Goal: Task Accomplishment & Management: Complete application form

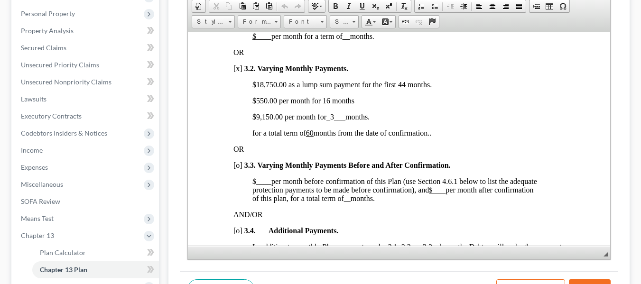
scroll to position [410, 0]
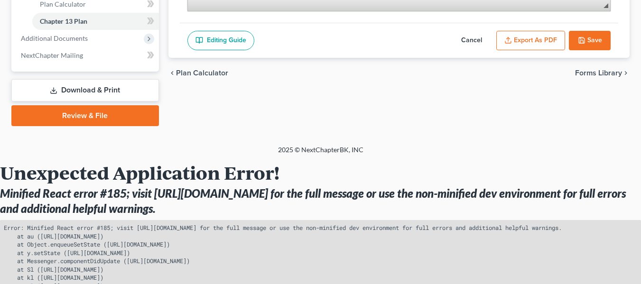
click at [580, 44] on button "Save" at bounding box center [590, 41] width 42 height 20
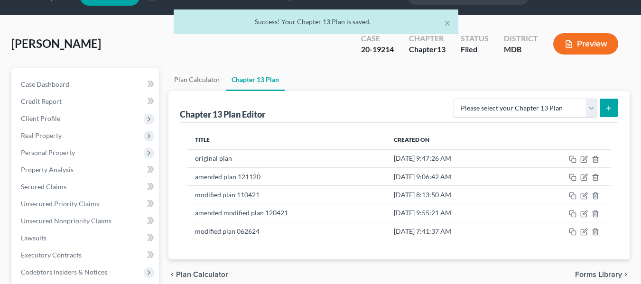
scroll to position [0, 0]
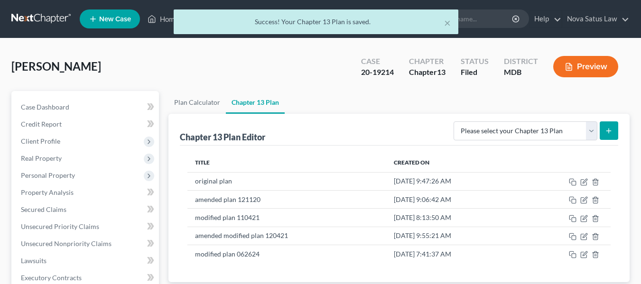
click at [168, 22] on div "× Success! Your Chapter 13 Plan is saved." at bounding box center [315, 23] width 641 height 29
click at [165, 20] on div "× Success! Your Chapter 13 Plan is saved." at bounding box center [315, 23] width 641 height 29
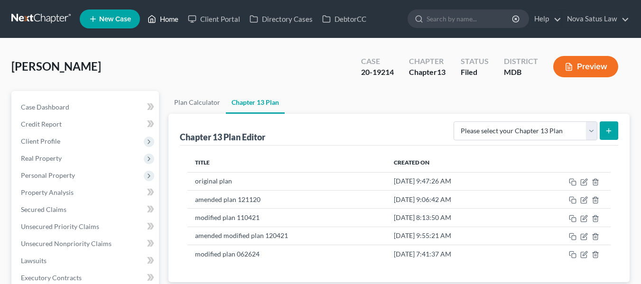
click at [165, 20] on link "Home" at bounding box center [163, 18] width 40 height 17
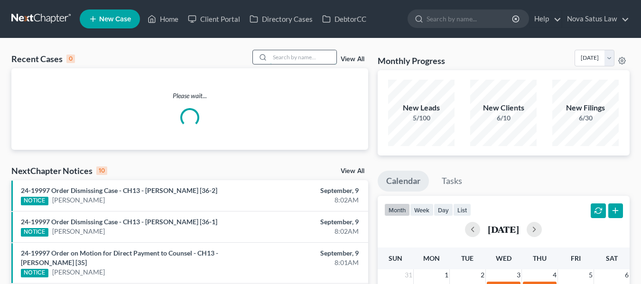
click at [278, 57] on input "search" at bounding box center [303, 57] width 66 height 14
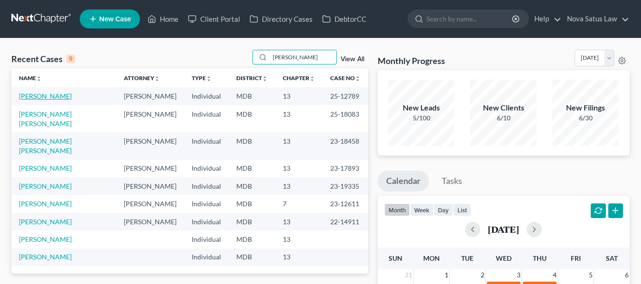
type input "carr"
click at [39, 94] on link "[PERSON_NAME]" at bounding box center [45, 96] width 53 height 8
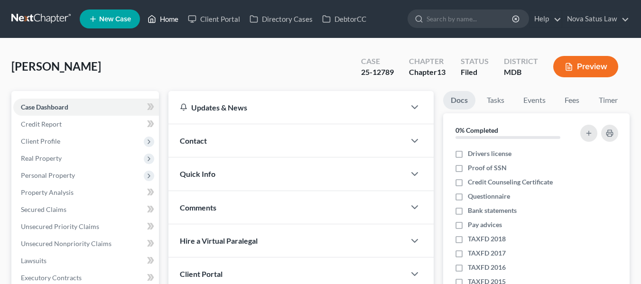
click at [167, 25] on link "Home" at bounding box center [163, 18] width 40 height 17
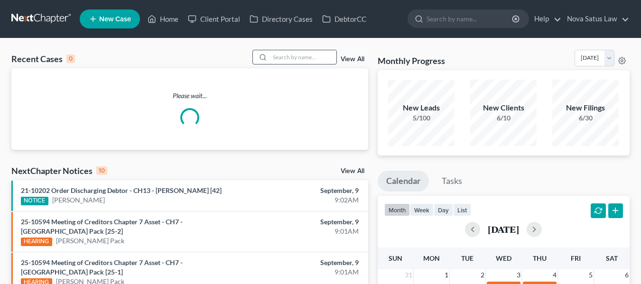
click at [315, 52] on input "search" at bounding box center [303, 57] width 66 height 14
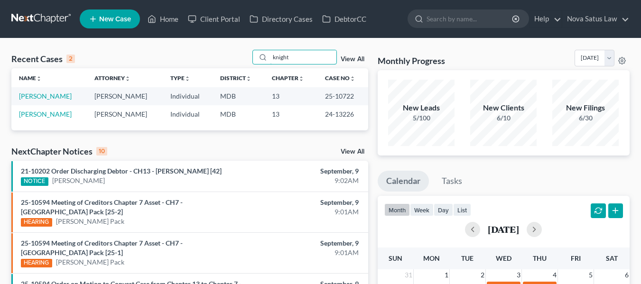
type input "knight"
click at [40, 94] on link "[PERSON_NAME]" at bounding box center [45, 96] width 53 height 8
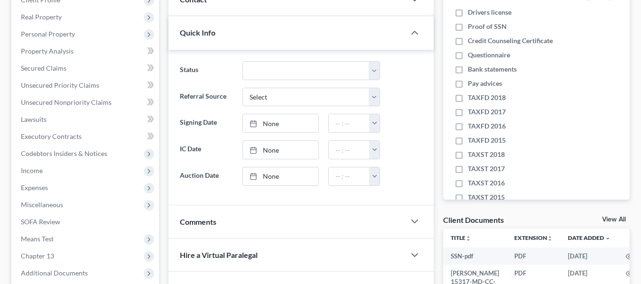
scroll to position [142, 0]
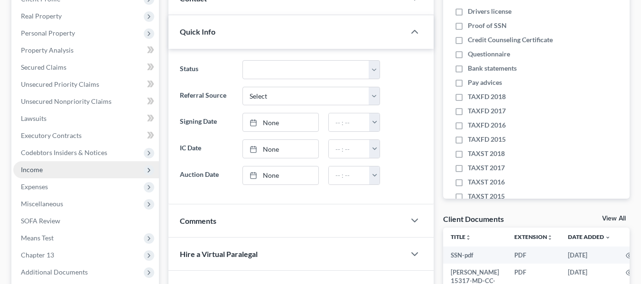
click at [43, 167] on span "Income" at bounding box center [86, 169] width 146 height 17
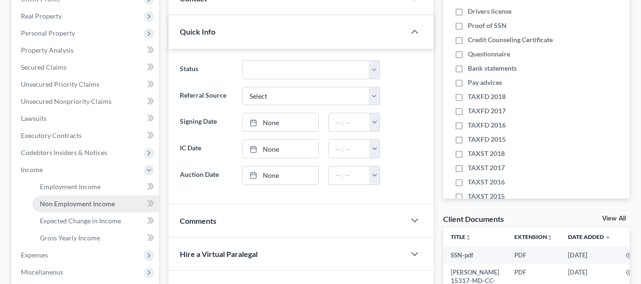
click at [66, 205] on span "Non Employment Income" at bounding box center [77, 204] width 75 height 8
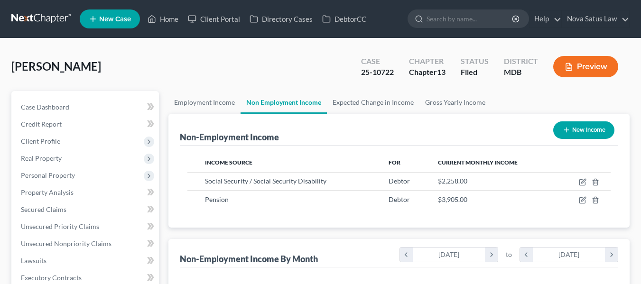
scroll to position [170, 258]
click at [203, 100] on link "Employment Income" at bounding box center [204, 102] width 72 height 23
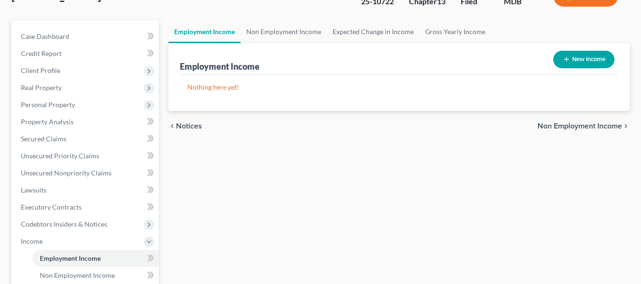
scroll to position [71, 0]
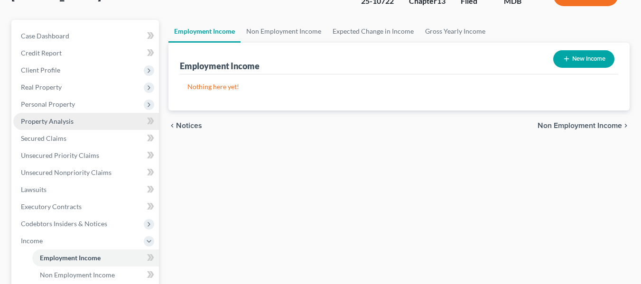
click at [73, 121] on link "Property Analysis" at bounding box center [86, 121] width 146 height 17
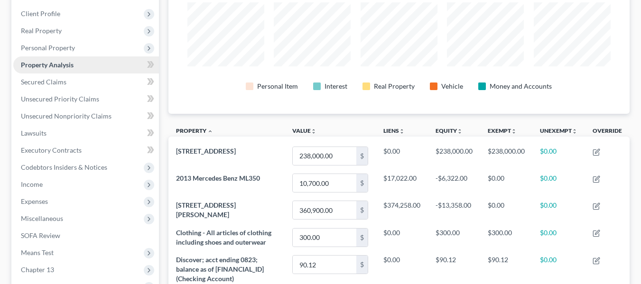
scroll to position [84, 0]
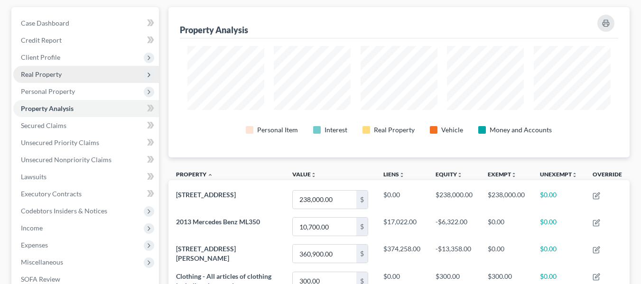
click at [54, 75] on span "Real Property" at bounding box center [41, 74] width 41 height 8
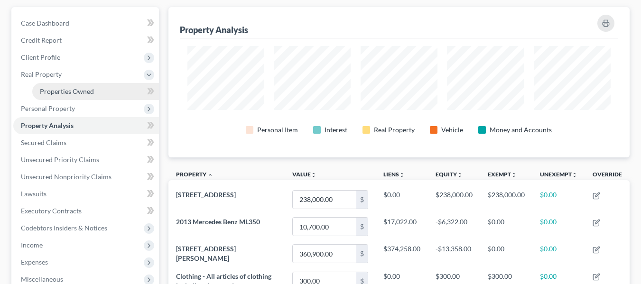
click at [60, 88] on span "Properties Owned" at bounding box center [67, 91] width 54 height 8
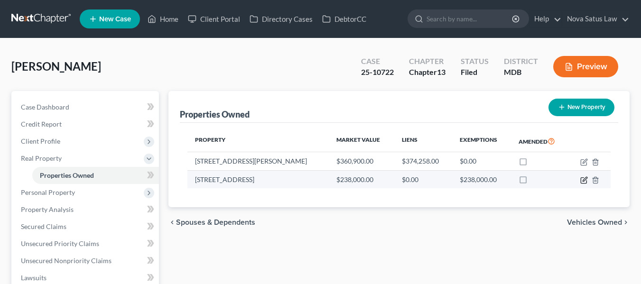
click at [584, 177] on icon "button" at bounding box center [584, 180] width 8 height 8
select select "21"
select select "3"
select select "5"
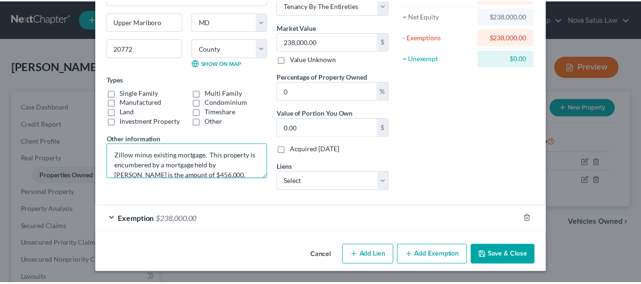
scroll to position [30, 0]
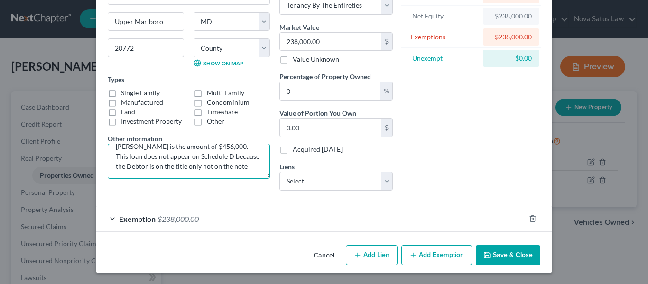
drag, startPoint x: 112, startPoint y: 150, endPoint x: 218, endPoint y: 175, distance: 108.6
click at [218, 175] on textarea "Zillow minus existing mortgage. This property is encumbered by a mortgage held …" at bounding box center [189, 161] width 162 height 35
click at [491, 255] on button "Save & Close" at bounding box center [508, 255] width 64 height 20
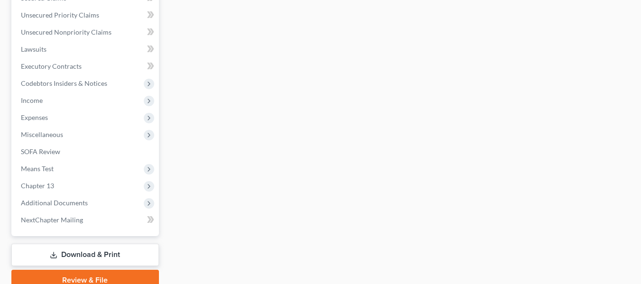
scroll to position [272, 0]
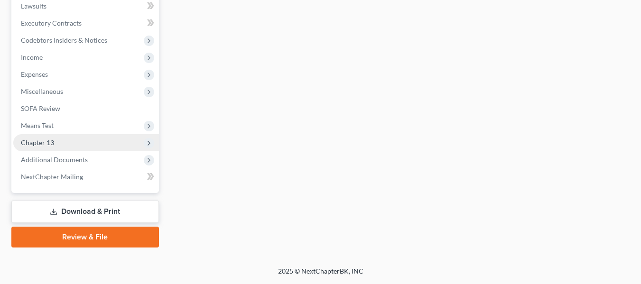
click at [63, 142] on span "Chapter 13" at bounding box center [86, 142] width 146 height 17
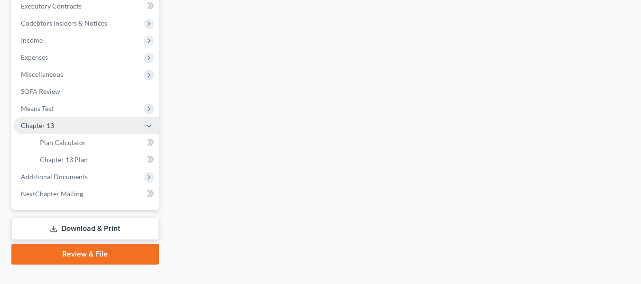
scroll to position [255, 0]
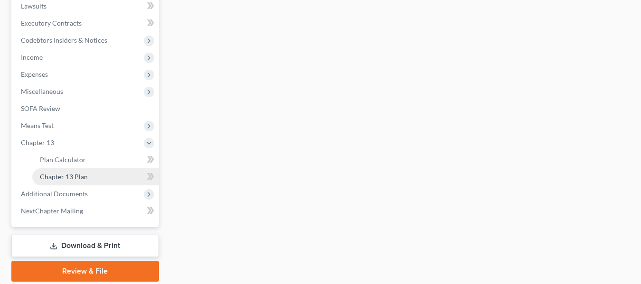
click at [52, 174] on span "Chapter 13 Plan" at bounding box center [64, 177] width 48 height 8
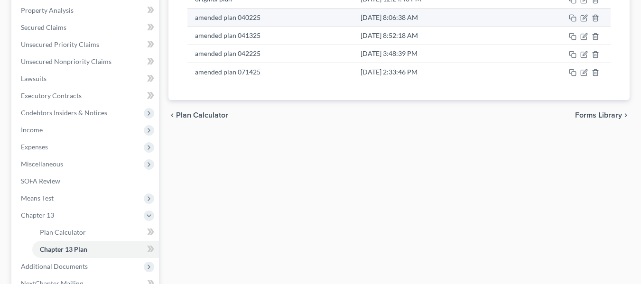
scroll to position [183, 0]
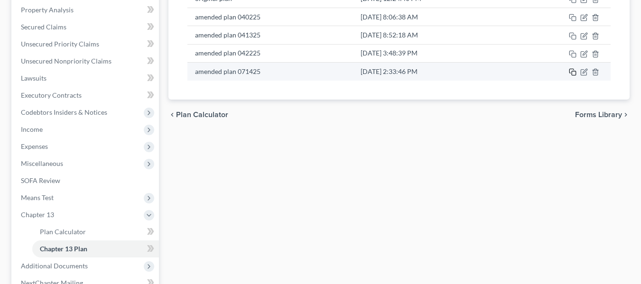
click at [573, 74] on icon "button" at bounding box center [573, 72] width 8 height 8
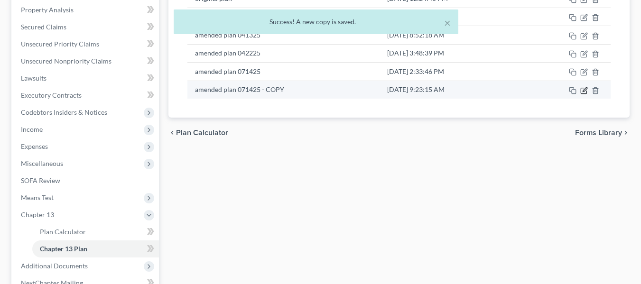
click at [583, 88] on icon "button" at bounding box center [583, 91] width 6 height 6
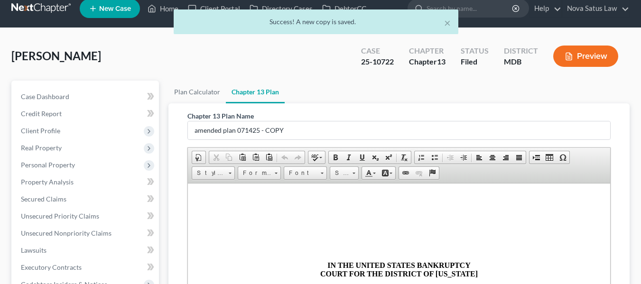
scroll to position [0, 0]
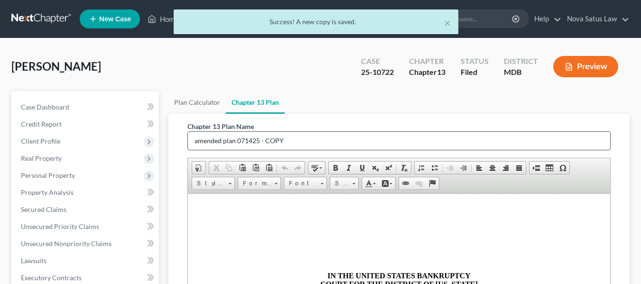
click at [300, 132] on input "amended plan 071425 - COPY" at bounding box center [399, 141] width 422 height 18
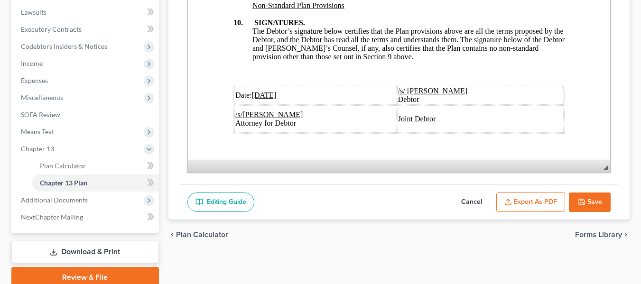
scroll to position [3723, 0]
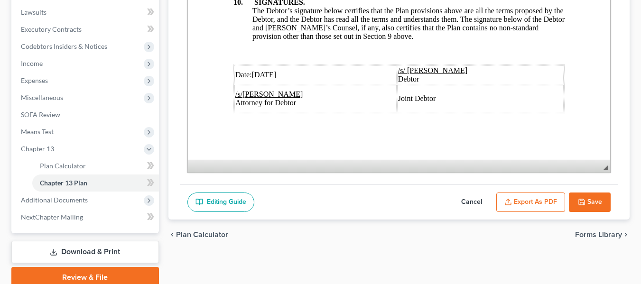
type input "amended plan 090925"
click at [257, 71] on u "07/14/2025" at bounding box center [263, 75] width 25 height 8
click at [515, 199] on button "Export as PDF" at bounding box center [530, 203] width 69 height 20
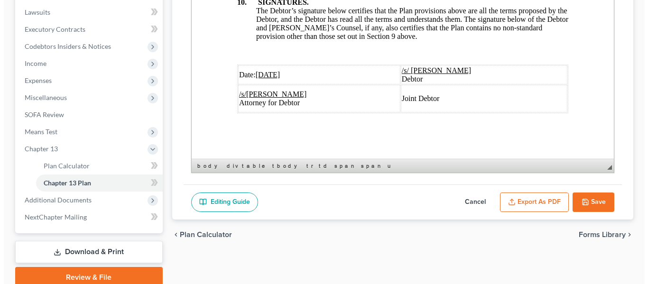
scroll to position [3689, 0]
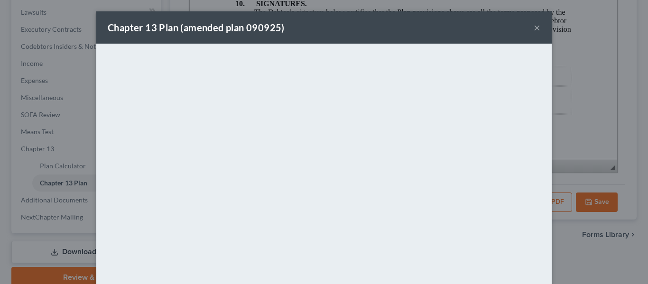
click at [306, 28] on div "Chapter 13 Plan (amended plan 090925) ×" at bounding box center [323, 27] width 455 height 32
click at [534, 26] on button "×" at bounding box center [536, 27] width 7 height 11
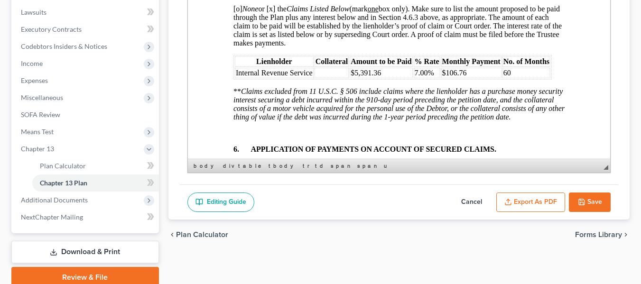
scroll to position [3255, 0]
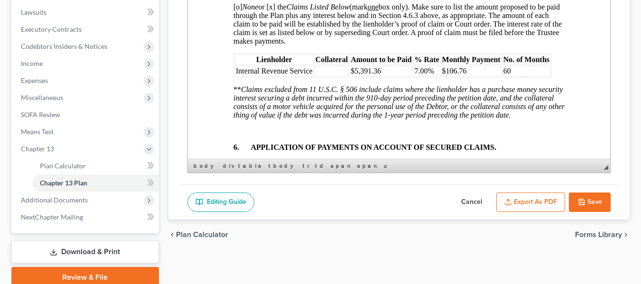
click at [237, 24] on span "[o] None or [x] the Claims Listed Below (mark one box only). Make sure to list …" at bounding box center [397, 24] width 328 height 42
click at [273, 24] on span "[x] None or [x] the Claims Listed Below (mark one box only). Make sure to list …" at bounding box center [397, 24] width 328 height 42
click at [236, 75] on span "Internal Revenue Service" at bounding box center [273, 71] width 77 height 8
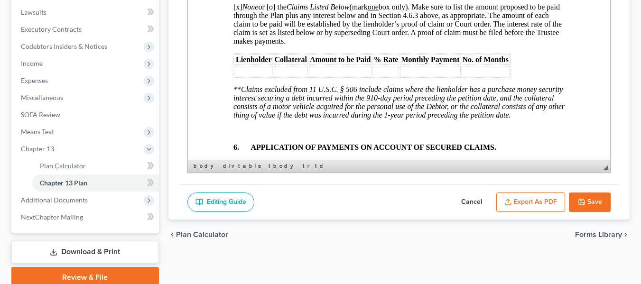
click at [518, 205] on button "Export as PDF" at bounding box center [530, 203] width 69 height 20
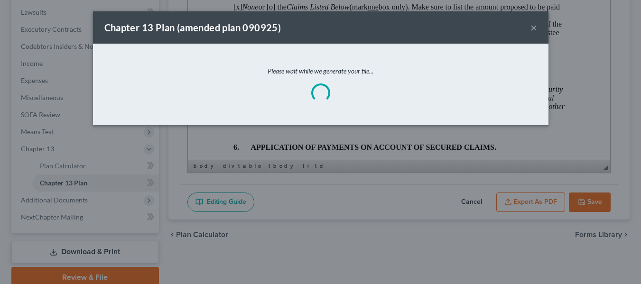
scroll to position [3230, 0]
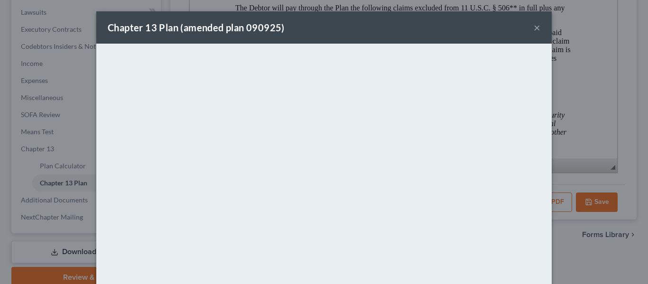
click at [400, 18] on div "Chapter 13 Plan (amended plan 090925) ×" at bounding box center [323, 27] width 455 height 32
click at [533, 28] on button "×" at bounding box center [536, 27] width 7 height 11
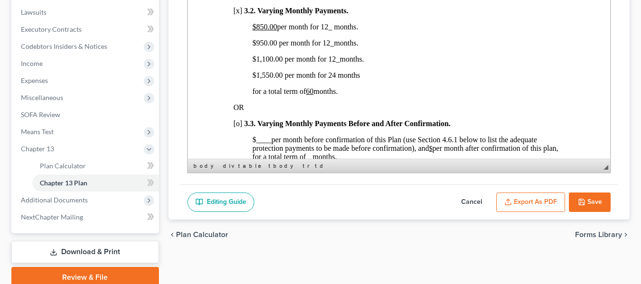
scroll to position [711, 0]
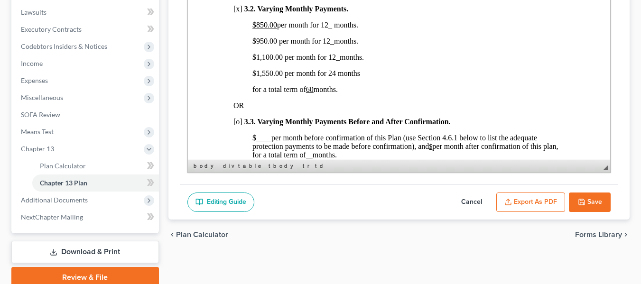
click at [583, 205] on button "Save" at bounding box center [590, 203] width 42 height 20
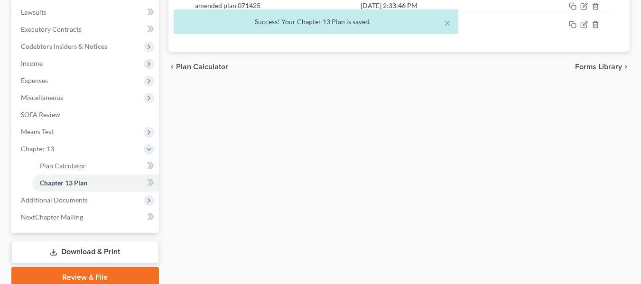
scroll to position [0, 0]
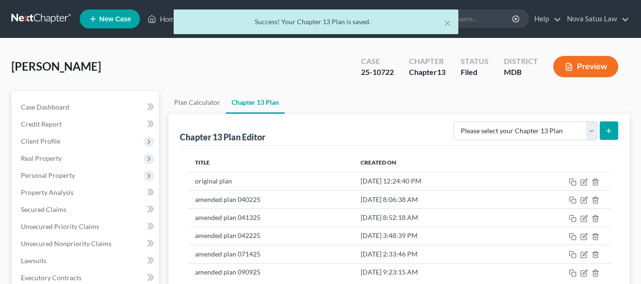
click at [166, 21] on div "× Success! Your Chapter 13 Plan is saved." at bounding box center [315, 23] width 641 height 29
click at [165, 20] on div "× Success! Your Chapter 13 Plan is saved." at bounding box center [315, 23] width 641 height 29
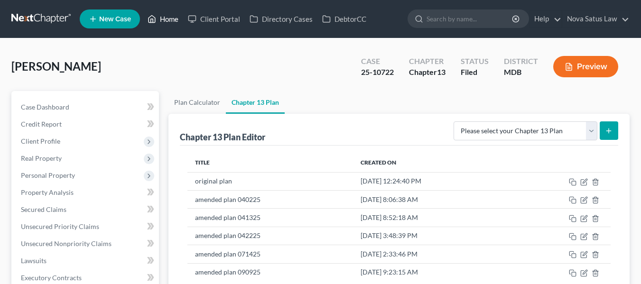
click at [167, 20] on link "Home" at bounding box center [163, 18] width 40 height 17
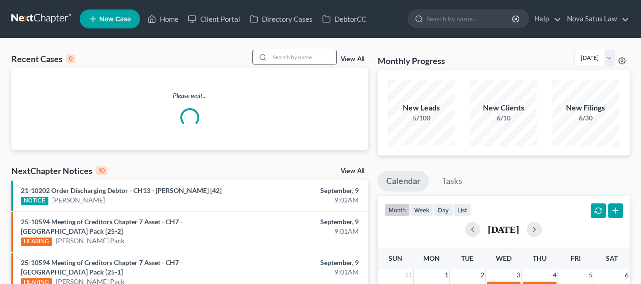
click at [290, 64] on input "search" at bounding box center [303, 57] width 66 height 14
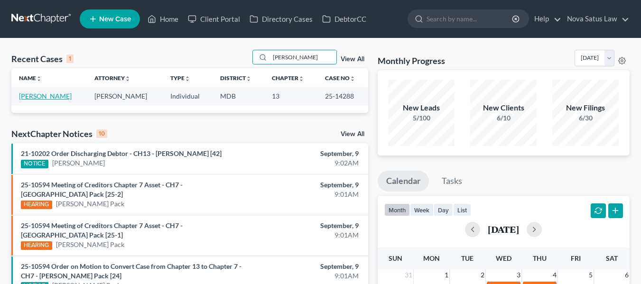
type input "benton"
click at [43, 98] on link "[PERSON_NAME]" at bounding box center [45, 96] width 53 height 8
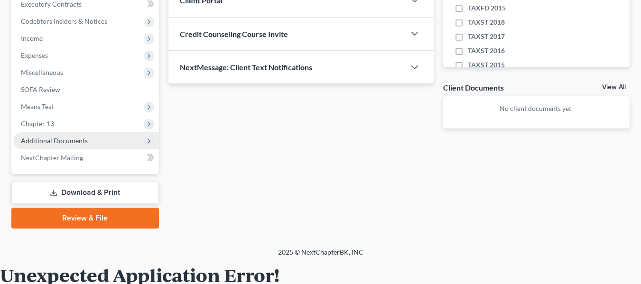
scroll to position [274, 0]
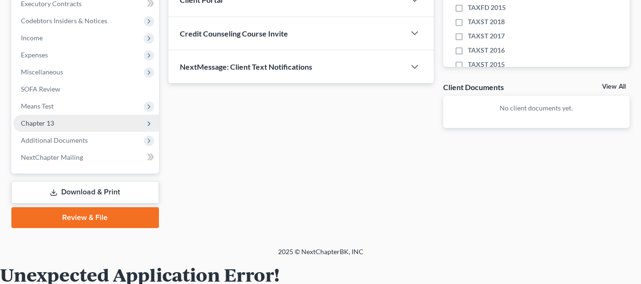
click at [55, 128] on span "Chapter 13" at bounding box center [86, 123] width 146 height 17
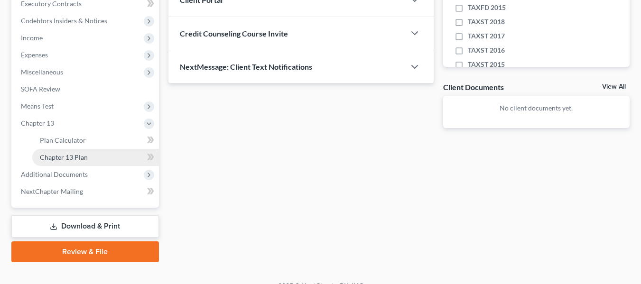
click at [65, 156] on span "Chapter 13 Plan" at bounding box center [64, 157] width 48 height 8
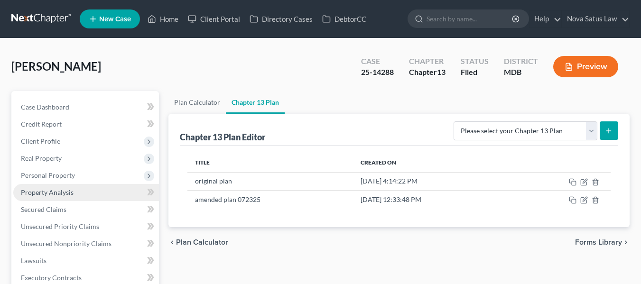
click at [56, 194] on span "Property Analysis" at bounding box center [47, 192] width 53 height 8
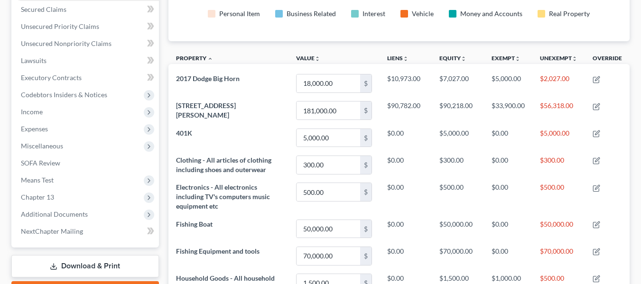
scroll to position [200, 0]
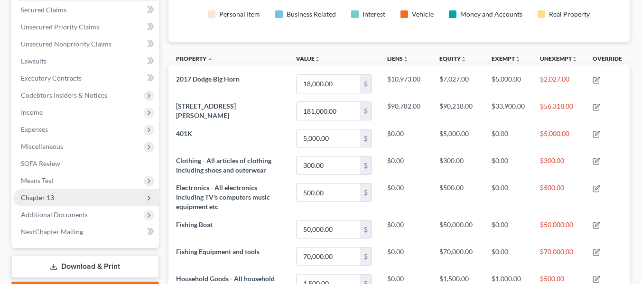
click at [54, 193] on span "Chapter 13" at bounding box center [86, 197] width 146 height 17
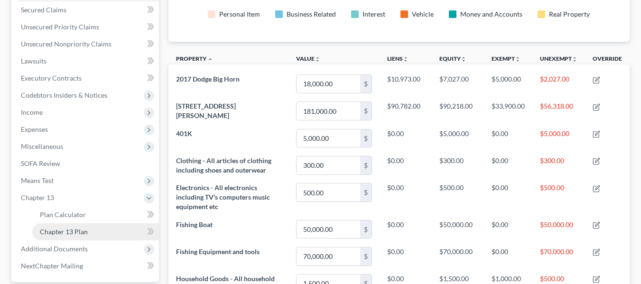
click at [83, 228] on span "Chapter 13 Plan" at bounding box center [64, 232] width 48 height 8
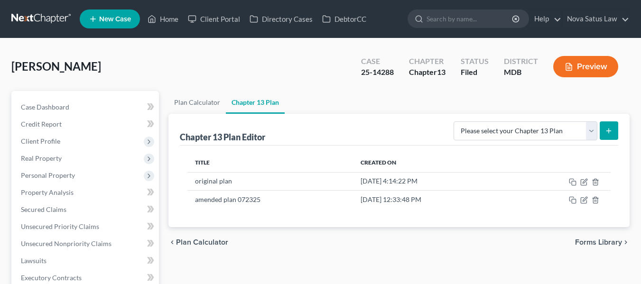
scroll to position [89, 0]
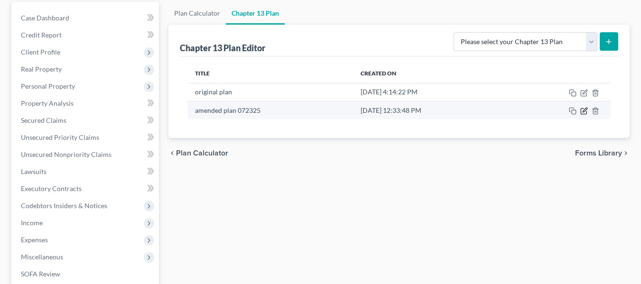
click at [584, 112] on icon "button" at bounding box center [584, 111] width 8 height 8
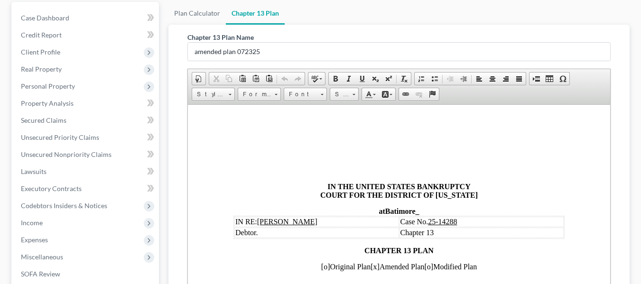
scroll to position [338, 0]
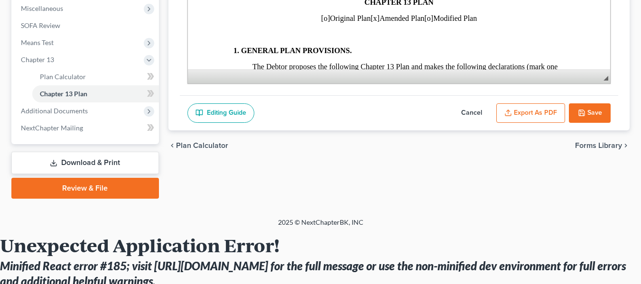
click at [471, 112] on button "Cancel" at bounding box center [471, 113] width 42 height 20
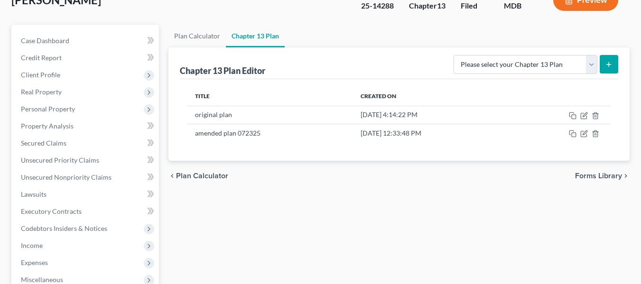
scroll to position [66, 0]
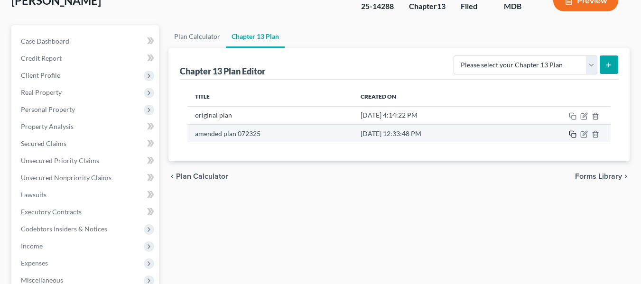
click at [573, 137] on icon "button" at bounding box center [573, 134] width 8 height 8
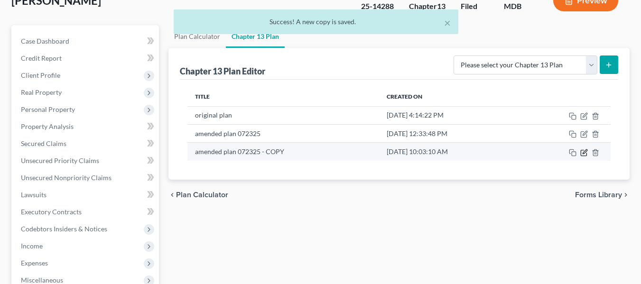
click at [584, 150] on icon "button" at bounding box center [584, 153] width 8 height 8
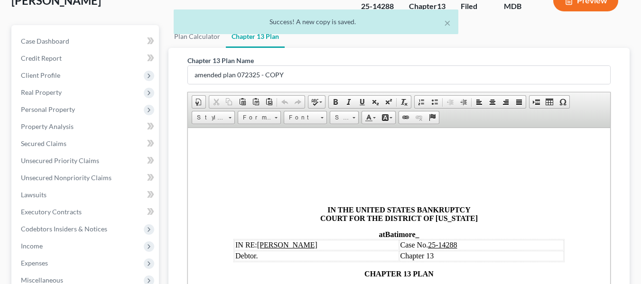
scroll to position [0, 0]
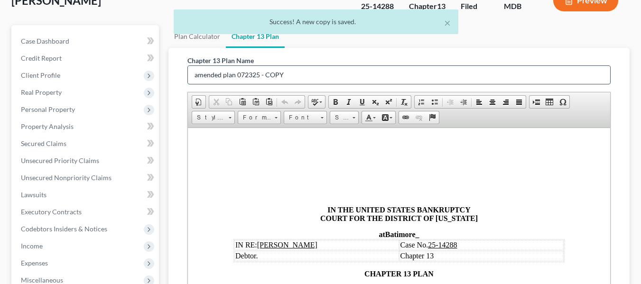
click at [310, 72] on input "amended plan 072325 - COPY" at bounding box center [399, 75] width 422 height 18
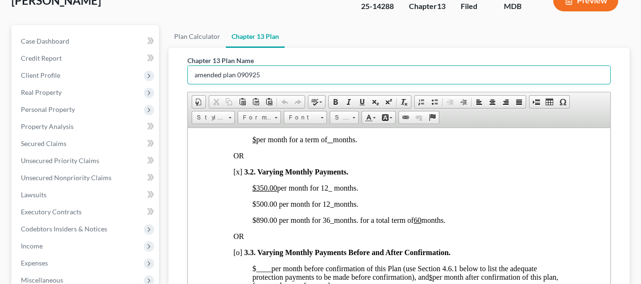
scroll to position [729, 0]
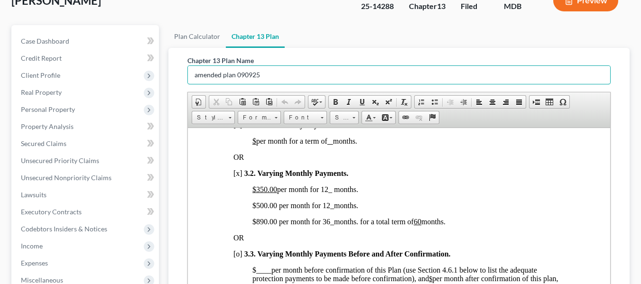
type input "amended plan 090925"
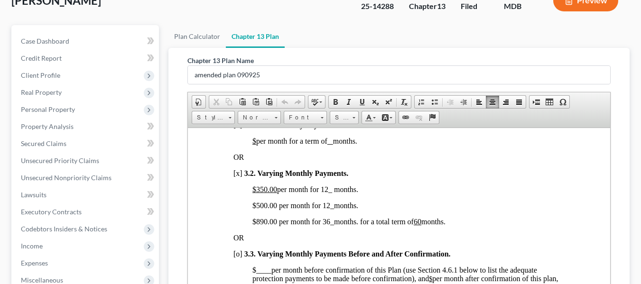
click at [252, 193] on u "$350.00" at bounding box center [264, 189] width 25 height 8
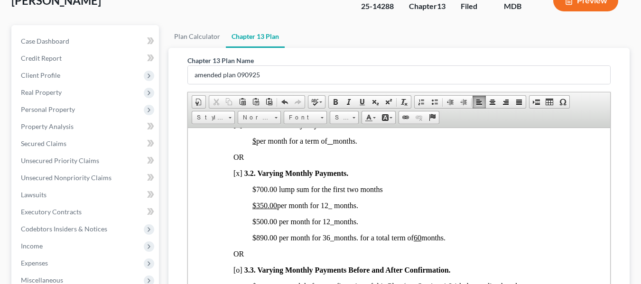
click at [322, 209] on span "$350.00 per month for 12_ months." at bounding box center [305, 205] width 106 height 8
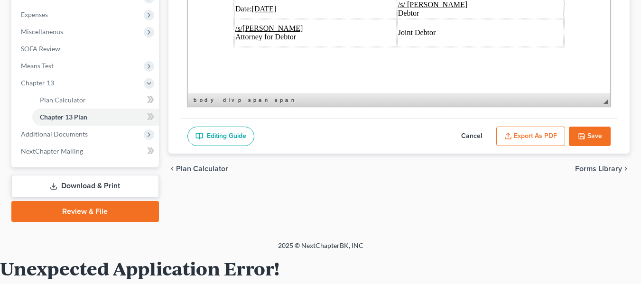
scroll to position [3685, 0]
click at [257, 13] on u "07/23/2025" at bounding box center [263, 9] width 25 height 8
click at [520, 133] on button "Export as PDF" at bounding box center [530, 137] width 69 height 20
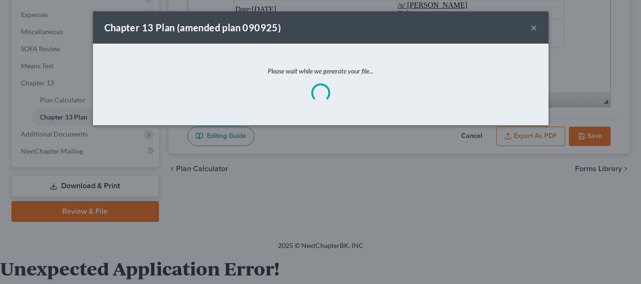
scroll to position [3651, 0]
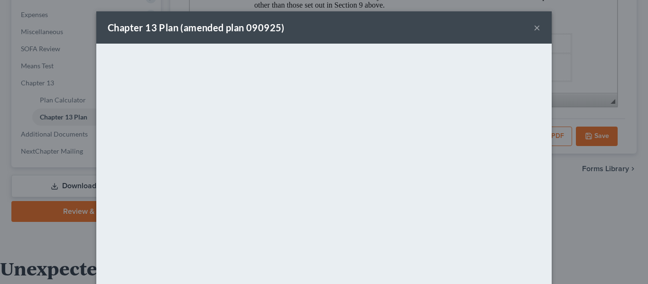
click at [352, 38] on div "Chapter 13 Plan (amended plan 090925) ×" at bounding box center [323, 27] width 455 height 32
click at [533, 26] on button "×" at bounding box center [536, 27] width 7 height 11
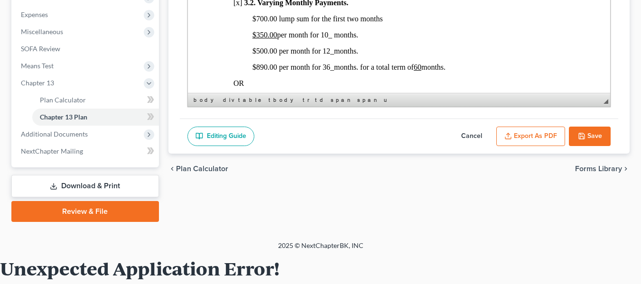
scroll to position [654, 0]
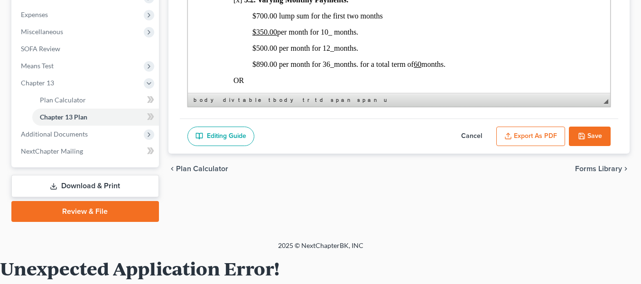
click at [582, 138] on icon "button" at bounding box center [582, 136] width 6 height 6
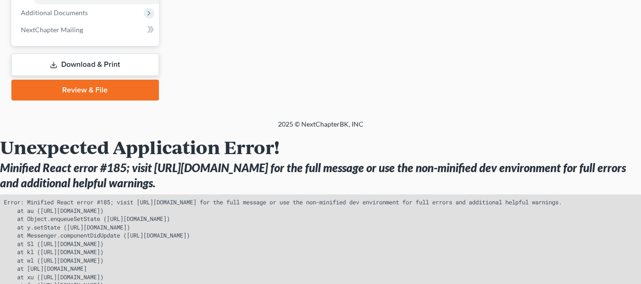
scroll to position [436, 0]
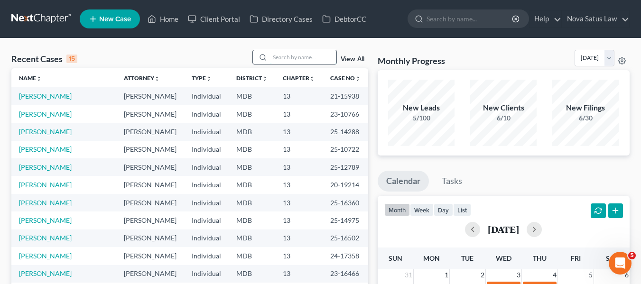
click at [271, 54] on input "search" at bounding box center [303, 57] width 66 height 14
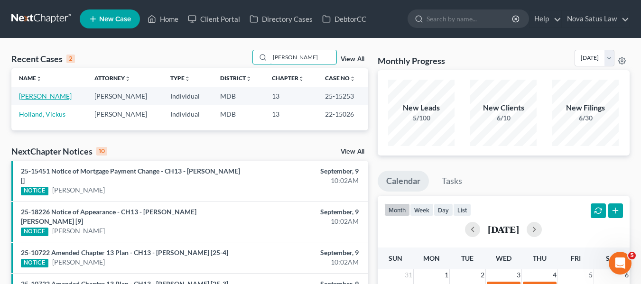
type input "[PERSON_NAME]"
click at [37, 96] on link "[PERSON_NAME]" at bounding box center [45, 96] width 53 height 8
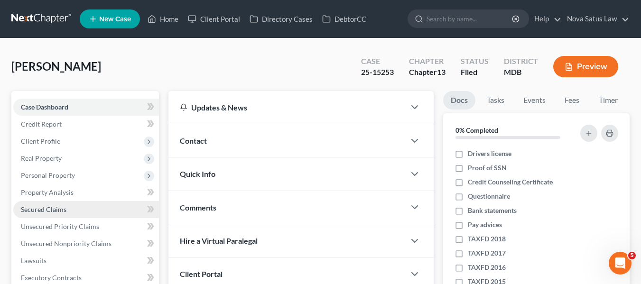
click at [47, 211] on span "Secured Claims" at bounding box center [44, 209] width 46 height 8
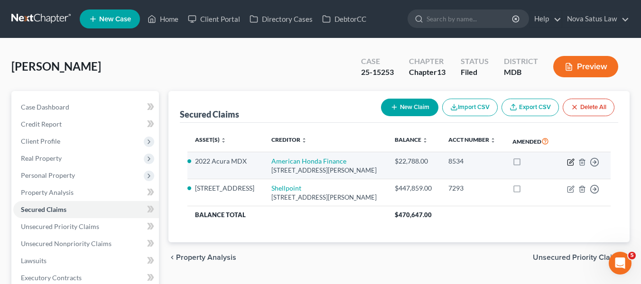
click at [570, 166] on icon "button" at bounding box center [571, 162] width 8 height 8
select select "28"
select select "4"
select select "0"
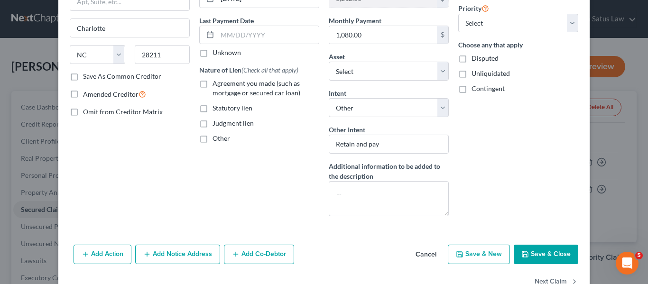
scroll to position [141, 0]
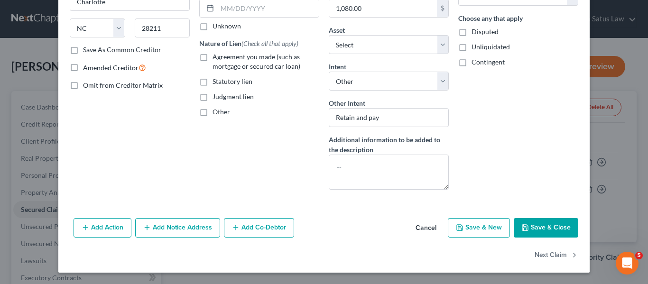
click at [522, 227] on icon "button" at bounding box center [525, 228] width 8 height 8
select select "8"
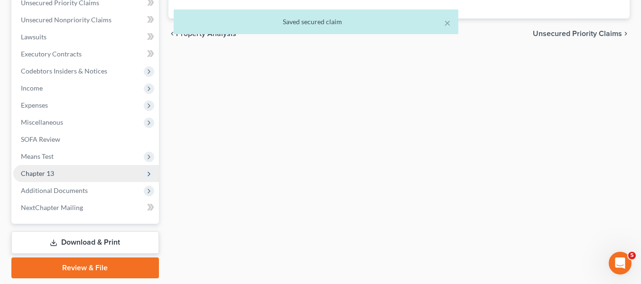
scroll to position [226, 0]
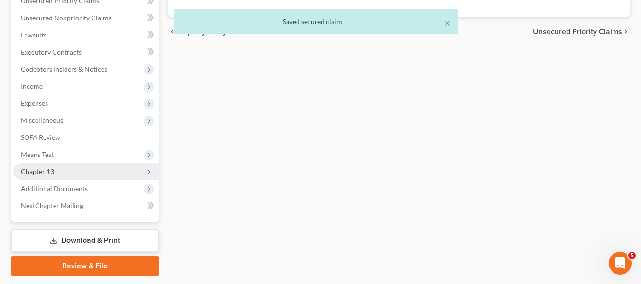
click at [68, 171] on span "Chapter 13" at bounding box center [86, 171] width 146 height 17
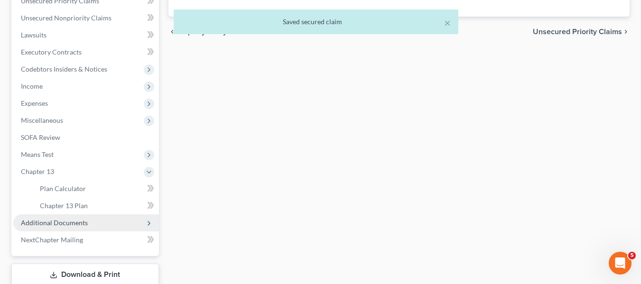
click at [68, 223] on span "Additional Documents" at bounding box center [54, 223] width 67 height 8
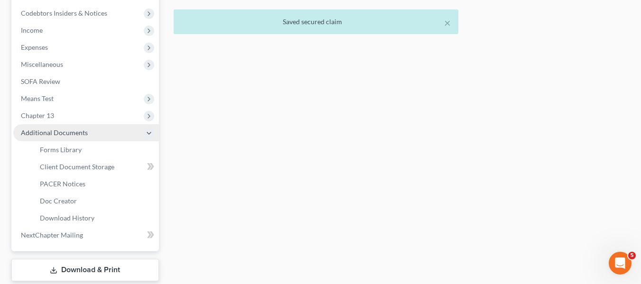
scroll to position [282, 0]
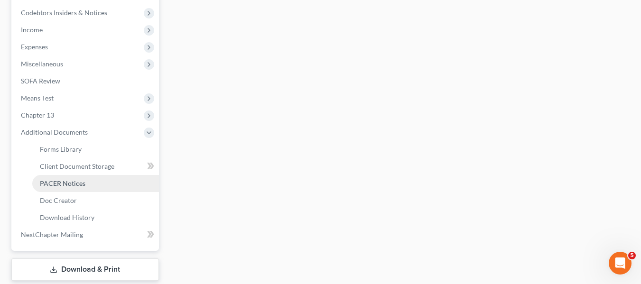
click at [58, 187] on link "PACER Notices" at bounding box center [95, 183] width 127 height 17
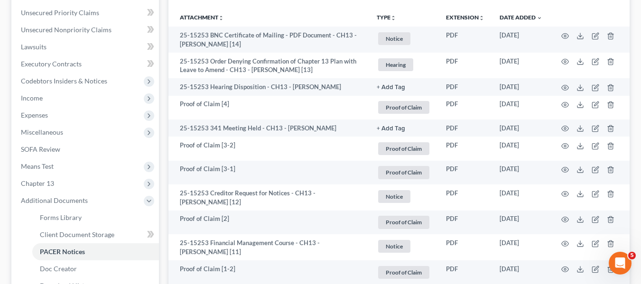
scroll to position [214, 0]
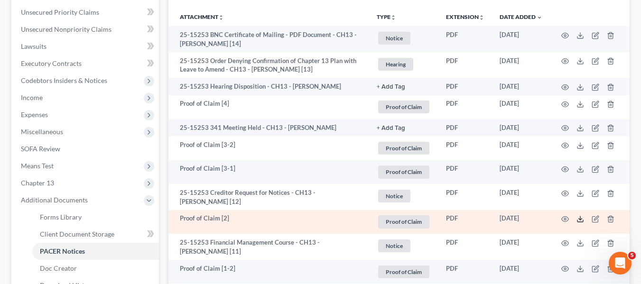
click at [579, 217] on icon at bounding box center [580, 219] width 8 height 8
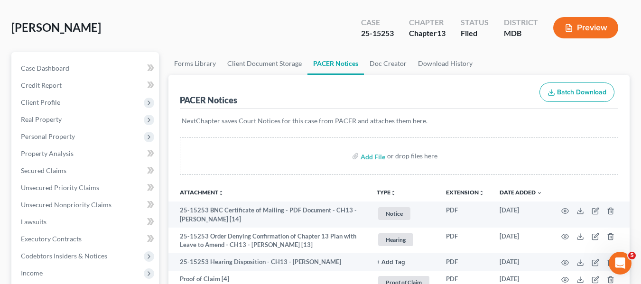
scroll to position [34, 0]
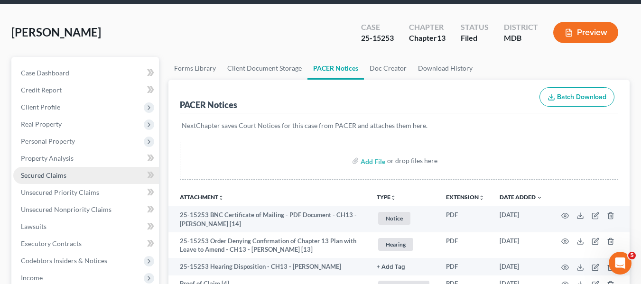
click at [50, 170] on link "Secured Claims" at bounding box center [86, 175] width 146 height 17
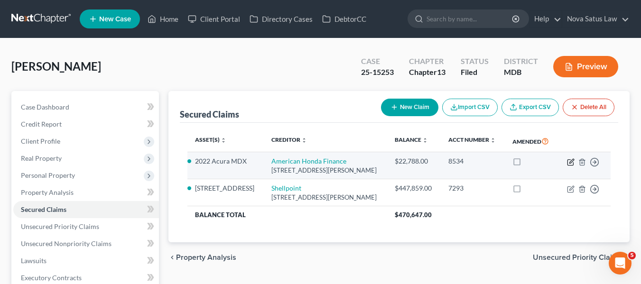
click at [571, 163] on icon "button" at bounding box center [571, 161] width 4 height 4
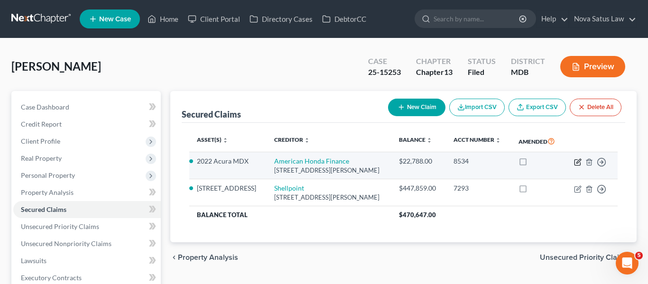
select select "28"
select select "8"
select select "4"
select select "0"
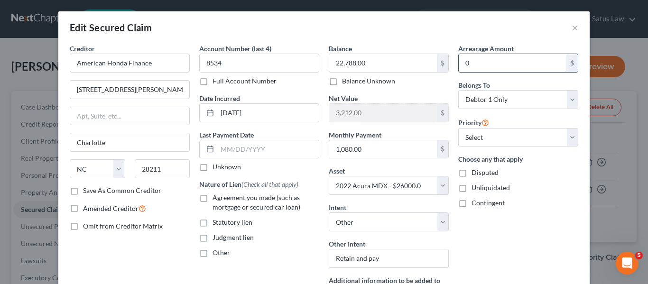
click at [478, 64] on input "0" at bounding box center [513, 63] width 108 height 18
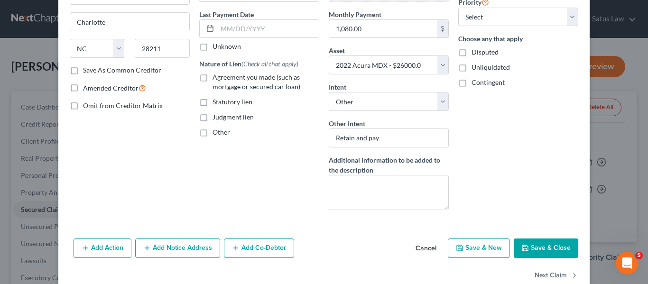
scroll to position [121, 0]
type input "1,744.09"
click at [539, 241] on button "Save & Close" at bounding box center [546, 248] width 64 height 20
select select
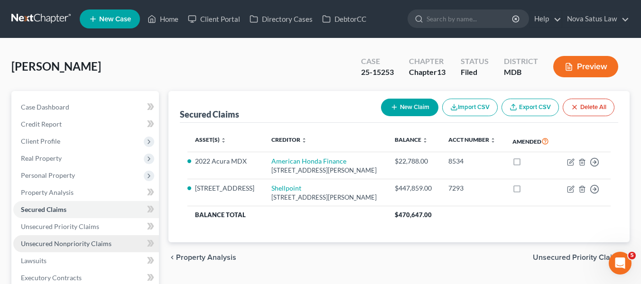
click at [58, 248] on link "Unsecured Nonpriority Claims" at bounding box center [86, 243] width 146 height 17
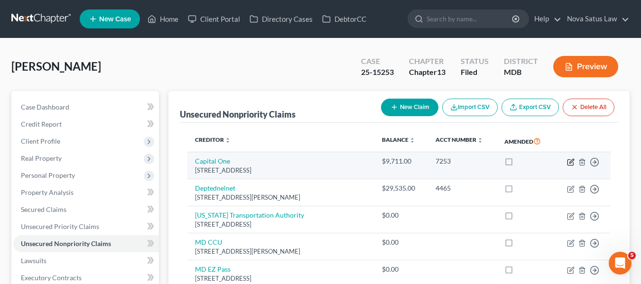
click at [573, 161] on icon "button" at bounding box center [571, 162] width 8 height 8
select select "48"
select select "0"
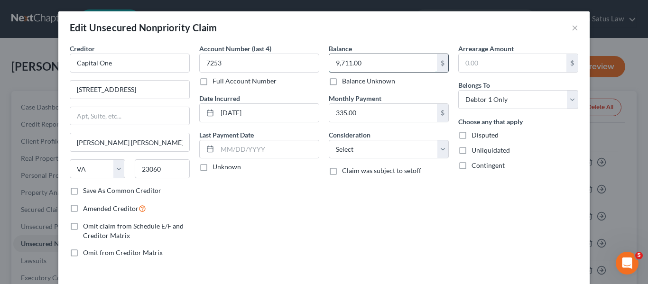
click at [385, 66] on input "9,711.00" at bounding box center [383, 63] width 108 height 18
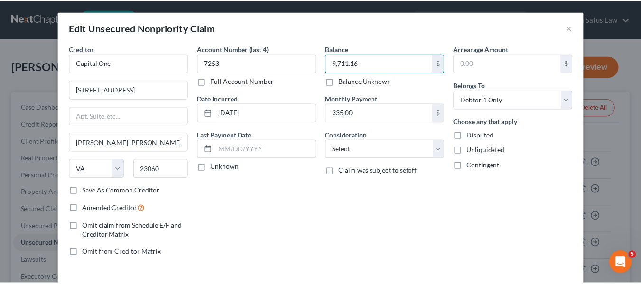
scroll to position [68, 0]
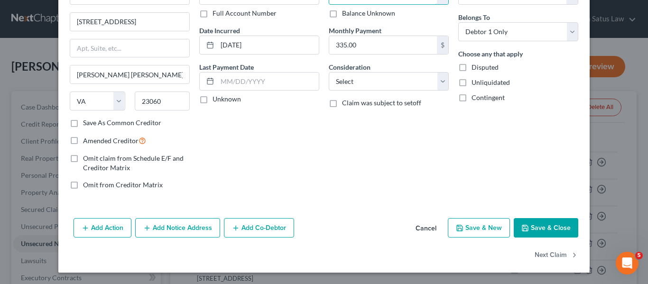
type input "9,711.16"
click at [517, 230] on button "Save & Close" at bounding box center [546, 228] width 64 height 20
type input "0"
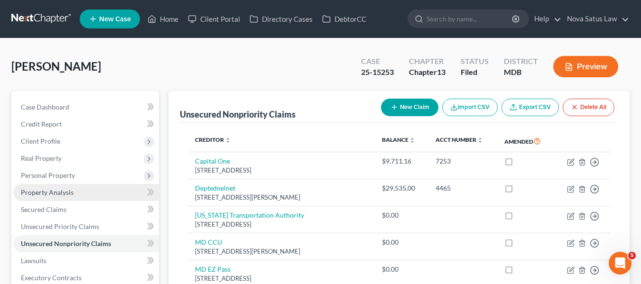
click at [54, 191] on span "Property Analysis" at bounding box center [47, 192] width 53 height 8
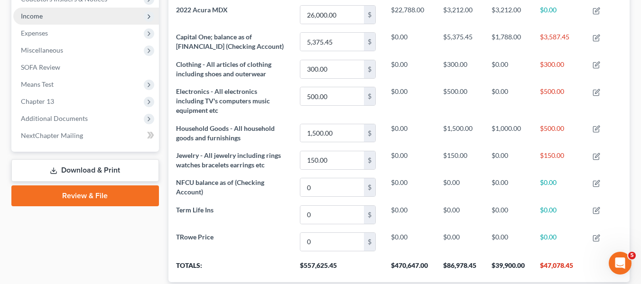
scroll to position [296, 0]
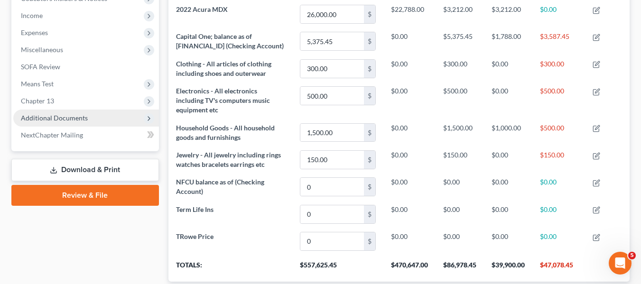
click at [34, 119] on span "Additional Documents" at bounding box center [54, 118] width 67 height 8
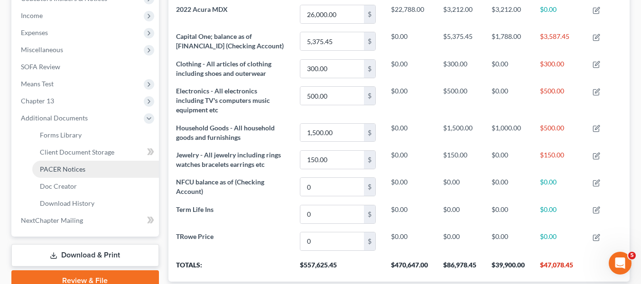
click at [57, 163] on link "PACER Notices" at bounding box center [95, 169] width 127 height 17
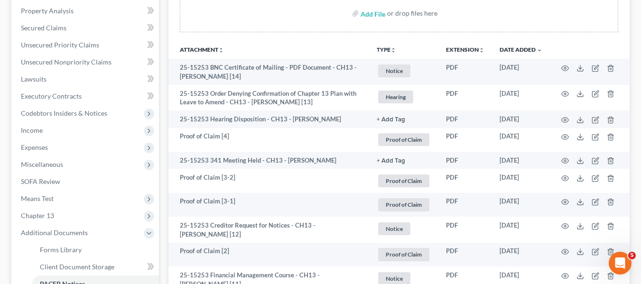
scroll to position [182, 0]
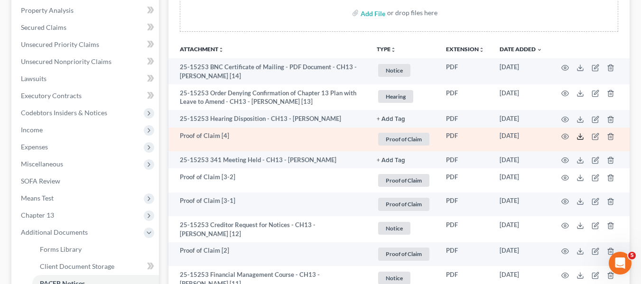
click at [579, 135] on icon at bounding box center [580, 137] width 8 height 8
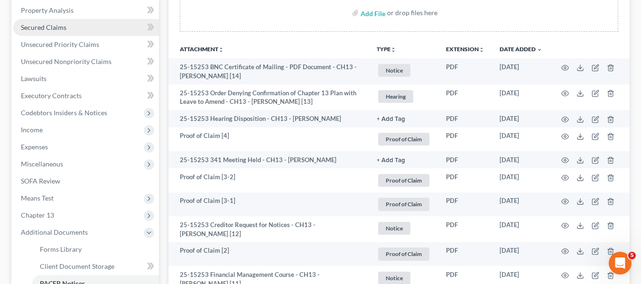
click at [52, 33] on link "Secured Claims" at bounding box center [86, 27] width 146 height 17
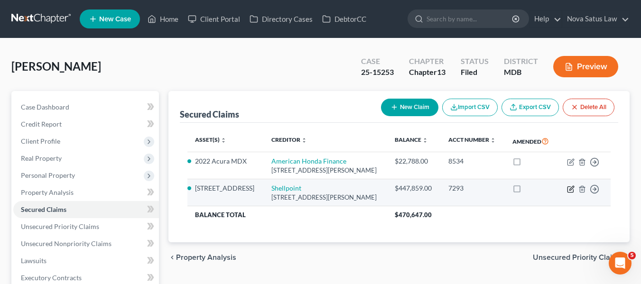
click at [569, 193] on icon "button" at bounding box center [571, 189] width 8 height 8
select select "42"
select select "0"
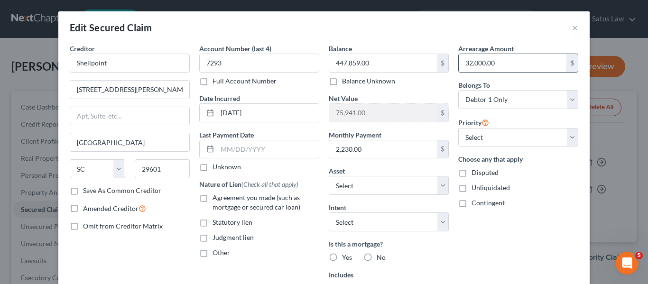
click at [491, 61] on input "32,000.00" at bounding box center [513, 63] width 108 height 18
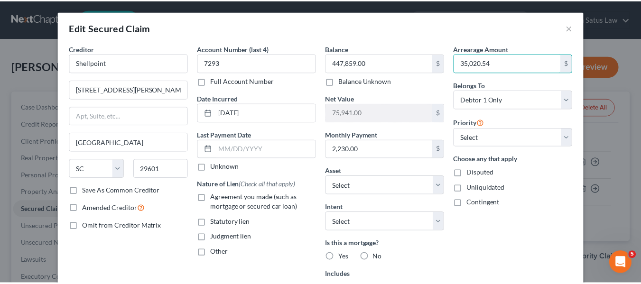
scroll to position [166, 0]
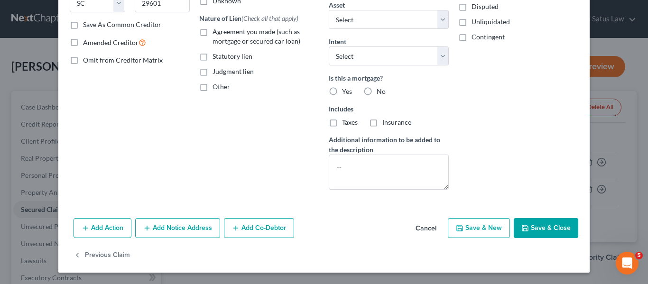
type input "35,020.54"
click at [531, 229] on button "Save & Close" at bounding box center [546, 228] width 64 height 20
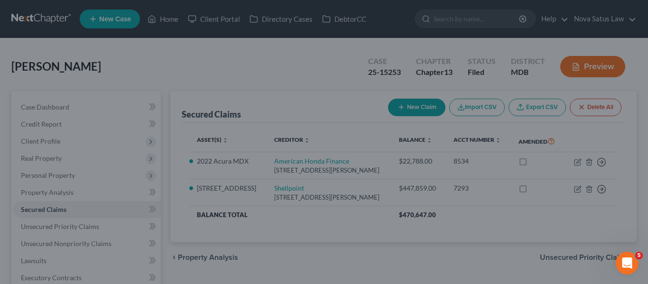
select select "3"
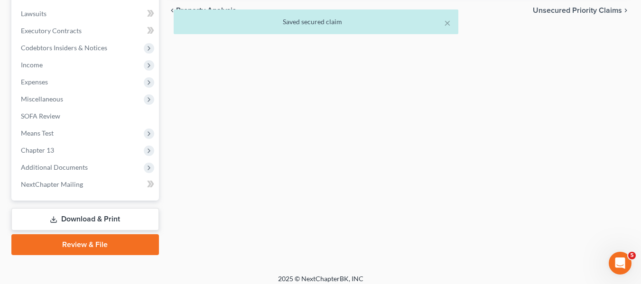
scroll to position [254, 0]
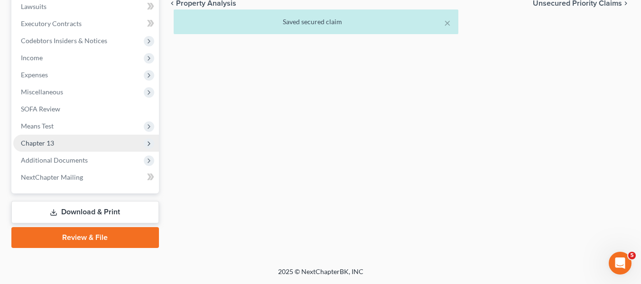
click at [47, 147] on span "Chapter 13" at bounding box center [86, 143] width 146 height 17
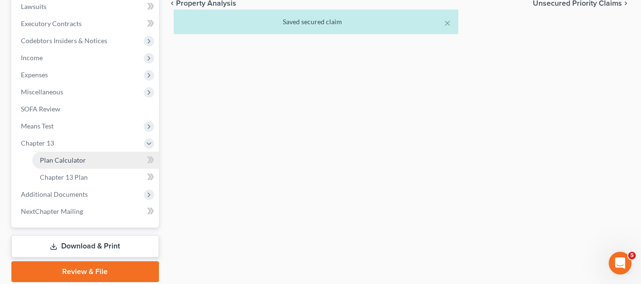
click at [54, 157] on span "Plan Calculator" at bounding box center [63, 160] width 46 height 8
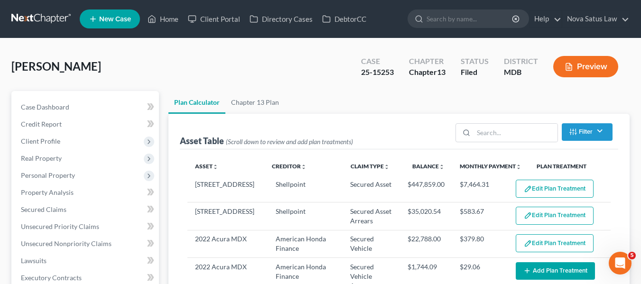
select select "59"
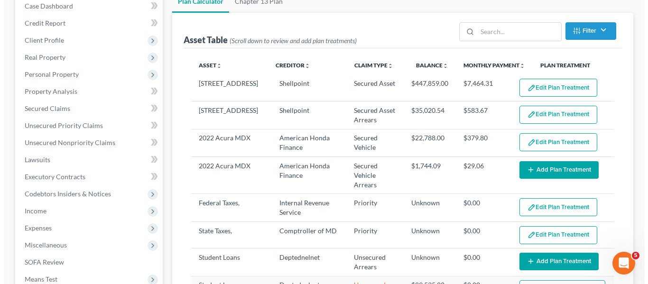
scroll to position [139, 0]
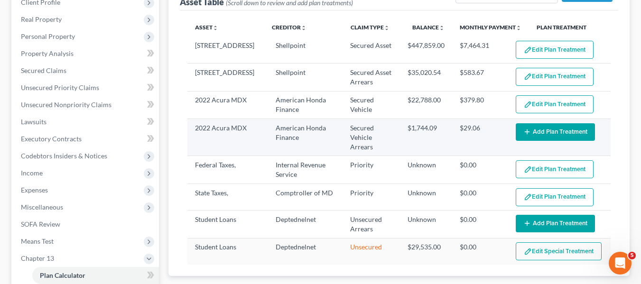
click at [536, 124] on button "Add Plan Treatment" at bounding box center [554, 132] width 79 height 18
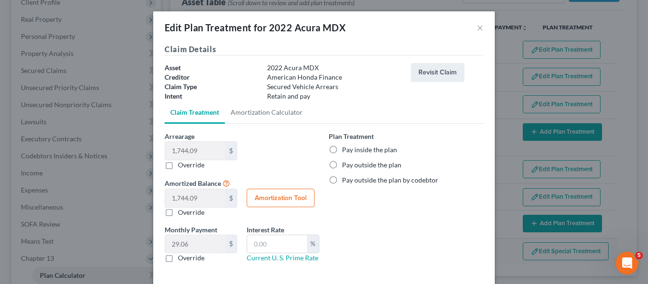
click at [342, 152] on label "Pay inside the plan" at bounding box center [369, 149] width 55 height 9
click at [346, 151] on input "Pay inside the plan" at bounding box center [349, 148] width 6 height 6
radio input "true"
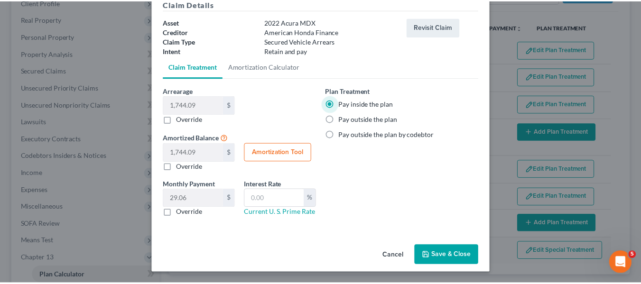
scroll to position [46, 0]
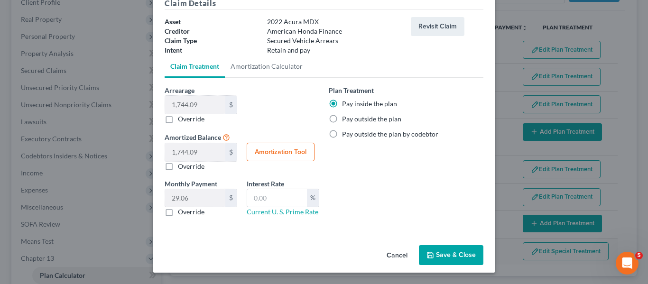
click at [455, 250] on button "Save & Close" at bounding box center [451, 255] width 64 height 20
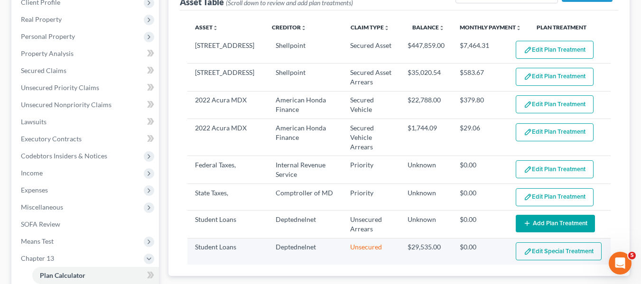
select select "59"
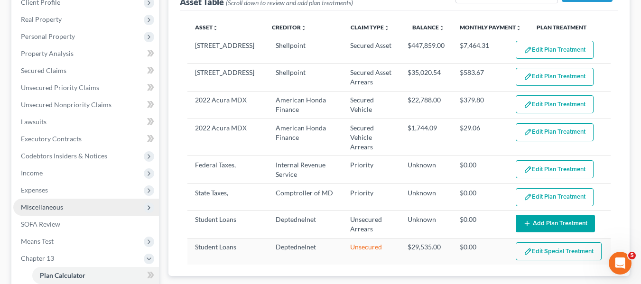
scroll to position [236, 0]
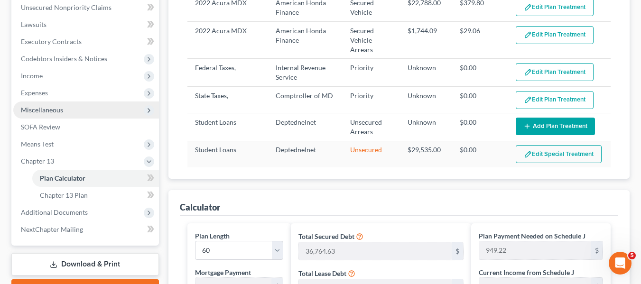
click at [105, 209] on span "Additional Documents" at bounding box center [86, 212] width 146 height 17
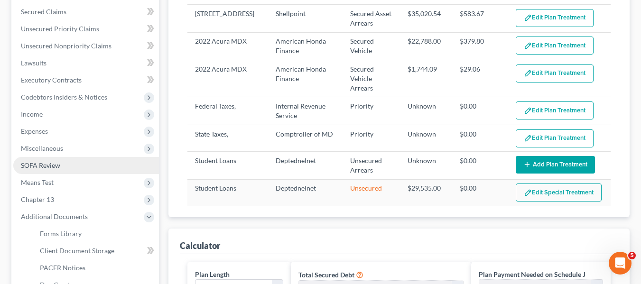
scroll to position [198, 0]
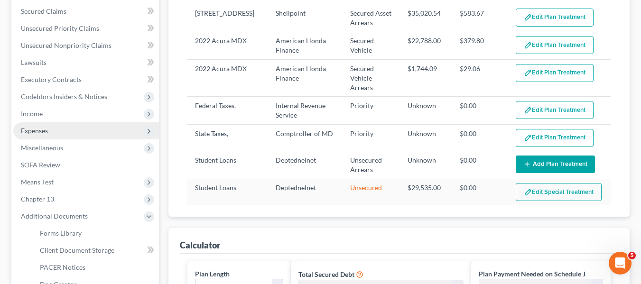
click at [48, 132] on span "Expenses" at bounding box center [34, 131] width 27 height 8
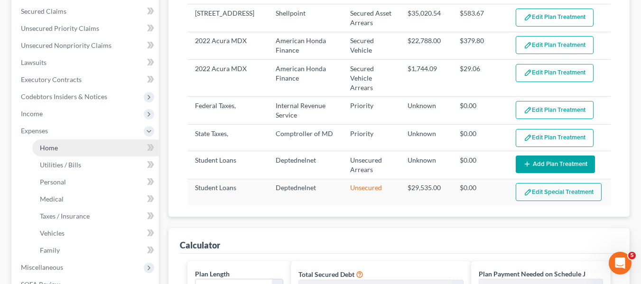
click at [57, 146] on span "Home" at bounding box center [49, 148] width 18 height 8
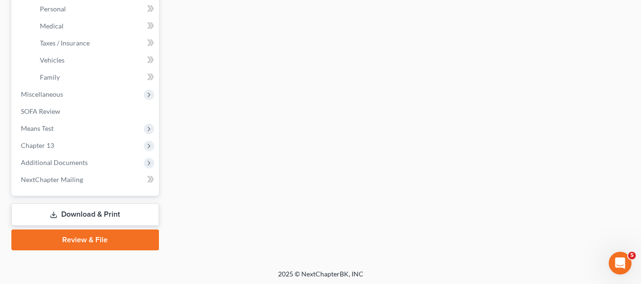
scroll to position [372, 0]
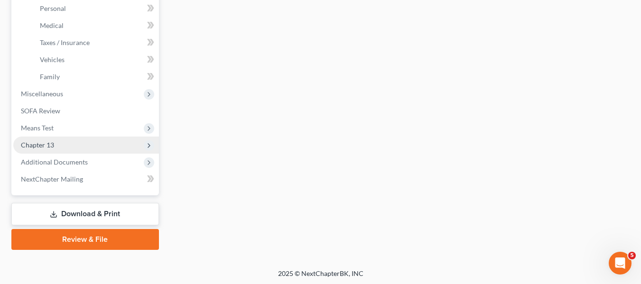
click at [45, 140] on span "Chapter 13" at bounding box center [86, 145] width 146 height 17
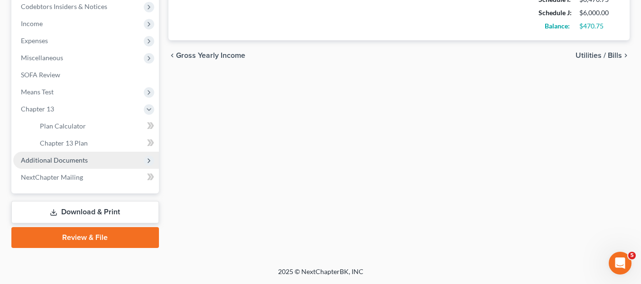
scroll to position [288, 0]
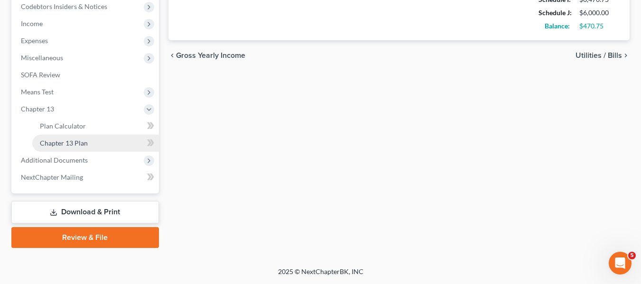
click at [64, 145] on span "Chapter 13 Plan" at bounding box center [64, 143] width 48 height 8
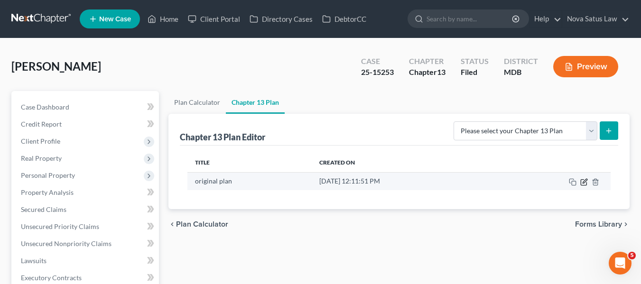
click at [582, 182] on icon "button" at bounding box center [584, 182] width 8 height 8
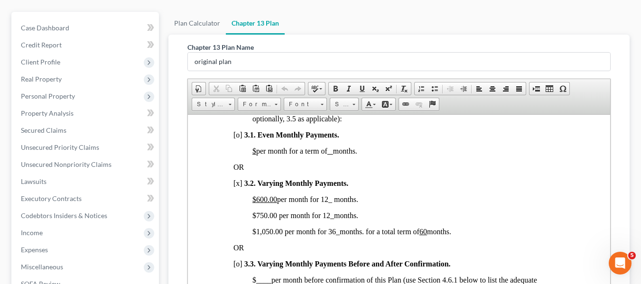
scroll to position [707, 0]
click at [180, 19] on link "Plan Calculator" at bounding box center [196, 23] width 57 height 23
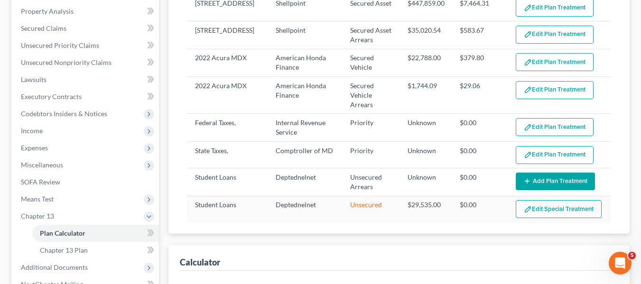
select select "59"
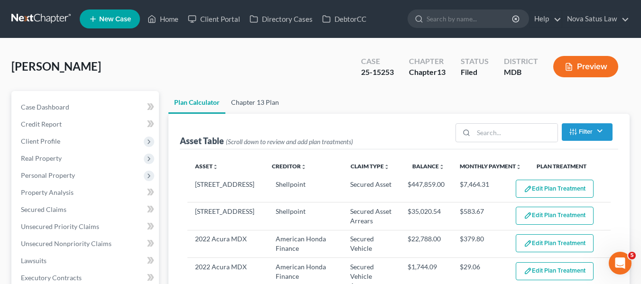
click at [264, 97] on link "Chapter 13 Plan" at bounding box center [254, 102] width 59 height 23
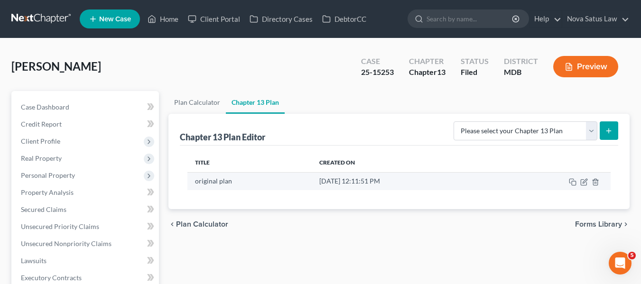
click at [588, 181] on td at bounding box center [552, 181] width 118 height 18
click at [587, 182] on icon "button" at bounding box center [584, 182] width 8 height 8
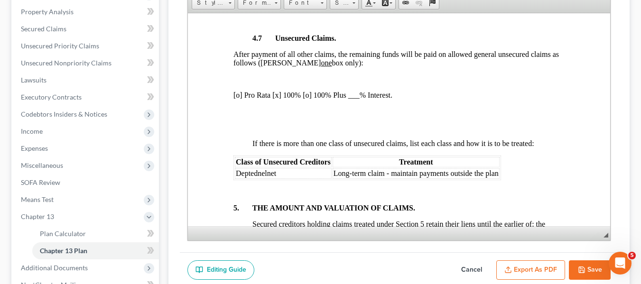
scroll to position [183, 0]
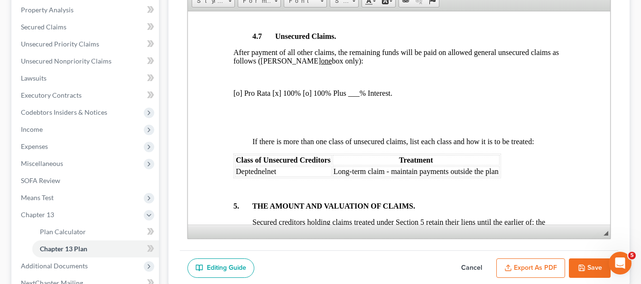
click at [469, 268] on button "Cancel" at bounding box center [471, 268] width 42 height 20
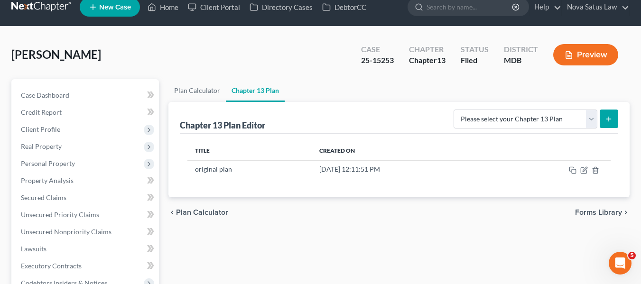
scroll to position [0, 0]
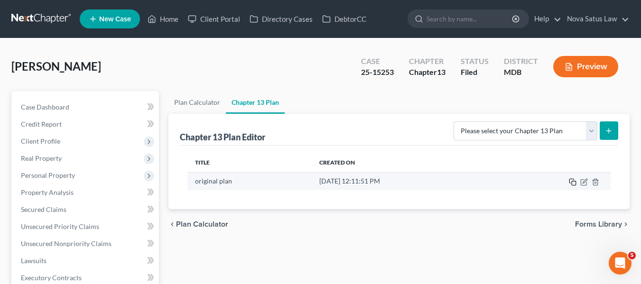
click at [574, 180] on icon "button" at bounding box center [573, 182] width 8 height 8
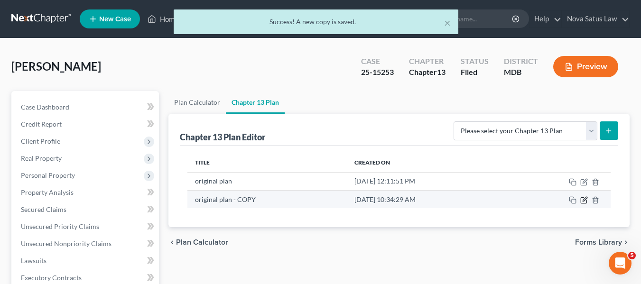
click at [582, 198] on icon "button" at bounding box center [584, 200] width 8 height 8
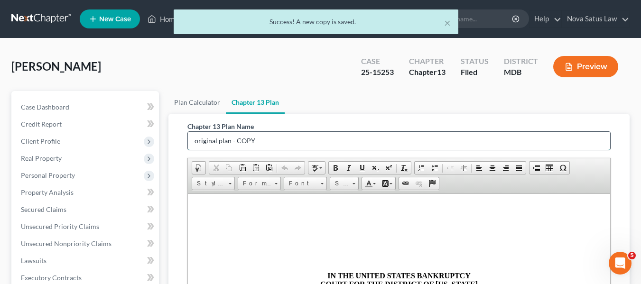
click at [287, 133] on input "original plan - COPY" at bounding box center [399, 141] width 422 height 18
type input "o"
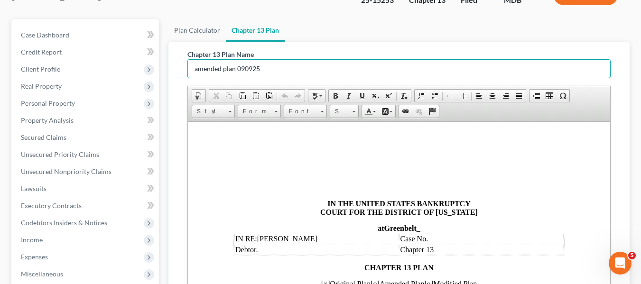
scroll to position [73, 0]
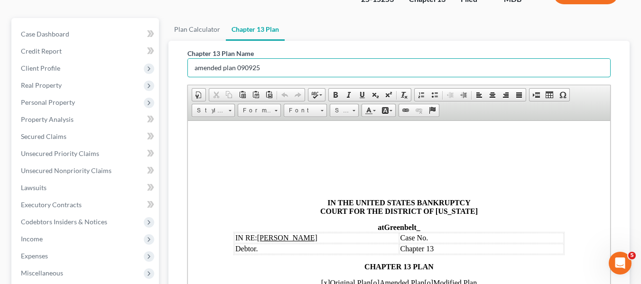
type input "amended plan 090925"
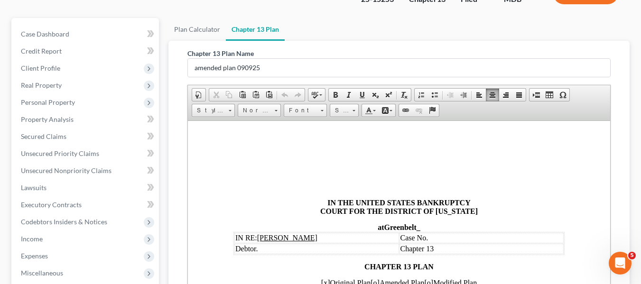
click at [440, 237] on td "Case No." at bounding box center [481, 237] width 165 height 10
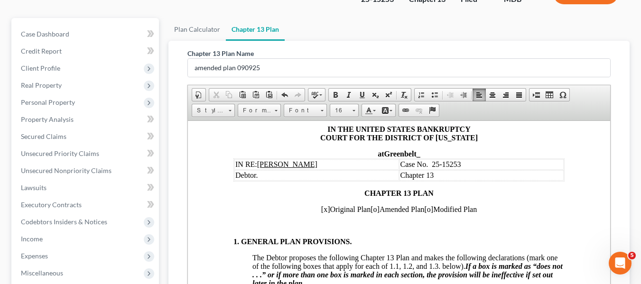
scroll to position [74, 0]
click at [321, 210] on span "[x]" at bounding box center [325, 208] width 9 height 8
click at [370, 207] on span "[o]" at bounding box center [374, 208] width 9 height 8
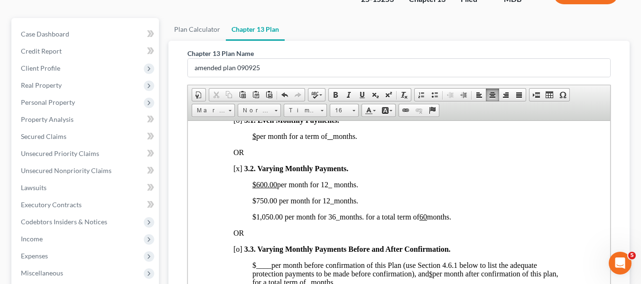
scroll to position [727, 0]
click at [261, 220] on span "$1,050.00 per month for 36 _ months. for a total term of 60 months." at bounding box center [351, 216] width 199 height 8
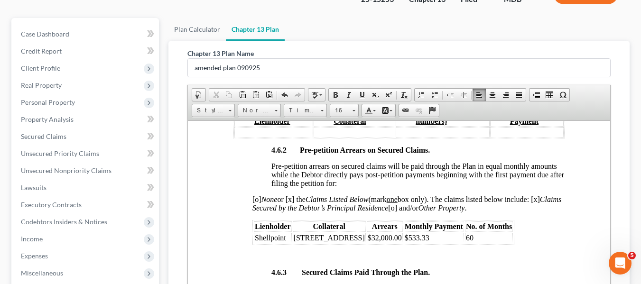
scroll to position [1689, 0]
click at [436, 242] on td "$533.33" at bounding box center [433, 237] width 60 height 10
click at [402, 242] on td "$32,000.00" at bounding box center [384, 237] width 36 height 10
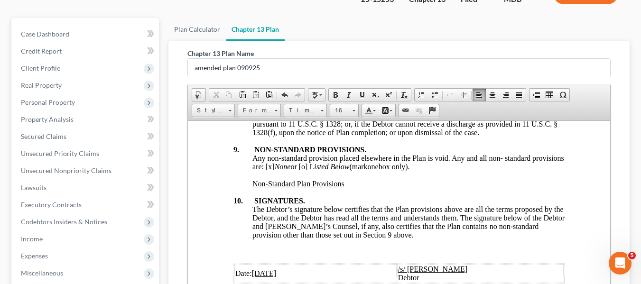
scroll to position [3691, 0]
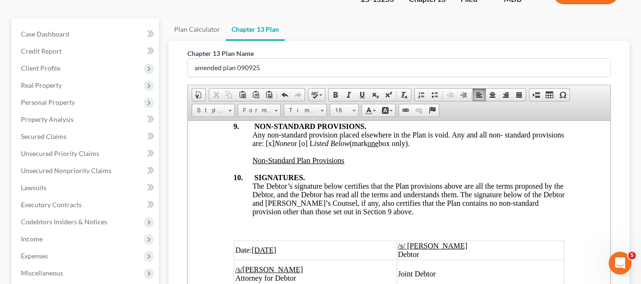
click at [256, 246] on u "[DATE]" at bounding box center [263, 250] width 25 height 8
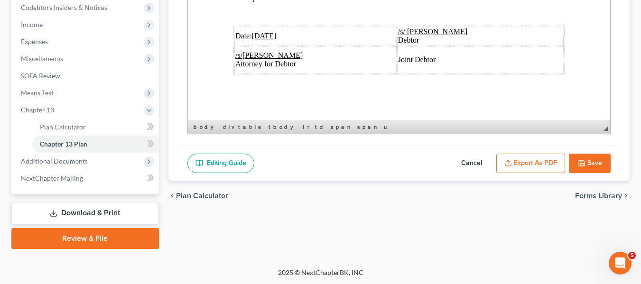
scroll to position [288, 0]
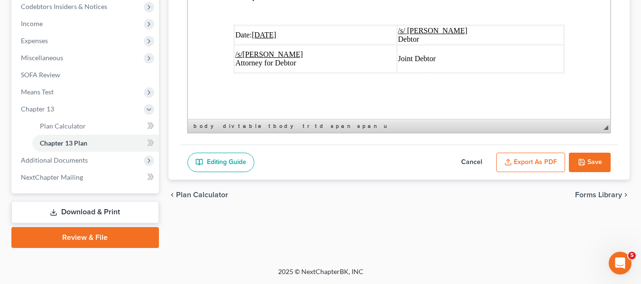
click at [537, 162] on button "Export as PDF" at bounding box center [530, 163] width 69 height 20
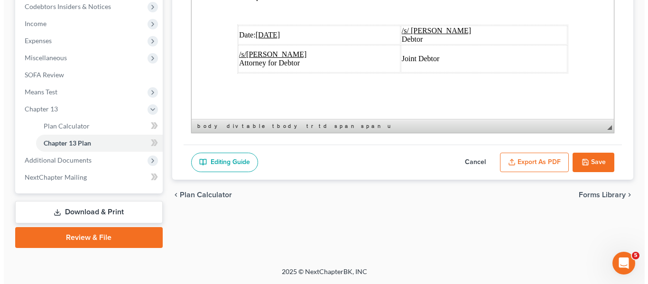
scroll to position [3657, 0]
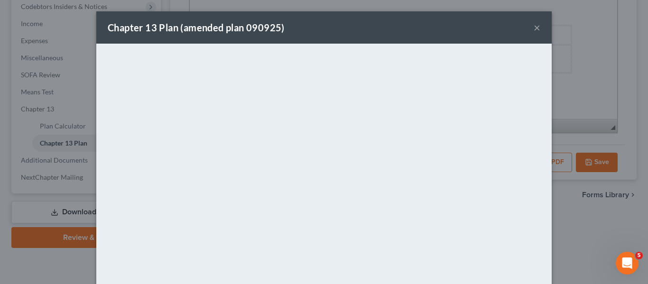
click at [378, 43] on div "Chapter 13 Plan (amended plan 090925) ×" at bounding box center [323, 27] width 455 height 32
click at [537, 28] on div "Chapter 13 Plan (amended plan 090925) ×" at bounding box center [323, 27] width 455 height 32
click at [536, 28] on button "×" at bounding box center [536, 27] width 7 height 11
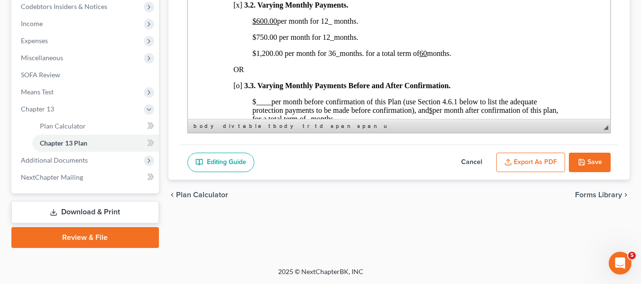
scroll to position [676, 0]
click at [581, 159] on icon "button" at bounding box center [582, 162] width 6 height 6
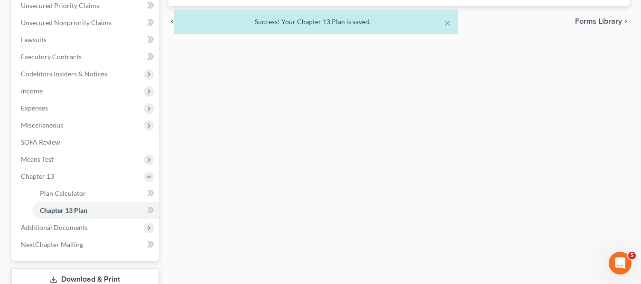
scroll to position [0, 0]
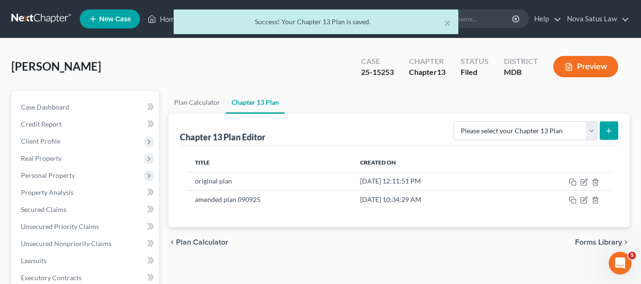
click at [96, 90] on div "[PERSON_NAME] Upgraded Case 25-15253 Chapter Chapter 13 Status Filed District M…" at bounding box center [320, 70] width 618 height 41
click at [165, 18] on div "× Success! Your Chapter 13 Plan is saved." at bounding box center [315, 23] width 641 height 29
click at [165, 18] on div "Home New Case Client Portal Directory Cases DebtorCC Nova Satus Law [PERSON_NAM…" at bounding box center [320, 286] width 641 height 572
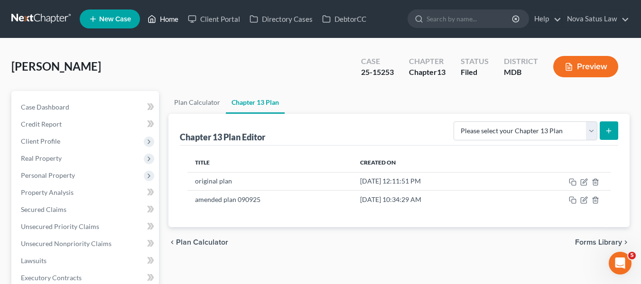
click at [170, 26] on link "Home" at bounding box center [163, 18] width 40 height 17
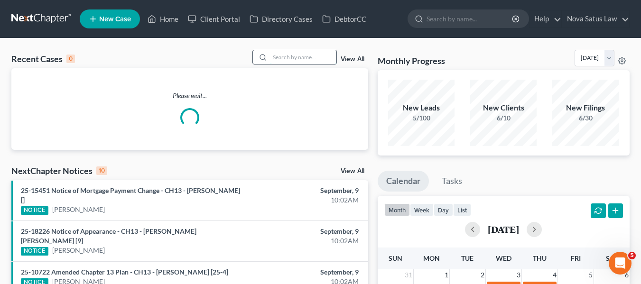
click at [280, 53] on input "search" at bounding box center [303, 57] width 66 height 14
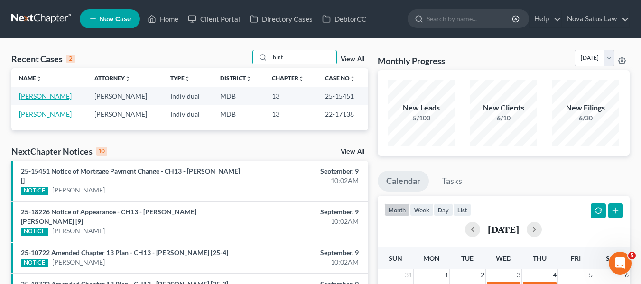
type input "hint"
click at [36, 95] on link "[PERSON_NAME]" at bounding box center [45, 96] width 53 height 8
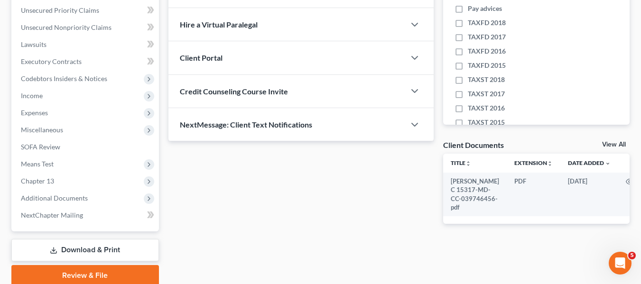
scroll to position [217, 0]
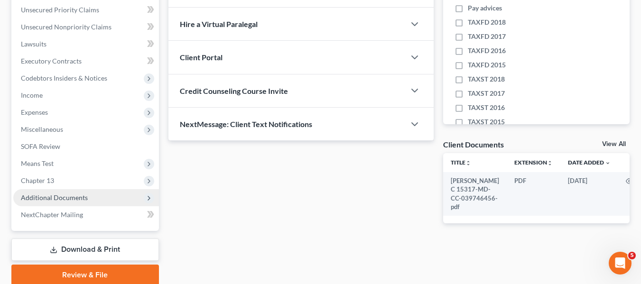
click at [61, 199] on span "Additional Documents" at bounding box center [54, 197] width 67 height 8
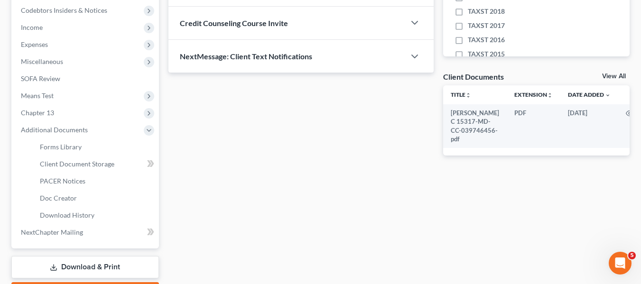
scroll to position [285, 0]
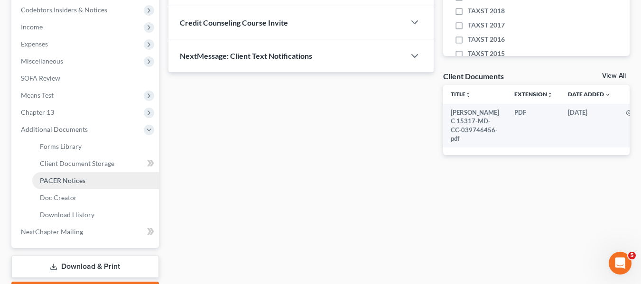
click at [74, 182] on span "PACER Notices" at bounding box center [63, 180] width 46 height 8
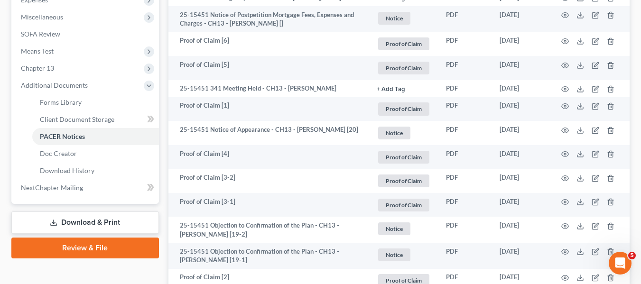
scroll to position [330, 0]
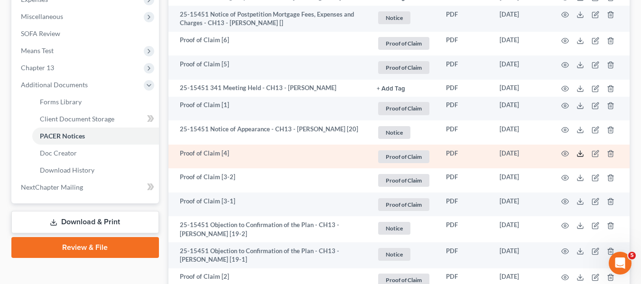
click at [580, 151] on icon at bounding box center [580, 154] width 8 height 8
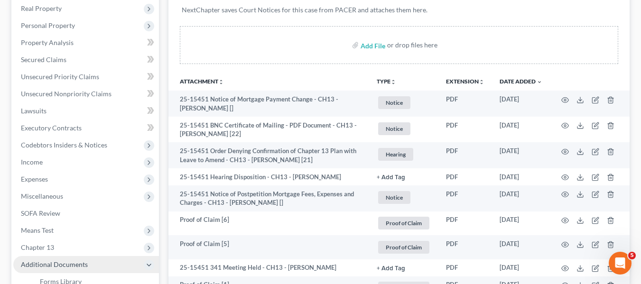
scroll to position [149, 0]
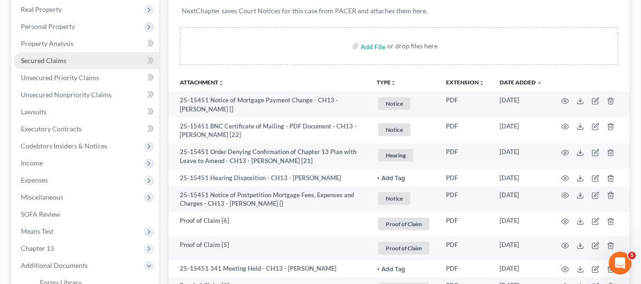
click at [46, 65] on link "Secured Claims" at bounding box center [86, 60] width 146 height 17
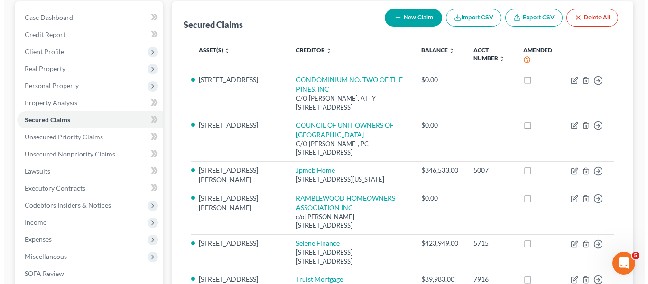
scroll to position [90, 0]
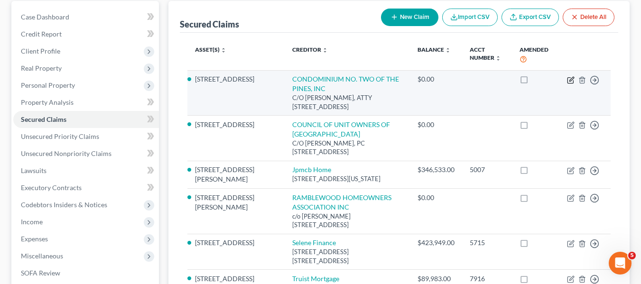
click at [570, 80] on icon "button" at bounding box center [571, 80] width 8 height 8
select select "21"
select select "0"
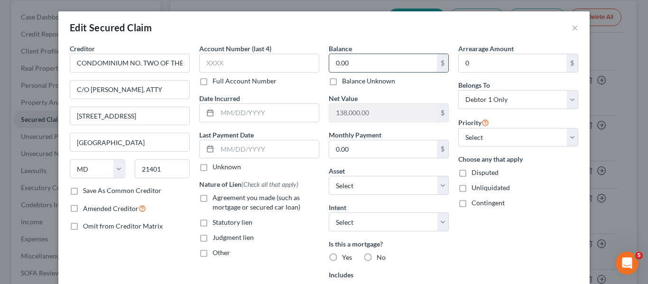
click at [384, 61] on input "0.00" at bounding box center [383, 63] width 108 height 18
type input "36,820.75"
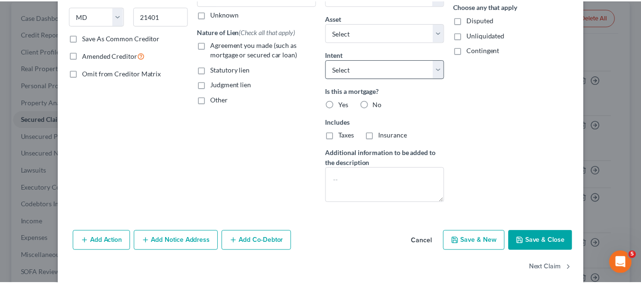
scroll to position [154, 0]
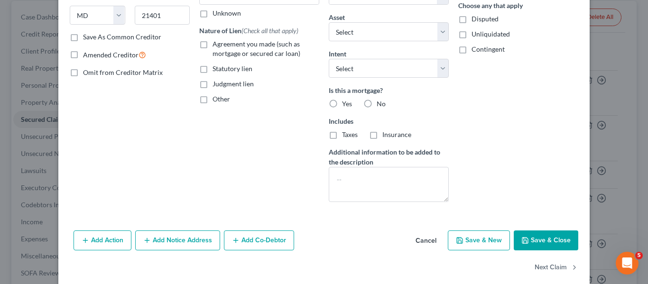
click at [526, 246] on button "Save & Close" at bounding box center [546, 240] width 64 height 20
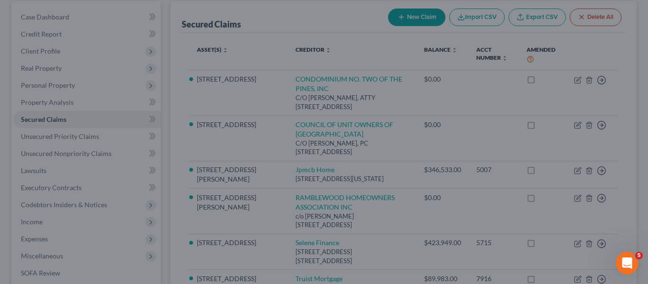
type input "101,179.25"
select select "10"
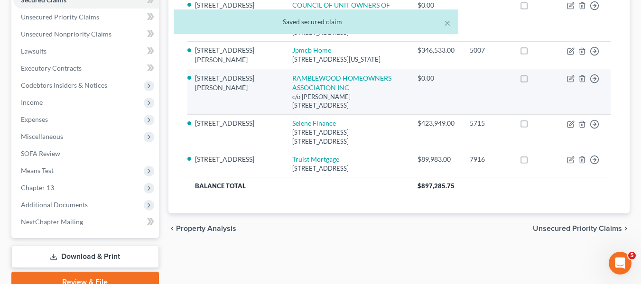
scroll to position [211, 0]
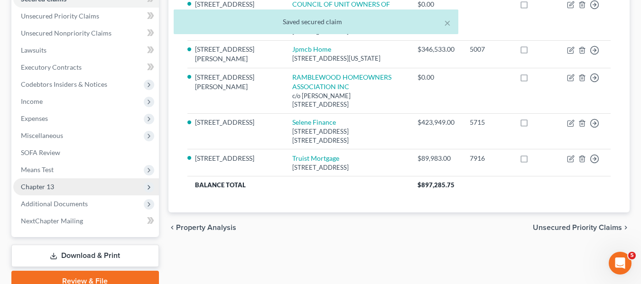
click at [52, 189] on span "Chapter 13" at bounding box center [37, 187] width 33 height 8
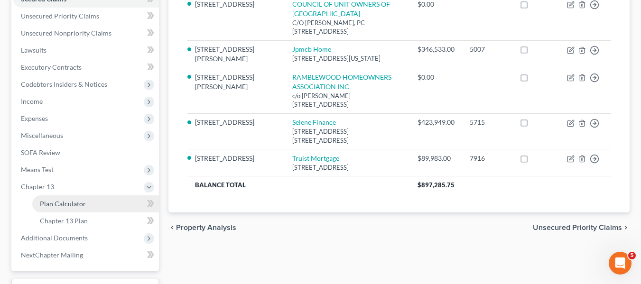
click at [60, 205] on span "Plan Calculator" at bounding box center [63, 204] width 46 height 8
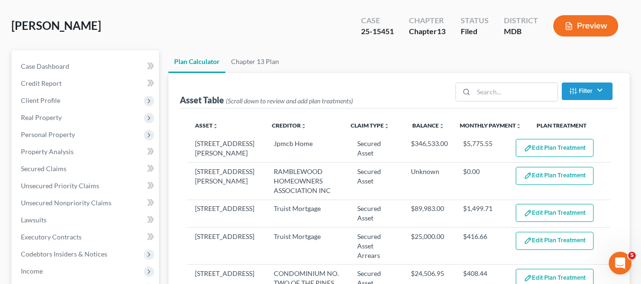
scroll to position [41, 0]
select select "59"
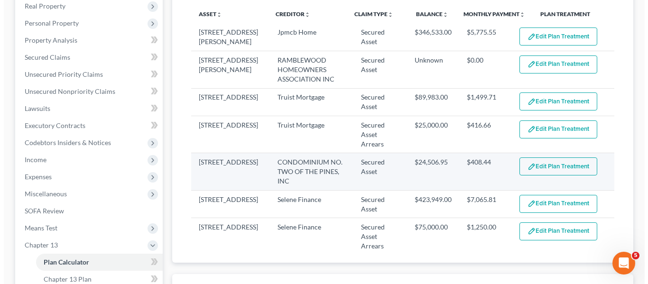
scroll to position [37, 0]
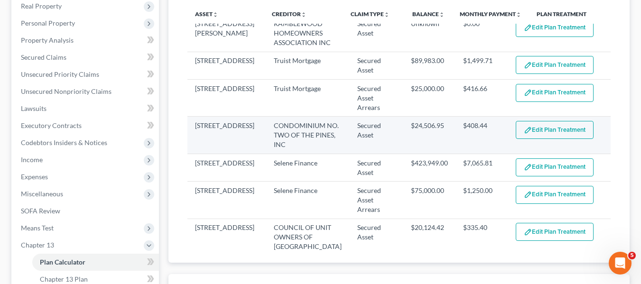
click at [554, 121] on button "Edit Plan Treatment" at bounding box center [554, 130] width 78 height 18
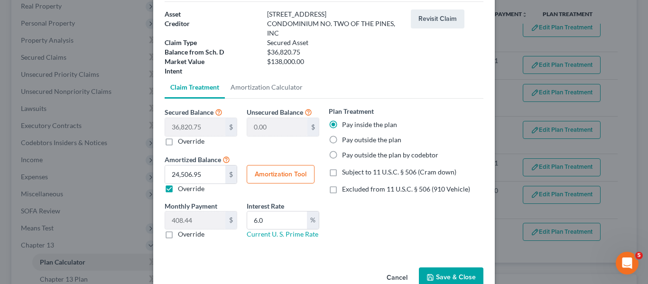
scroll to position [57, 0]
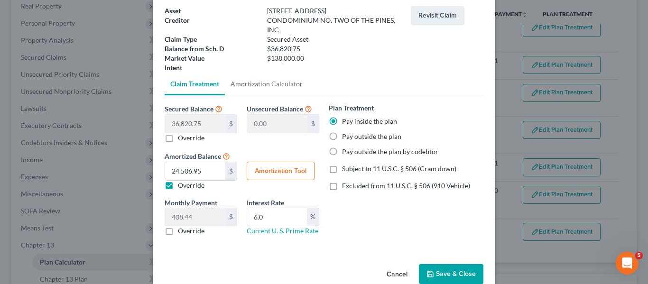
click at [267, 165] on button "Amortization Tool" at bounding box center [281, 171] width 68 height 19
type input "36,820.75"
type input "6.0"
type input "60"
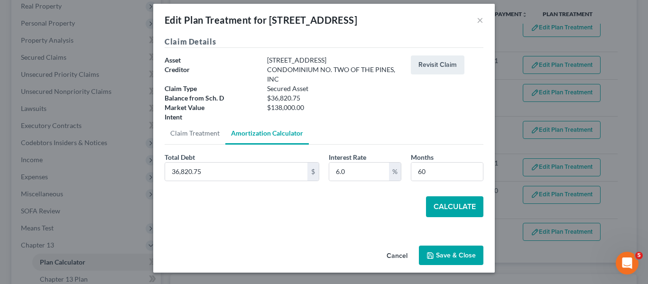
click at [445, 206] on button "Calculate" at bounding box center [454, 206] width 57 height 21
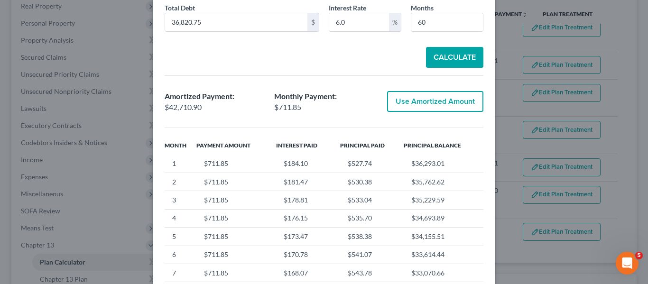
scroll to position [157, 0]
click at [419, 102] on button "Use Amortized Amount" at bounding box center [435, 101] width 96 height 21
type input "42,710.89"
type input "711.84"
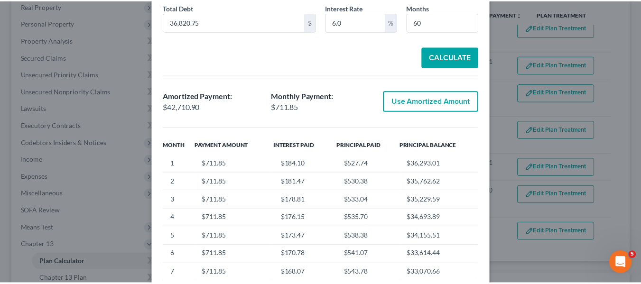
scroll to position [76, 0]
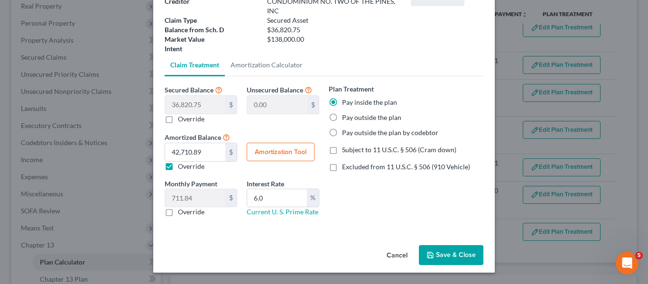
click at [437, 253] on button "Save & Close" at bounding box center [451, 255] width 64 height 20
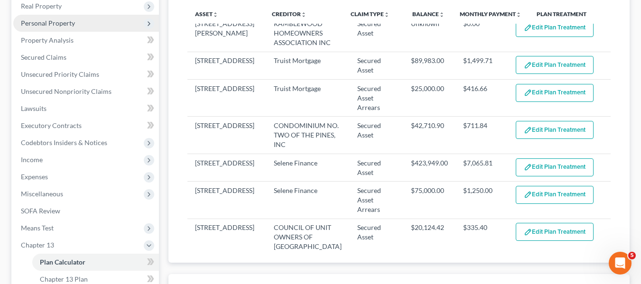
select select "59"
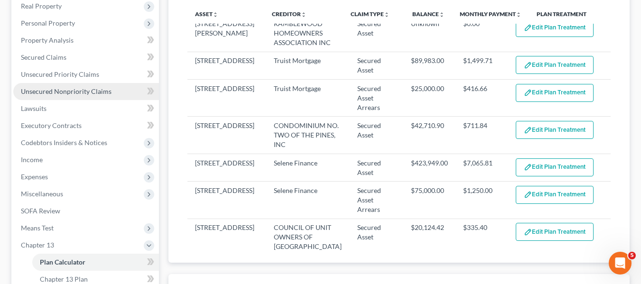
click at [63, 88] on span "Unsecured Nonpriority Claims" at bounding box center [66, 91] width 91 height 8
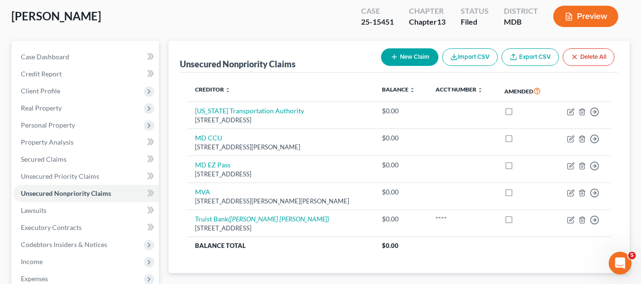
scroll to position [50, 0]
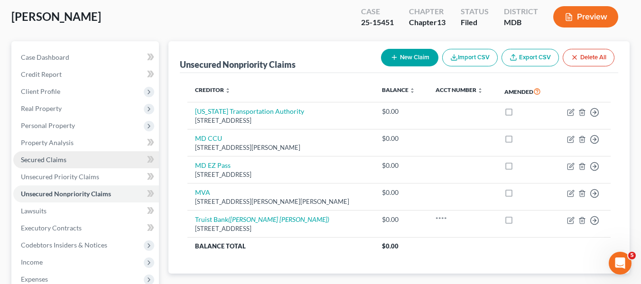
click at [66, 157] on link "Secured Claims" at bounding box center [86, 159] width 146 height 17
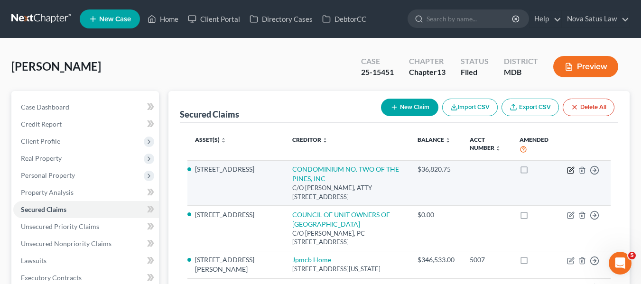
click at [568, 170] on icon "button" at bounding box center [571, 170] width 8 height 8
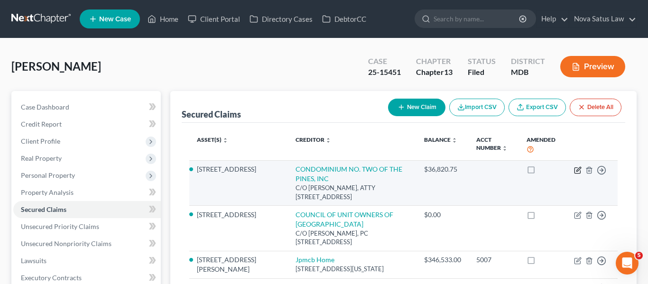
select select "21"
select select "10"
select select "0"
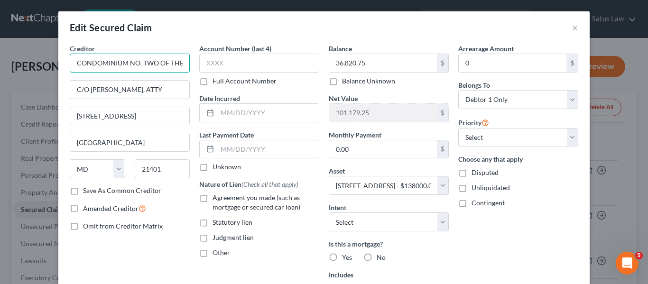
scroll to position [0, 34]
drag, startPoint x: 70, startPoint y: 61, endPoint x: 198, endPoint y: 63, distance: 128.5
click at [198, 63] on div "Creditor * CONDOMINIUM NO. TWO OF THE PINES, INC C/O [PERSON_NAME], ATTY 147 OL…" at bounding box center [324, 204] width 518 height 320
click at [573, 31] on button "×" at bounding box center [574, 27] width 7 height 11
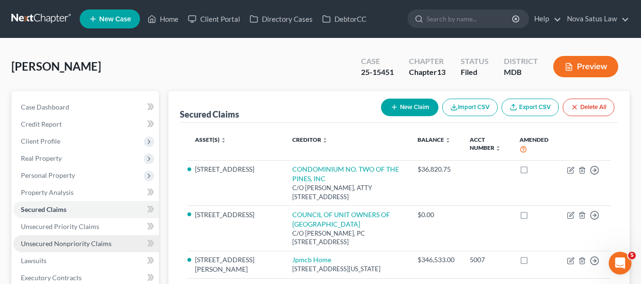
click at [82, 240] on span "Unsecured Nonpriority Claims" at bounding box center [66, 243] width 91 height 8
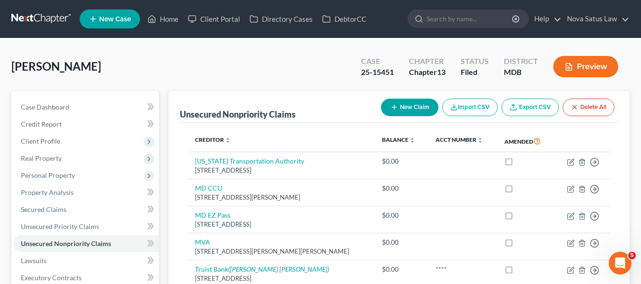
click at [393, 102] on button "New Claim" at bounding box center [409, 108] width 57 height 18
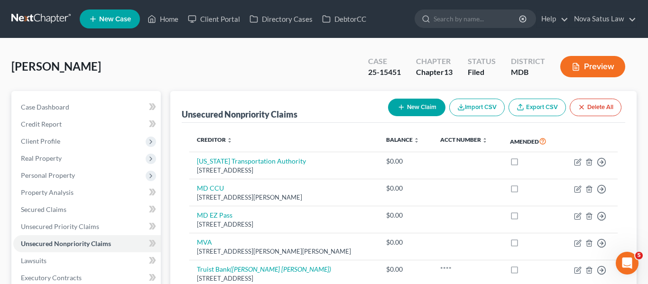
select select "0"
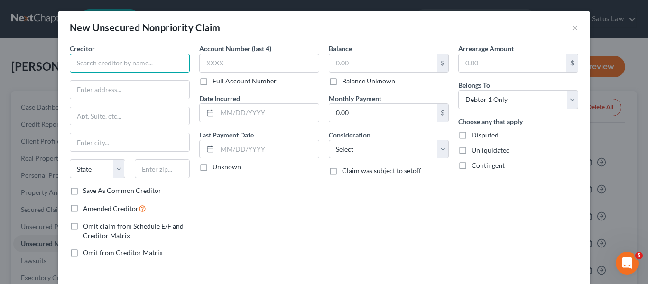
click at [133, 64] on input "text" at bounding box center [130, 63] width 120 height 19
paste input "CONDOMINIUM NO. TWO OF THE PINES, INC"
type input "CONDOMINIUM NO. TWO OF THE PINES, INC"
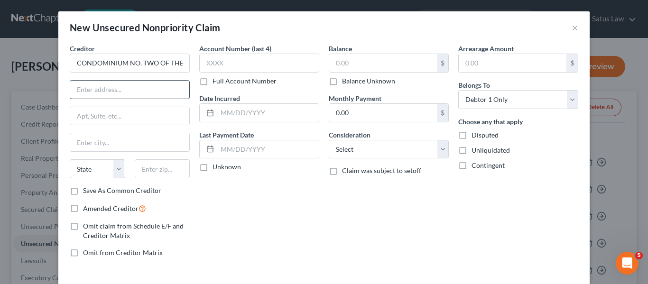
click at [118, 89] on input "text" at bounding box center [129, 90] width 119 height 18
click at [355, 56] on input "text" at bounding box center [383, 63] width 108 height 18
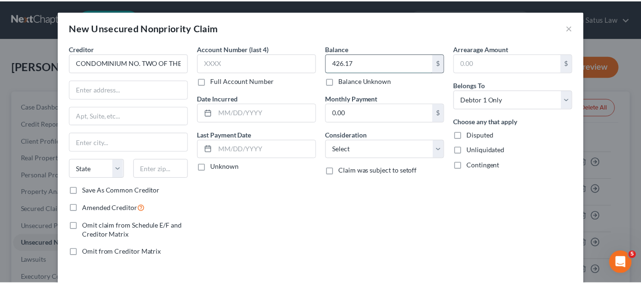
scroll to position [40, 0]
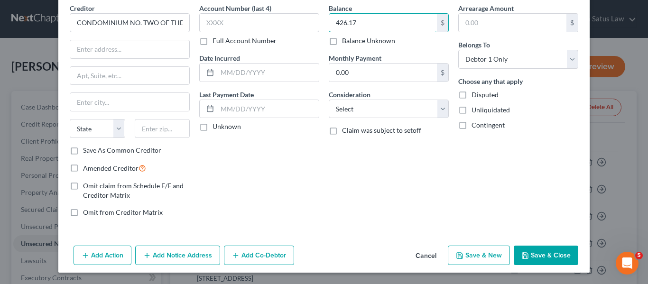
type input "426.17"
click at [519, 249] on button "Save & Close" at bounding box center [546, 256] width 64 height 20
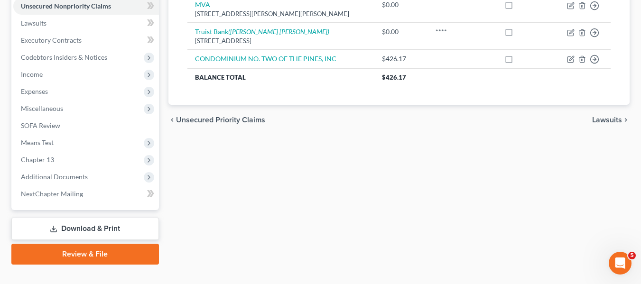
scroll to position [248, 0]
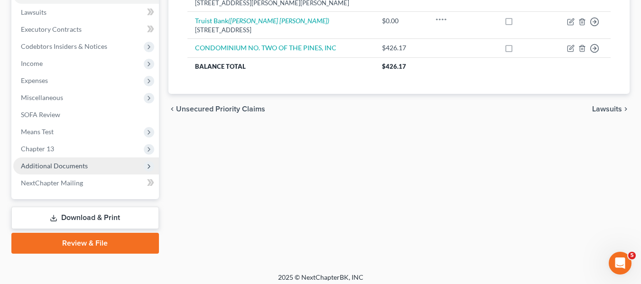
click at [37, 167] on span "Additional Documents" at bounding box center [54, 166] width 67 height 8
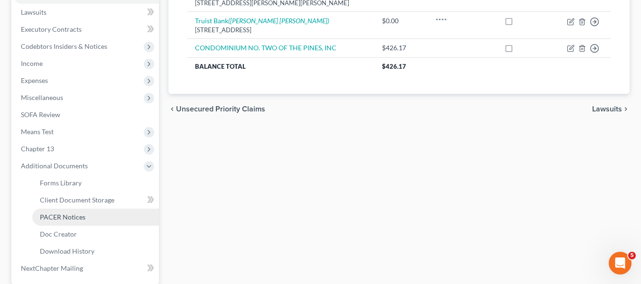
click at [52, 216] on span "PACER Notices" at bounding box center [63, 217] width 46 height 8
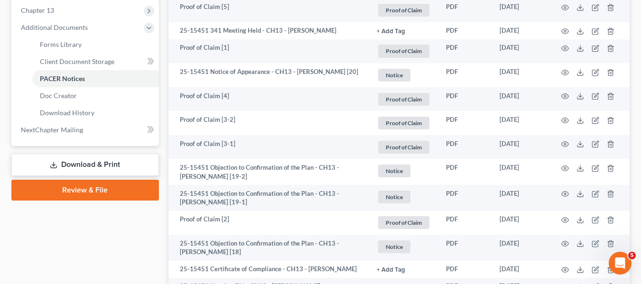
scroll to position [387, 0]
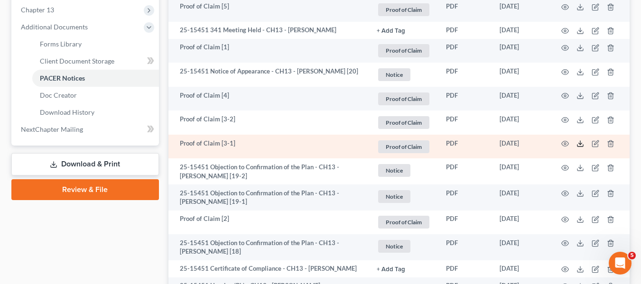
click at [580, 146] on icon at bounding box center [580, 144] width 8 height 8
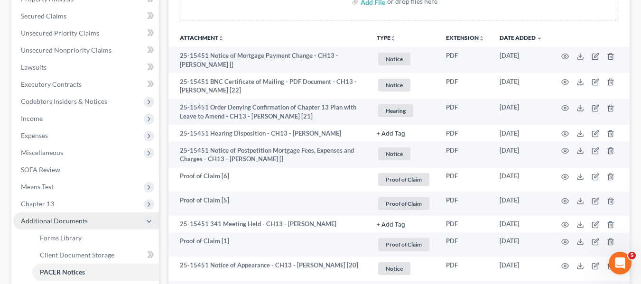
scroll to position [184, 0]
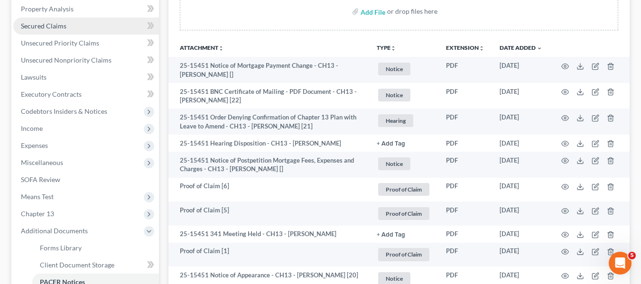
click at [59, 31] on link "Secured Claims" at bounding box center [86, 26] width 146 height 17
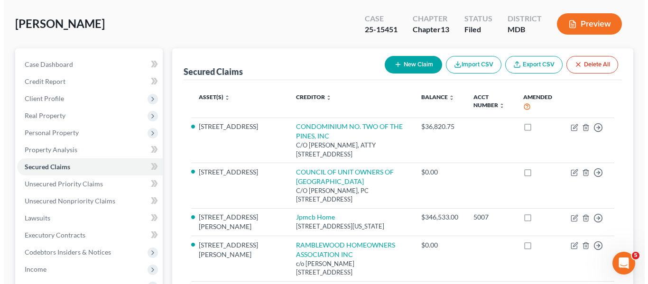
scroll to position [47, 0]
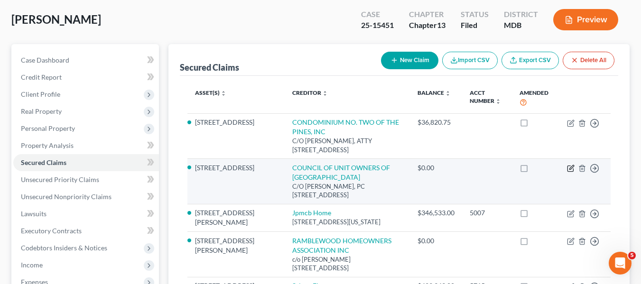
click at [569, 165] on icon "button" at bounding box center [571, 169] width 8 height 8
select select "48"
select select "13"
select select "0"
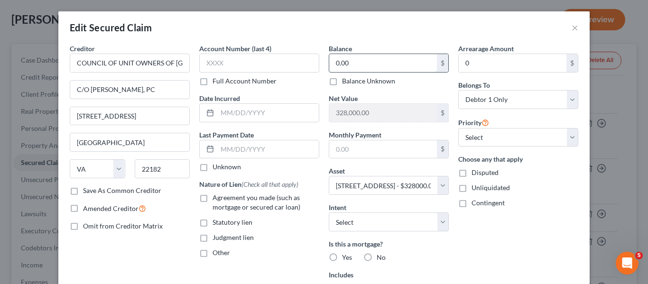
click at [379, 63] on input "0.00" at bounding box center [383, 63] width 108 height 18
type input "17,213.25"
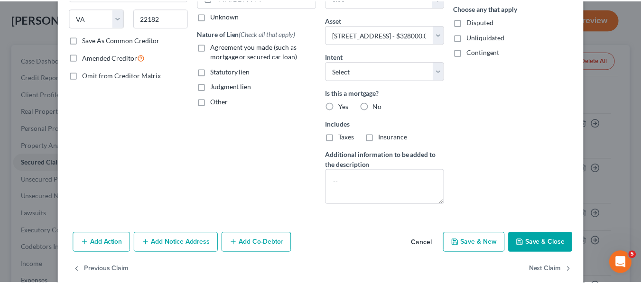
scroll to position [166, 0]
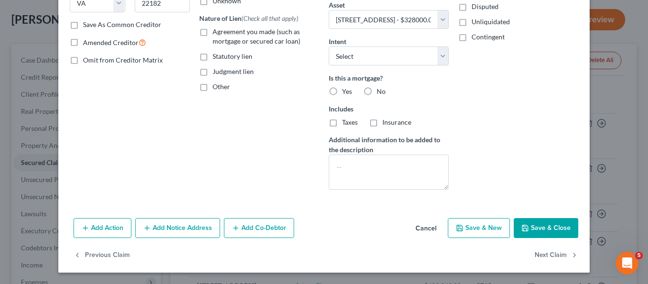
click at [527, 228] on button "Save & Close" at bounding box center [546, 228] width 64 height 20
select select
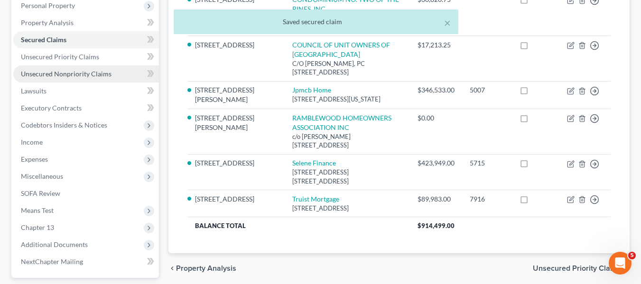
scroll to position [171, 0]
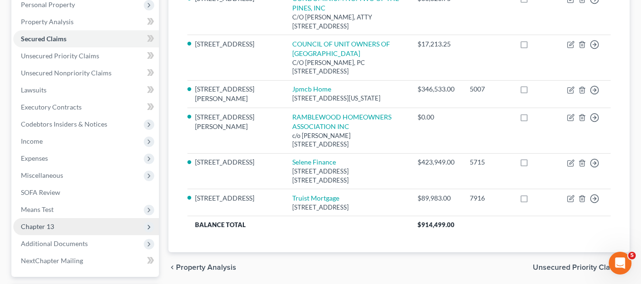
click at [63, 223] on span "Chapter 13" at bounding box center [86, 226] width 146 height 17
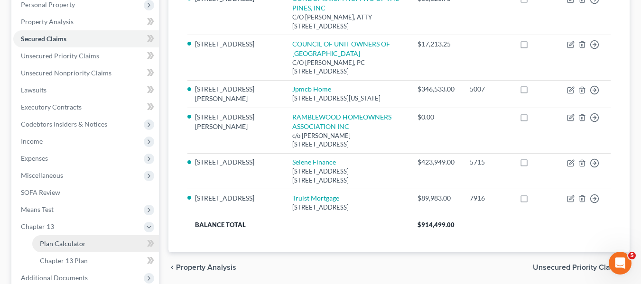
click at [67, 244] on span "Plan Calculator" at bounding box center [63, 243] width 46 height 8
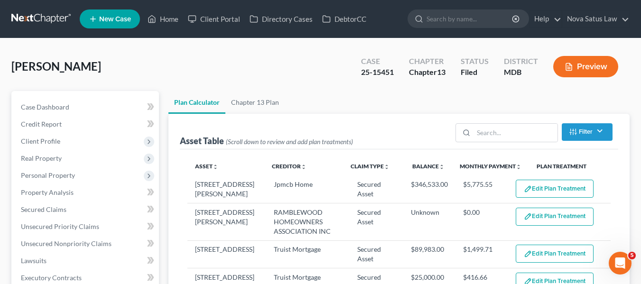
select select "59"
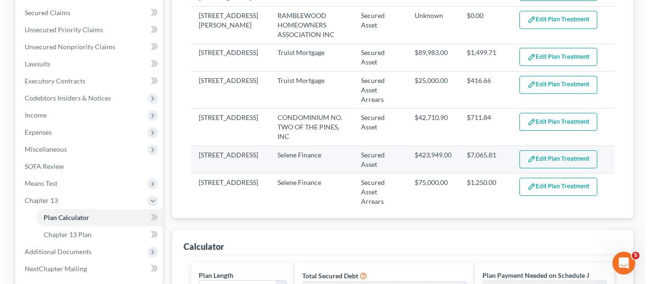
scroll to position [50, 0]
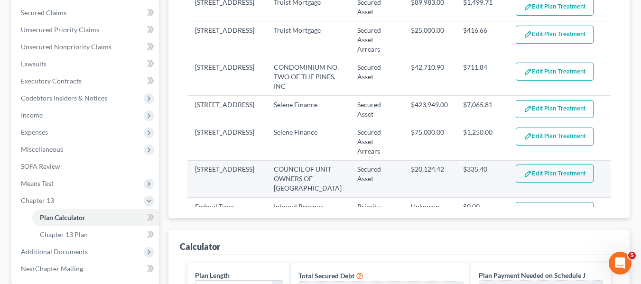
click at [549, 165] on button "Edit Plan Treatment" at bounding box center [554, 174] width 78 height 18
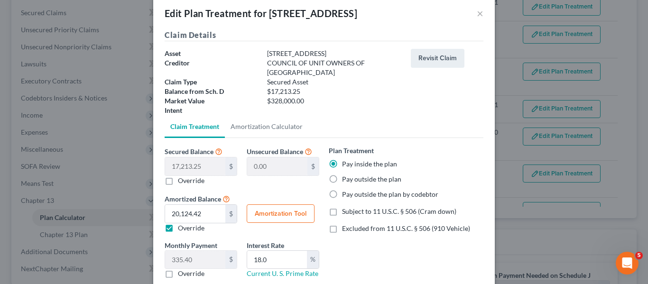
scroll to position [15, 0]
click at [276, 256] on input "18.0" at bounding box center [277, 259] width 60 height 18
type input "6.0"
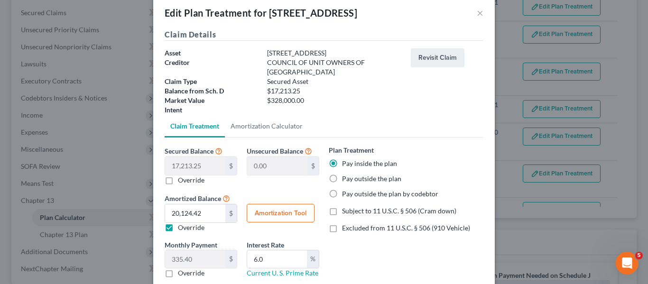
click at [270, 211] on button "Amortization Tool" at bounding box center [281, 213] width 68 height 19
type input "17,213.25"
type input "6.0"
type input "60"
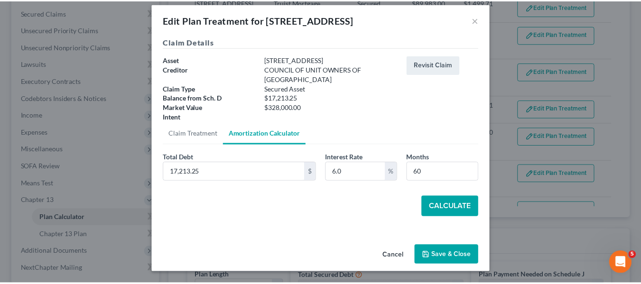
scroll to position [8, 0]
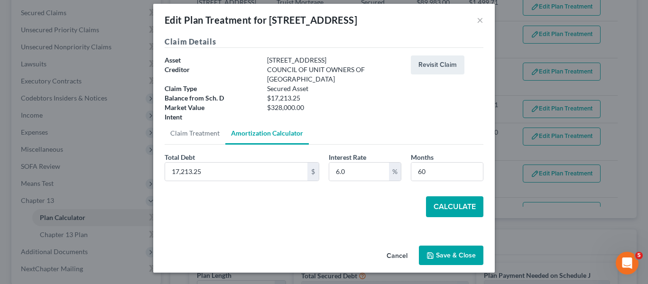
click at [433, 205] on button "Calculate" at bounding box center [454, 206] width 57 height 21
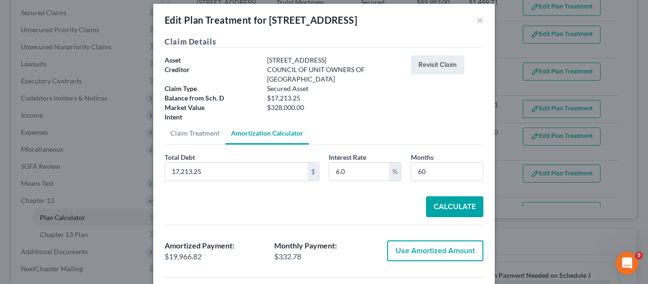
click at [408, 252] on button "Use Amortized Amount" at bounding box center [435, 250] width 96 height 21
type input "19,966.82"
type input "332.78"
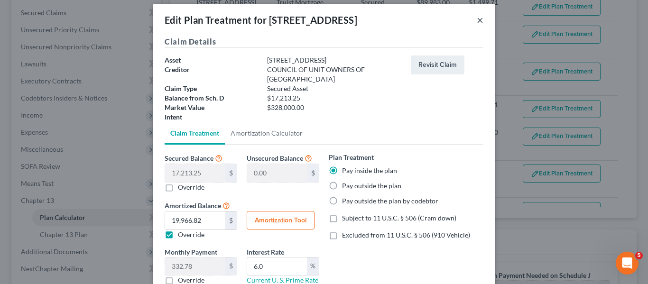
click at [478, 22] on button "×" at bounding box center [480, 19] width 7 height 11
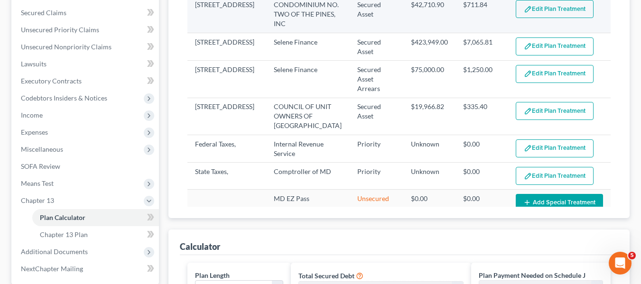
scroll to position [113, 0]
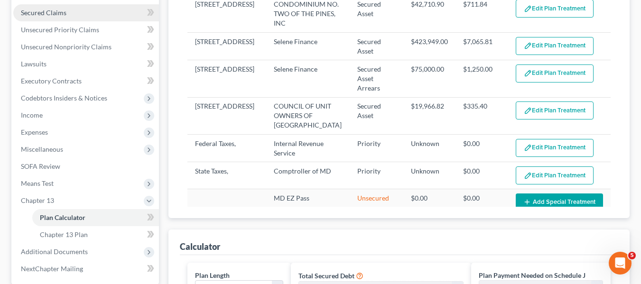
click at [79, 15] on link "Secured Claims" at bounding box center [86, 12] width 146 height 17
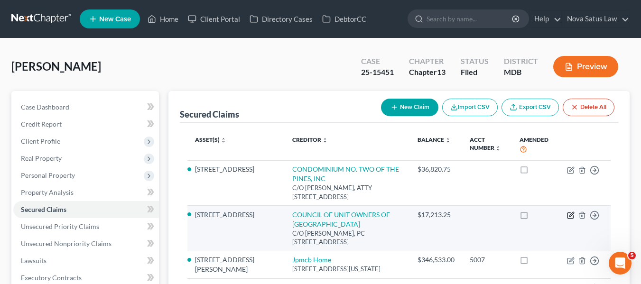
click at [569, 212] on icon "button" at bounding box center [571, 214] width 4 height 4
select select "48"
select select "0"
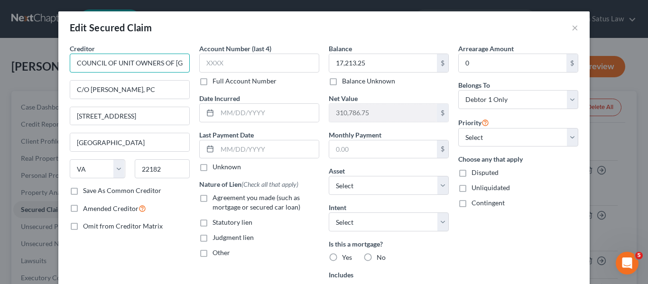
scroll to position [0, 37]
drag, startPoint x: 71, startPoint y: 59, endPoint x: 202, endPoint y: 67, distance: 131.6
click at [202, 67] on div "Creditor * COUNCIL OF UNIT OWNERS OF [GEOGRAPHIC_DATA] C/O [PERSON_NAME], PC 19…" at bounding box center [324, 204] width 518 height 320
click at [571, 26] on button "×" at bounding box center [574, 27] width 7 height 11
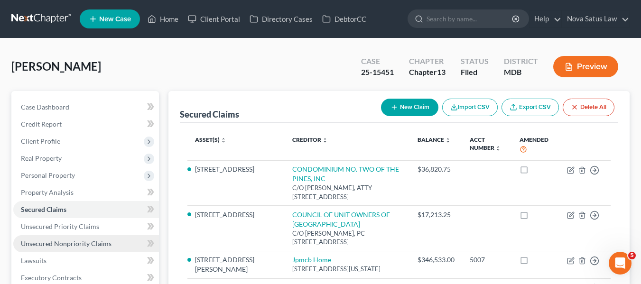
click at [59, 243] on span "Unsecured Nonpriority Claims" at bounding box center [66, 243] width 91 height 8
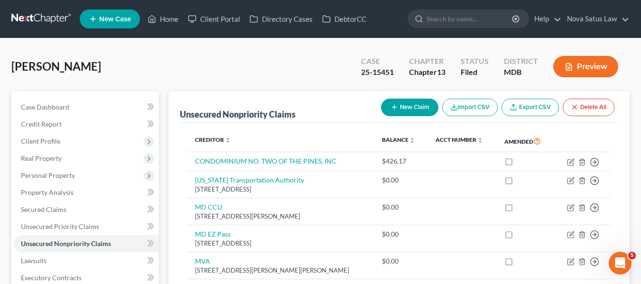
click at [394, 109] on line "button" at bounding box center [394, 107] width 0 height 4
select select "0"
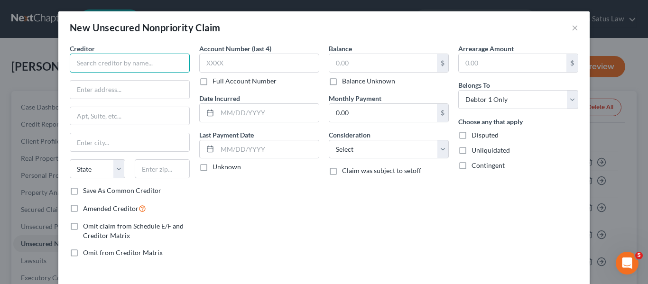
click at [136, 69] on input "text" at bounding box center [130, 63] width 120 height 19
paste input "COUNCIL OF UNIT OWNERS OF [GEOGRAPHIC_DATA]"
type input "COUNCIL OF UNIT OWNERS OF [GEOGRAPHIC_DATA]"
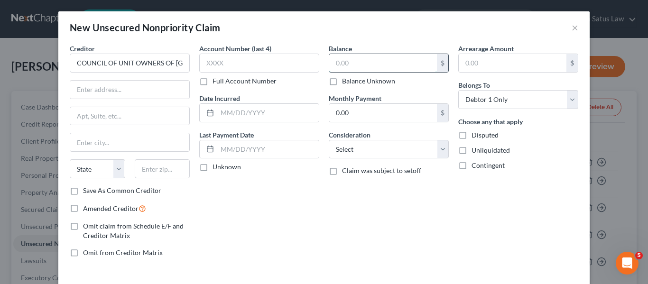
click at [372, 64] on input "text" at bounding box center [383, 63] width 108 height 18
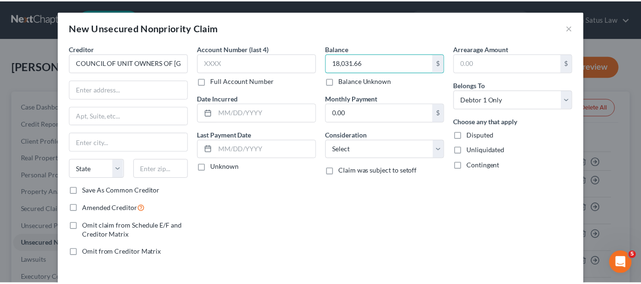
scroll to position [40, 0]
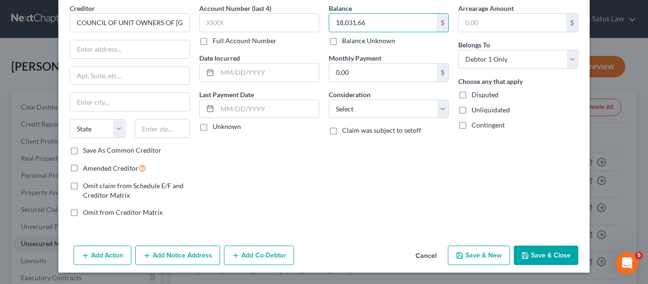
type input "18,031.66"
click at [536, 252] on button "Save & Close" at bounding box center [546, 256] width 64 height 20
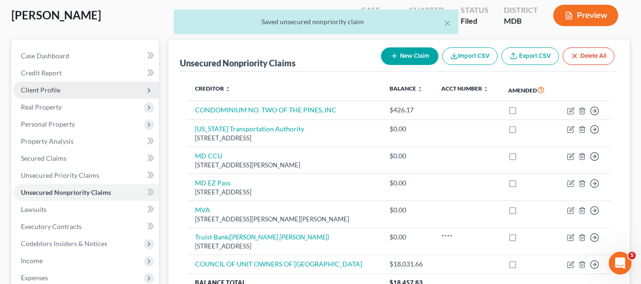
scroll to position [52, 0]
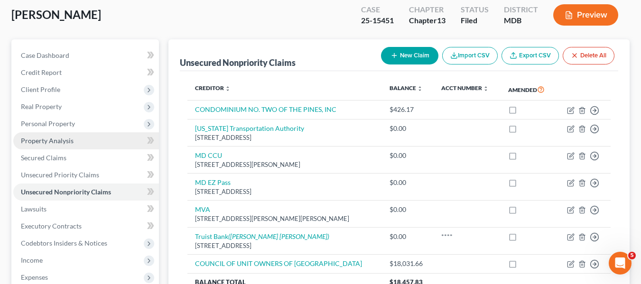
click at [69, 138] on span "Property Analysis" at bounding box center [47, 141] width 53 height 8
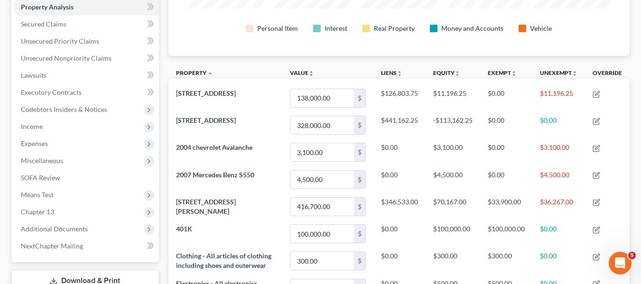
scroll to position [223, 0]
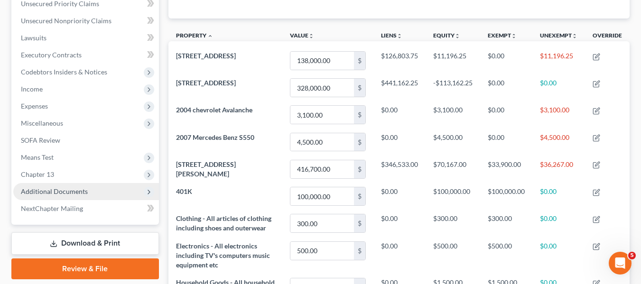
click at [65, 191] on span "Additional Documents" at bounding box center [54, 191] width 67 height 8
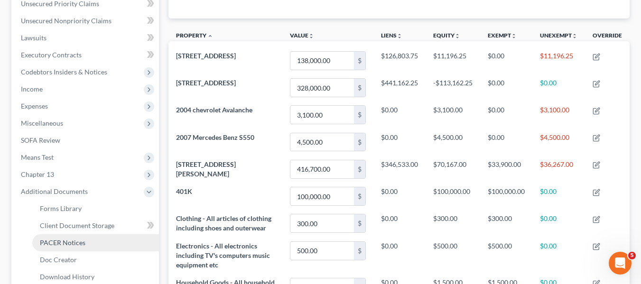
click at [74, 239] on span "PACER Notices" at bounding box center [63, 243] width 46 height 8
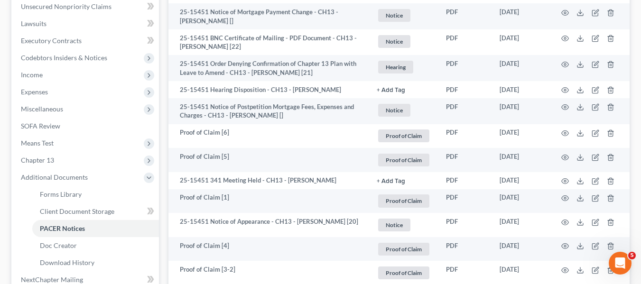
scroll to position [239, 0]
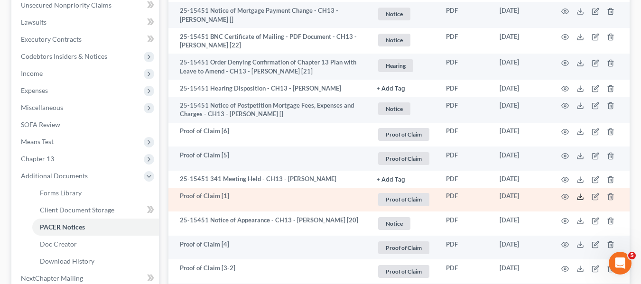
click at [581, 195] on icon at bounding box center [580, 197] width 8 height 8
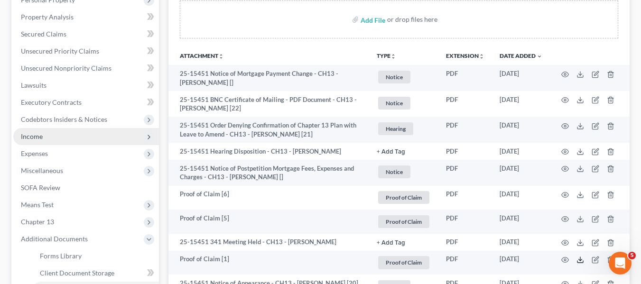
scroll to position [175, 0]
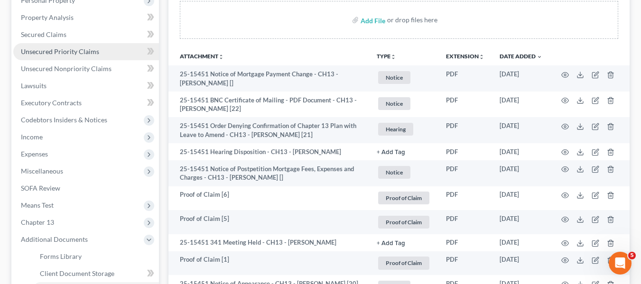
click at [56, 50] on span "Unsecured Priority Claims" at bounding box center [60, 51] width 78 height 8
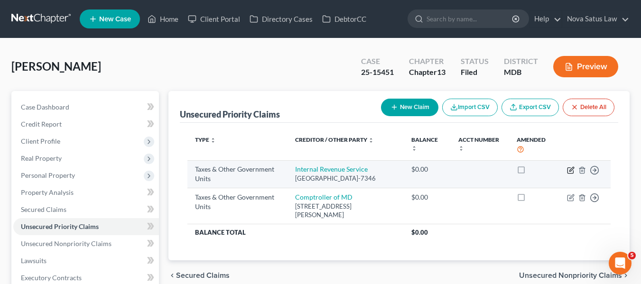
click at [570, 170] on icon "button" at bounding box center [571, 169] width 4 height 4
select select "0"
select select "39"
select select "0"
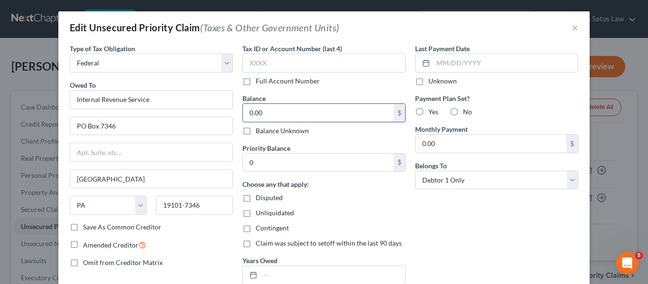
click at [314, 112] on input "0.00" at bounding box center [318, 113] width 151 height 18
type input "141.03"
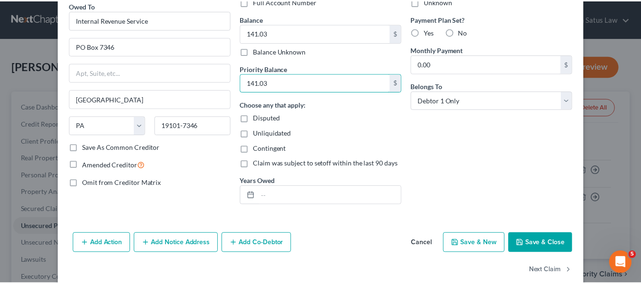
scroll to position [80, 0]
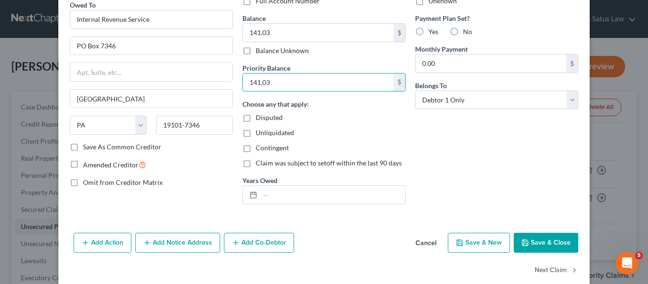
type input "141.03"
click at [543, 237] on button "Save & Close" at bounding box center [546, 243] width 64 height 20
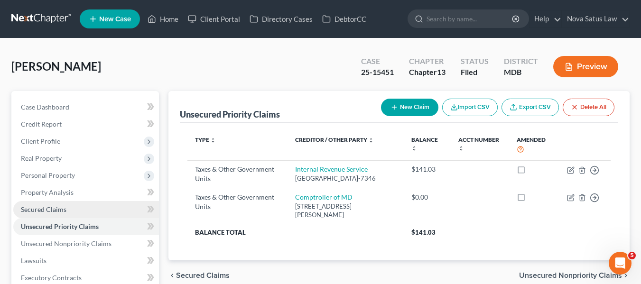
click at [46, 210] on span "Secured Claims" at bounding box center [44, 209] width 46 height 8
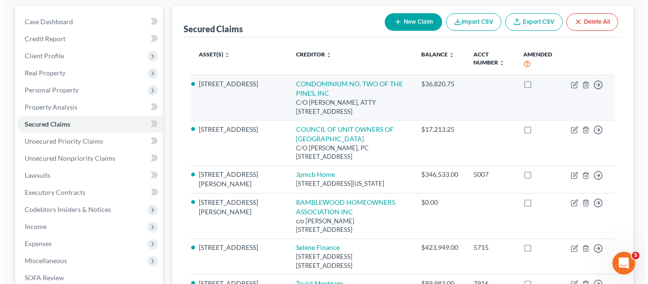
scroll to position [88, 0]
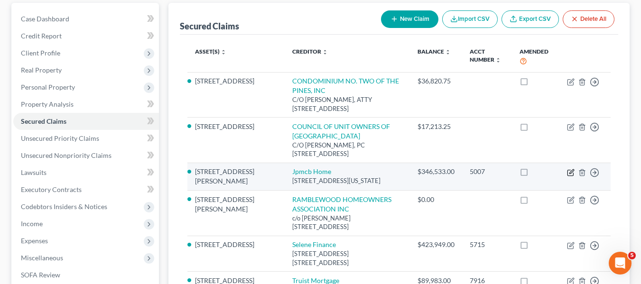
click at [568, 169] on icon "button" at bounding box center [571, 173] width 8 height 8
select select "19"
select select "0"
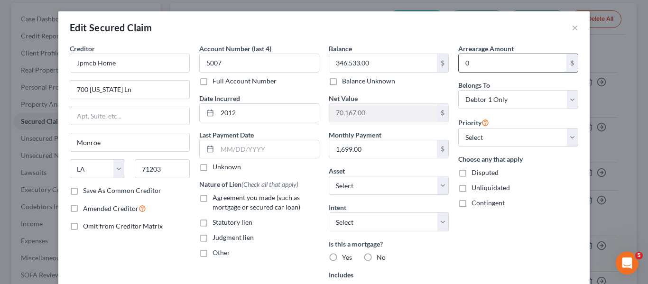
click at [497, 56] on input "0" at bounding box center [513, 63] width 108 height 18
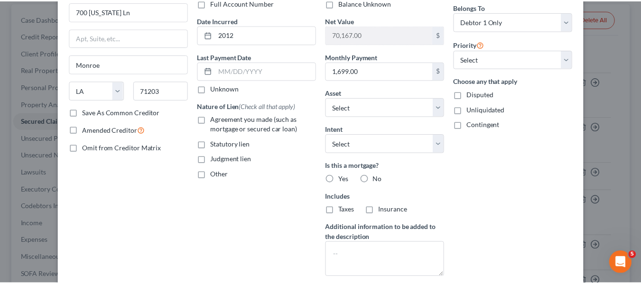
scroll to position [166, 0]
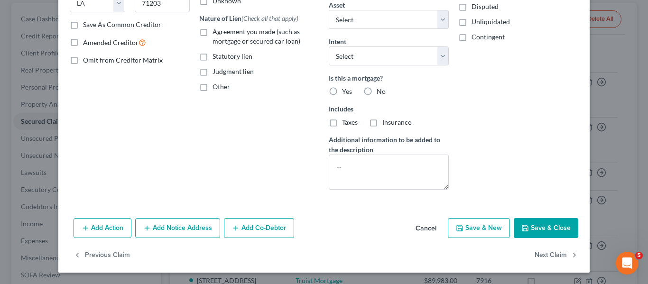
type input "2,454.52"
click at [532, 221] on button "Save & Close" at bounding box center [546, 228] width 64 height 20
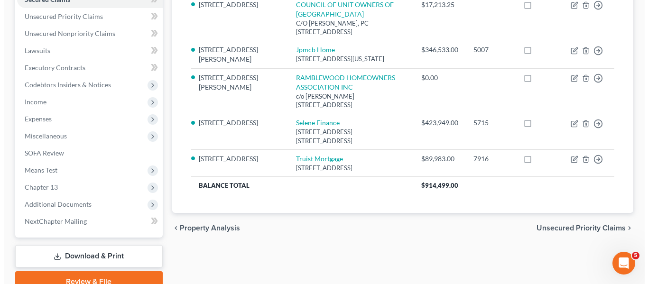
scroll to position [211, 0]
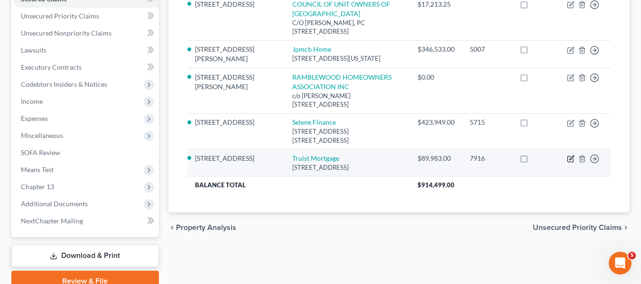
click at [569, 155] on icon "button" at bounding box center [571, 159] width 8 height 8
select select "48"
select select "0"
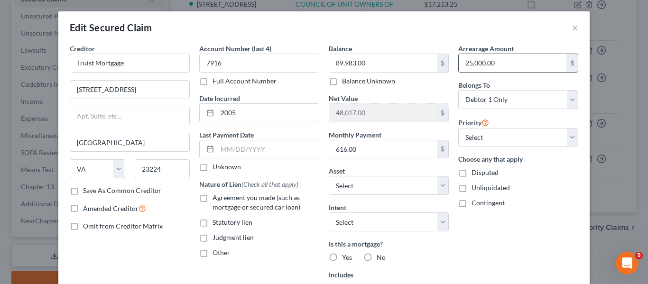
click at [498, 63] on input "25,000.00" at bounding box center [513, 63] width 108 height 18
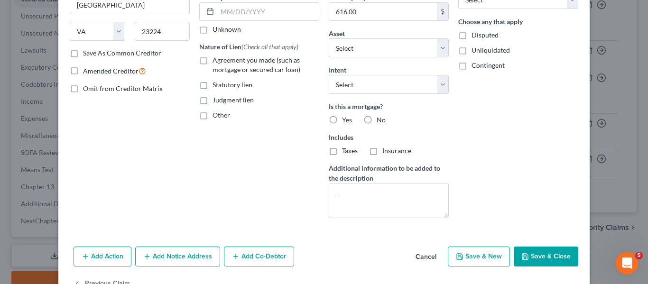
scroll to position [138, 0]
type input "31,727.57"
click at [531, 256] on button "Save & Close" at bounding box center [546, 256] width 64 height 20
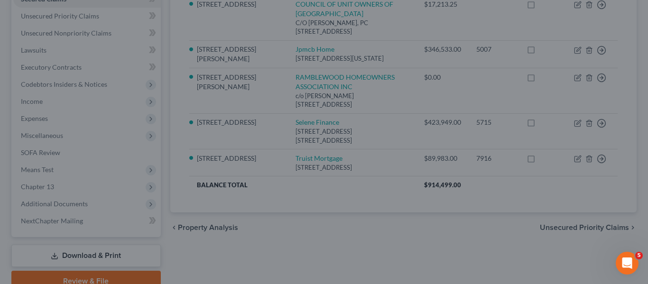
select select "10"
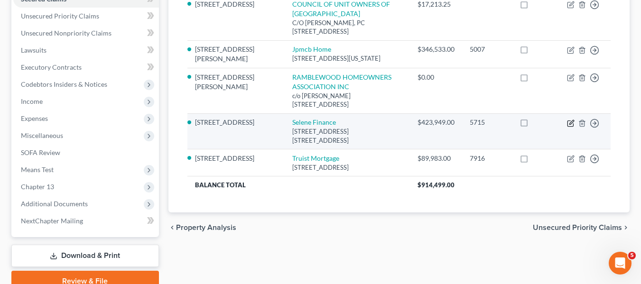
click at [573, 120] on icon "button" at bounding box center [571, 122] width 4 height 4
select select "45"
select select "0"
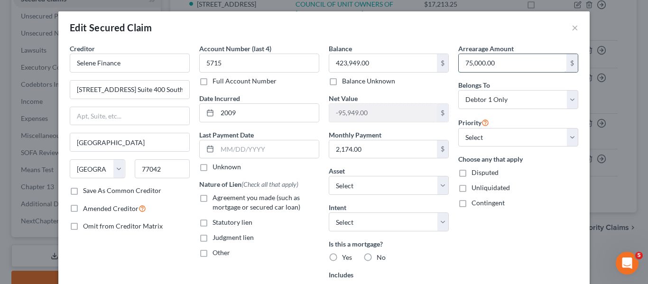
click at [499, 64] on input "75,000.00" at bounding box center [513, 63] width 108 height 18
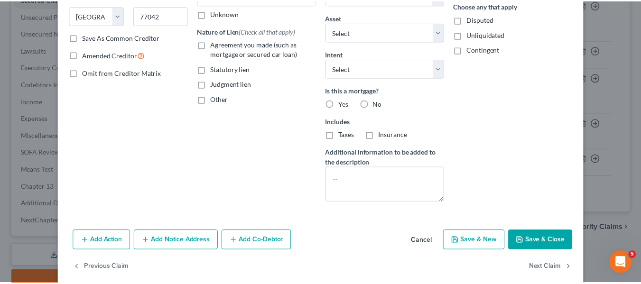
scroll to position [166, 0]
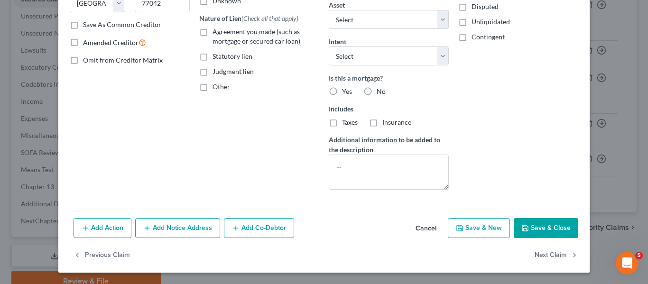
type input "97,414.51"
click at [529, 221] on button "Save & Close" at bounding box center [546, 228] width 64 height 20
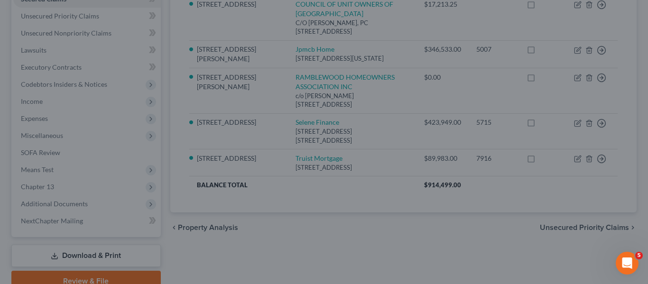
select select "13"
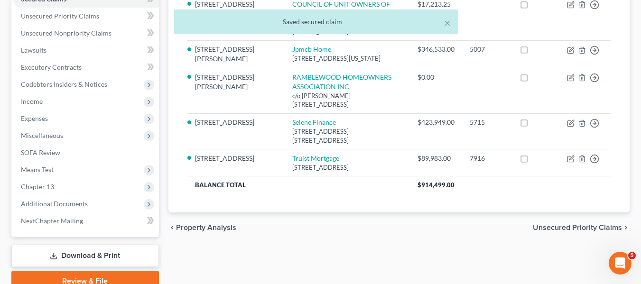
scroll to position [254, 0]
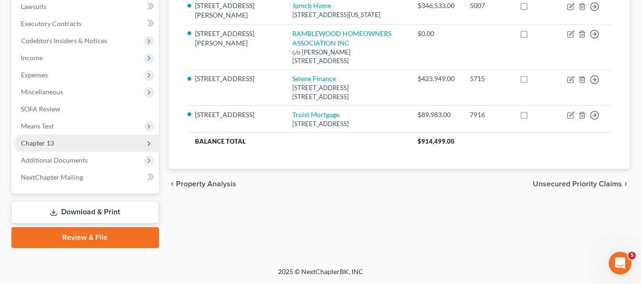
click at [33, 146] on span "Chapter 13" at bounding box center [37, 143] width 33 height 8
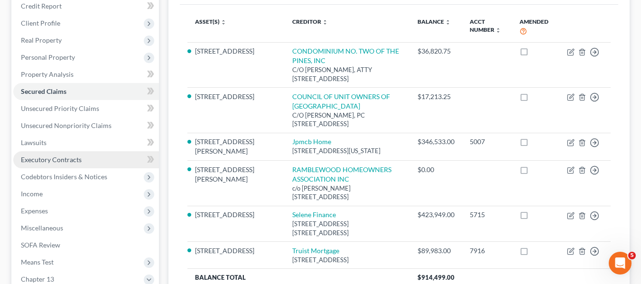
scroll to position [116, 0]
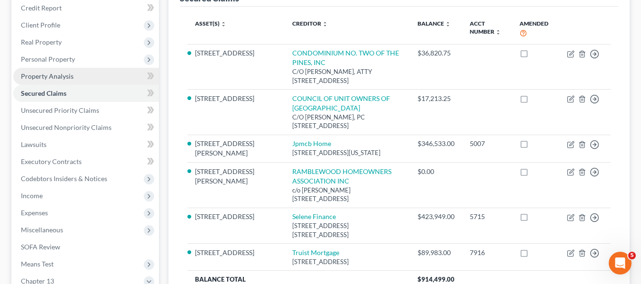
click at [55, 78] on span "Property Analysis" at bounding box center [47, 76] width 53 height 8
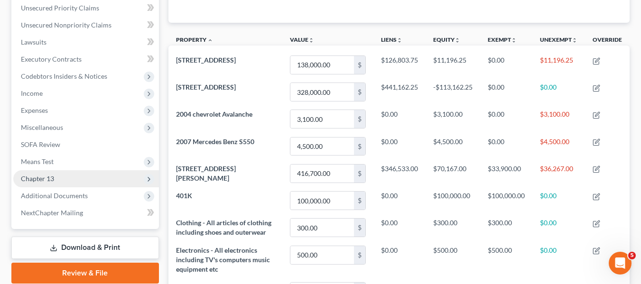
scroll to position [218, 0]
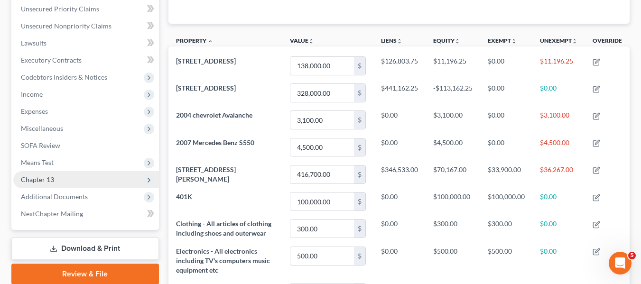
click at [78, 179] on span "Chapter 13" at bounding box center [86, 179] width 146 height 17
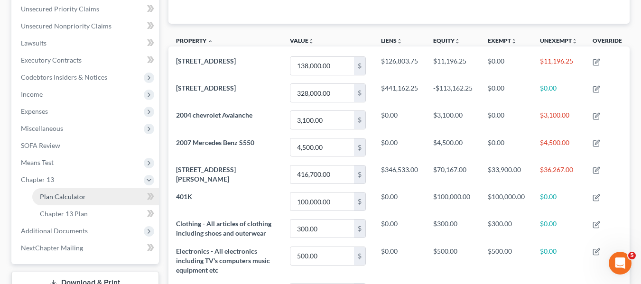
click at [78, 198] on span "Plan Calculator" at bounding box center [63, 197] width 46 height 8
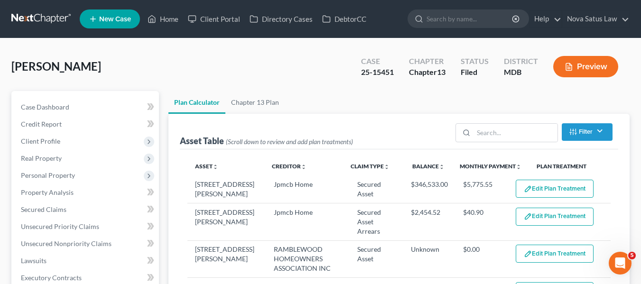
select select "59"
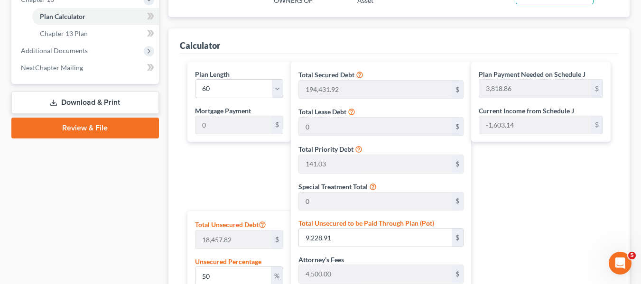
scroll to position [430, 0]
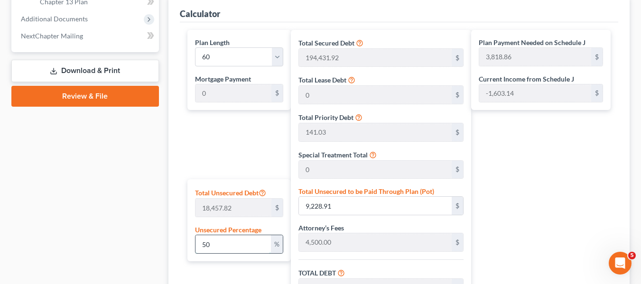
click at [237, 237] on input "50" at bounding box center [232, 244] width 75 height 18
type input "1"
type input "184.57"
type input "199,257.52"
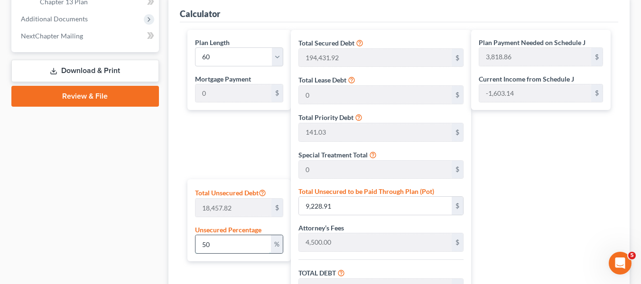
type input "19,925.75"
type input "219,183.28"
type input "3,653.05"
type input "10"
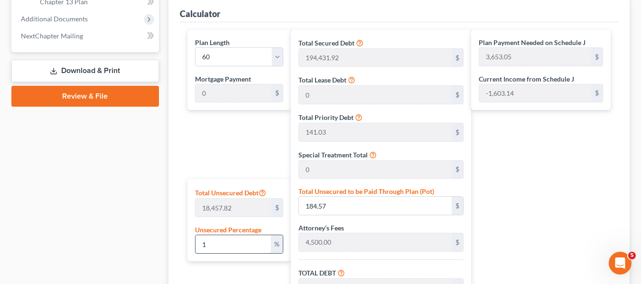
type input "1,845.78"
type input "200,918.73"
type input "20,091.87"
type input "221,010.60"
type input "3,683.51"
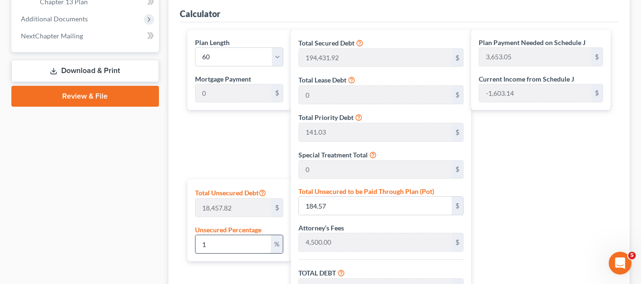
type input "3,683.51"
type input "100"
type input "18,457.82"
type input "217,530.78"
type input "21,753.07"
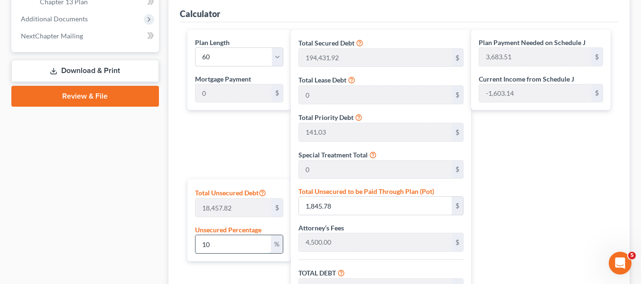
type input "239,283.85"
type input "3,988.06"
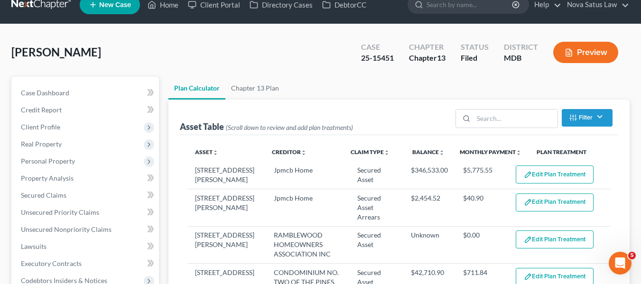
scroll to position [0, 0]
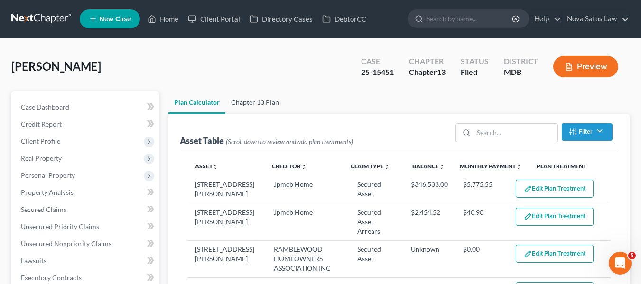
type input "100"
click at [242, 99] on link "Chapter 13 Plan" at bounding box center [254, 102] width 59 height 23
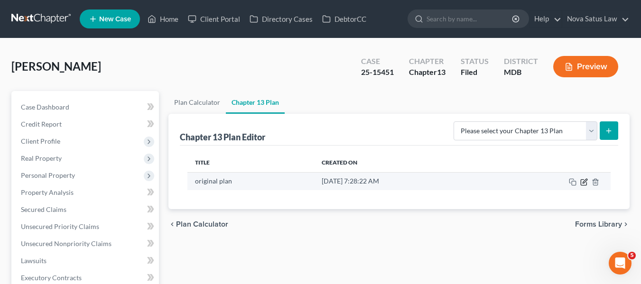
click at [584, 180] on icon "button" at bounding box center [584, 182] width 8 height 8
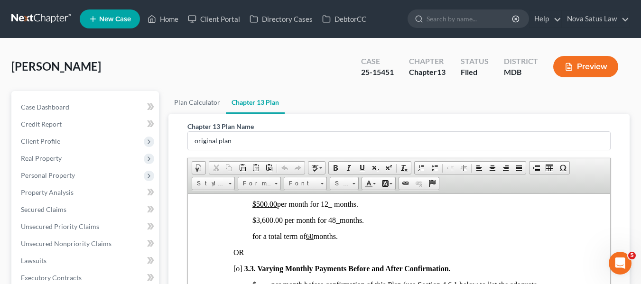
scroll to position [781, 0]
click at [200, 105] on link "Plan Calculator" at bounding box center [196, 102] width 57 height 23
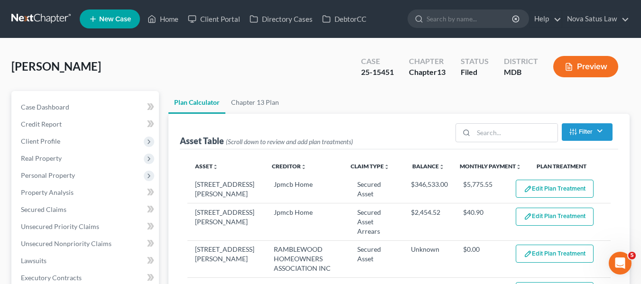
scroll to position [248, 0]
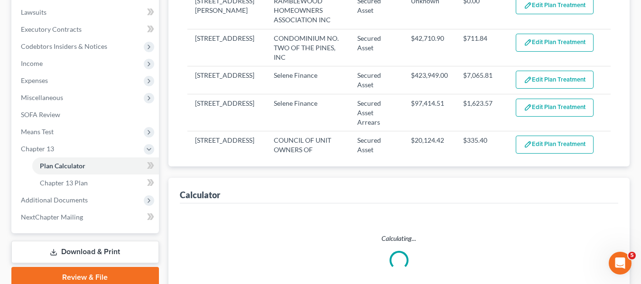
select select "59"
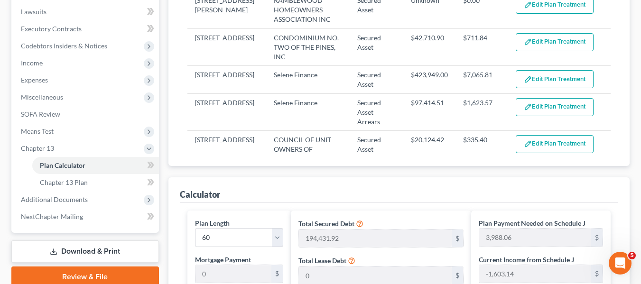
scroll to position [0, 0]
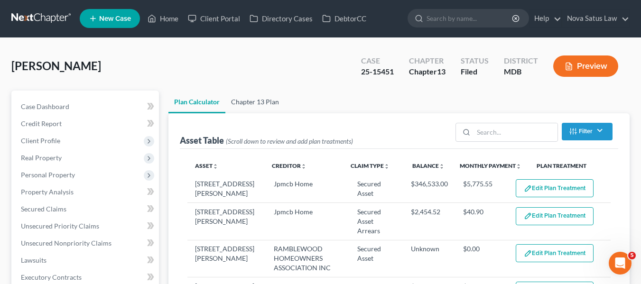
click at [269, 100] on link "Chapter 13 Plan" at bounding box center [254, 102] width 59 height 23
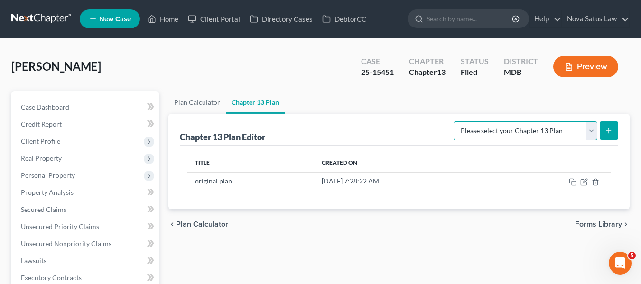
click at [527, 132] on select "Please select your Chapter 13 Plan District of [US_STATE][GEOGRAPHIC_DATA] of […" at bounding box center [525, 130] width 144 height 19
select select "1"
click at [457, 121] on select "Please select your Chapter 13 Plan District of [US_STATE][GEOGRAPHIC_DATA] of […" at bounding box center [525, 130] width 144 height 19
click at [608, 129] on line "submit" at bounding box center [608, 131] width 0 height 4
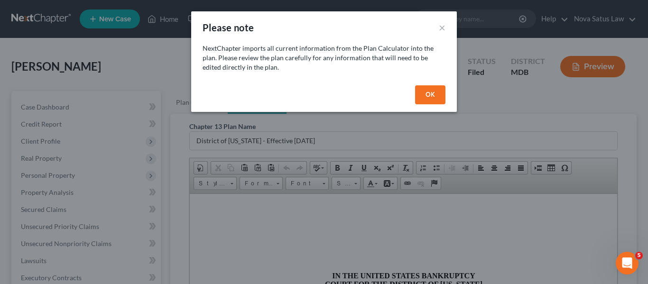
click at [424, 95] on button "OK" at bounding box center [430, 94] width 30 height 19
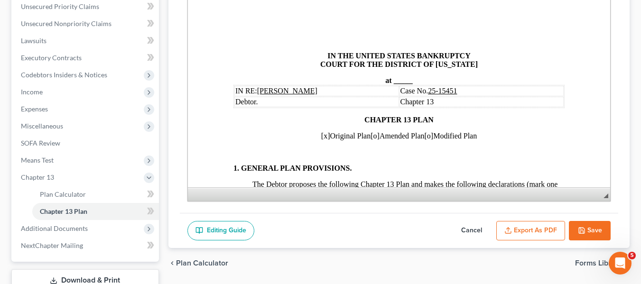
scroll to position [221, 0]
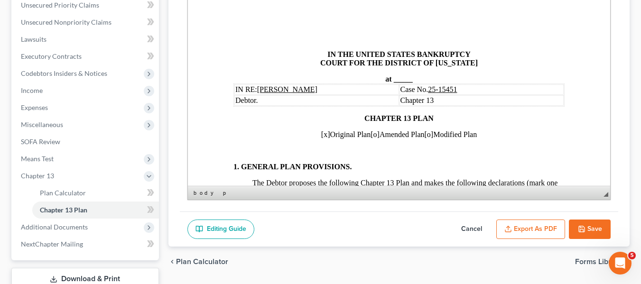
click at [391, 79] on span at bounding box center [392, 79] width 2 height 8
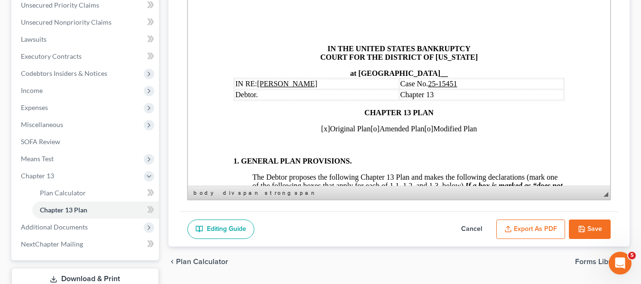
scroll to position [6, 0]
click at [321, 129] on span "[x]" at bounding box center [325, 128] width 9 height 8
click at [370, 129] on span "[o]" at bounding box center [374, 128] width 9 height 8
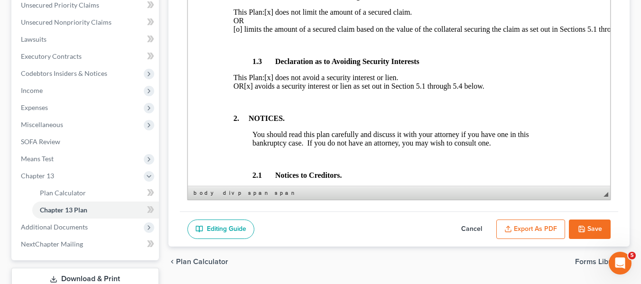
scroll to position [305, 0]
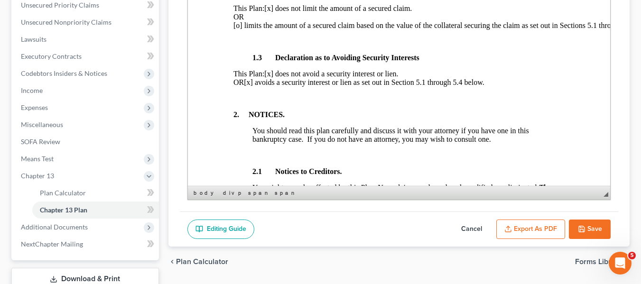
click at [277, 86] on span "[x] avoids a security interest or lien as set out in Section 5.1 through 5.4 be…" at bounding box center [363, 82] width 240 height 8
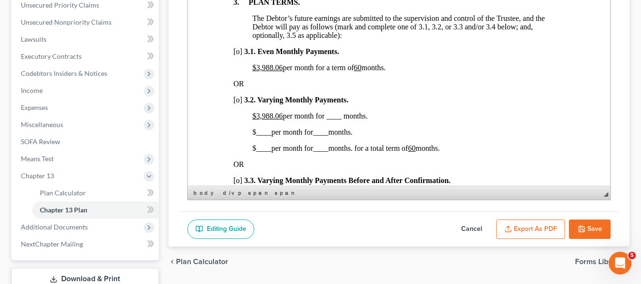
scroll to position [648, 0]
click at [254, 71] on u "$3,988.06" at bounding box center [267, 67] width 30 height 8
click at [334, 71] on u "60" at bounding box center [331, 67] width 8 height 8
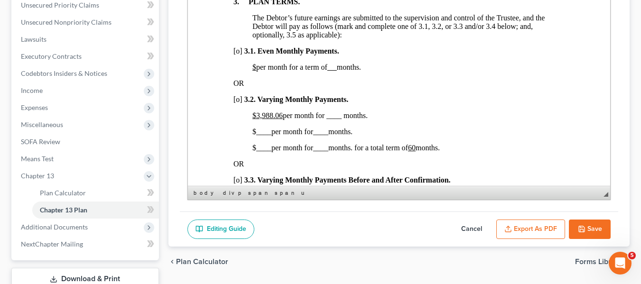
click at [236, 103] on span "[o]" at bounding box center [237, 99] width 9 height 8
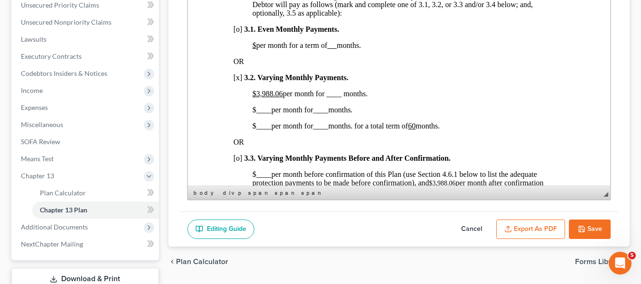
scroll to position [670, 0]
click at [256, 97] on u "$3,988.06" at bounding box center [267, 93] width 30 height 8
click at [321, 97] on span "$500.00 ​per month for ____ months." at bounding box center [306, 93] width 108 height 8
click at [254, 113] on span "$ ____ per month for ____ months." at bounding box center [302, 109] width 100 height 8
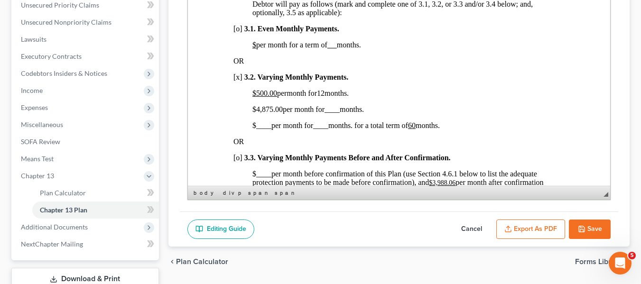
click at [329, 113] on span "____" at bounding box center [331, 109] width 15 height 8
click at [252, 129] on span "$ ____ per month for ____ months. for a total term of 60 months." at bounding box center [345, 125] width 187 height 8
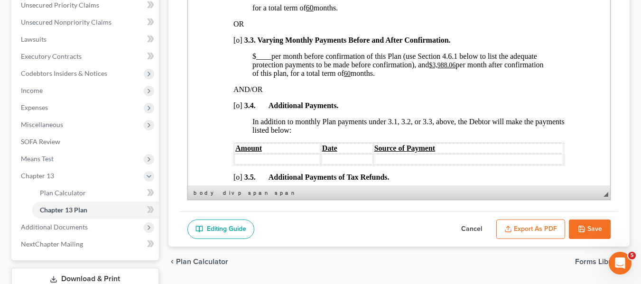
scroll to position [788, 0]
click at [432, 68] on u "$3,988.06" at bounding box center [441, 64] width 27 height 7
click at [344, 77] on span "per month after confirmation of this plan, for a total term of" at bounding box center [405, 68] width 306 height 17
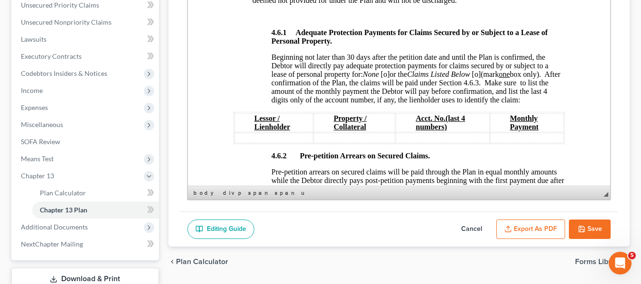
scroll to position [1536, 0]
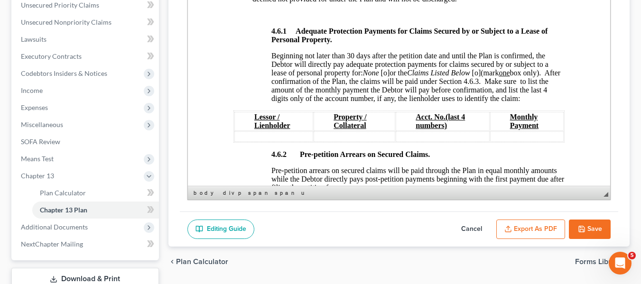
click at [385, 77] on span "[o]" at bounding box center [384, 73] width 9 height 8
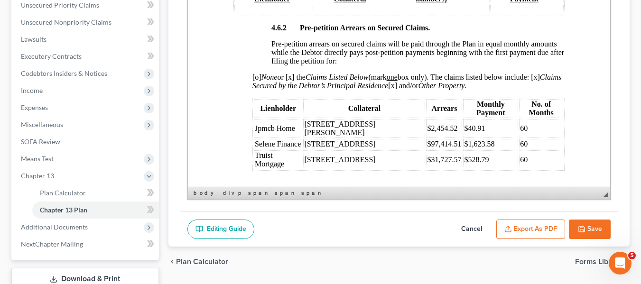
scroll to position [1663, 0]
click at [462, 133] on td "$40.91" at bounding box center [489, 128] width 55 height 19
click at [462, 143] on td "$1,623.58" at bounding box center [489, 143] width 55 height 10
click at [463, 153] on td "$528.79" at bounding box center [490, 159] width 55 height 19
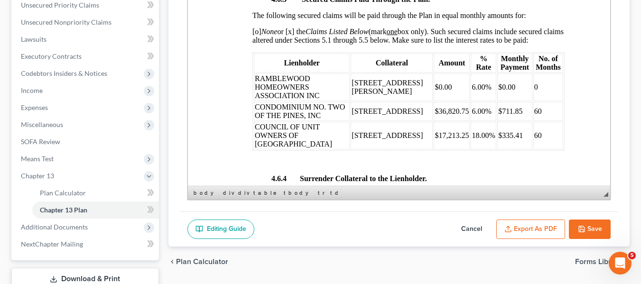
scroll to position [1862, 0]
click at [501, 79] on td "$0.00" at bounding box center [513, 87] width 35 height 28
click at [255, 74] on span "RAMBLEWOOD HOMEOWNERS ASSOCIATION INC" at bounding box center [286, 86] width 64 height 25
click at [496, 77] on td "$0.00" at bounding box center [513, 87] width 35 height 28
click at [256, 74] on span "RAMBLEWOOD HOMEOWNERS ASSOCIATION INC" at bounding box center [286, 86] width 64 height 25
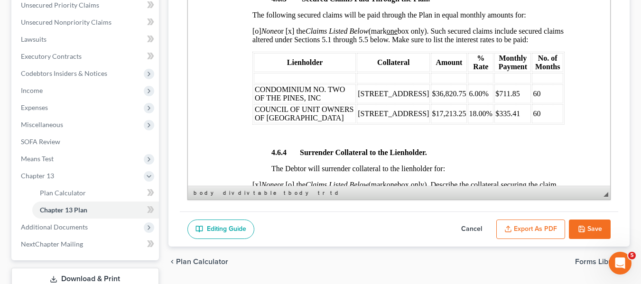
click at [500, 84] on td "$711.85" at bounding box center [512, 93] width 37 height 19
click at [508, 104] on td "$335.41" at bounding box center [512, 113] width 37 height 19
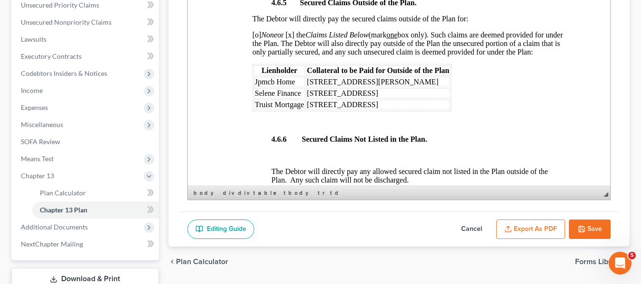
scroll to position [2178, 0]
click at [255, 30] on span "[o] None or [x] the Claims Listed Below (mark one box only). Such claims are de…" at bounding box center [407, 42] width 311 height 25
click at [291, 30] on span "[x] None or [x] the Claims Listed Below (mark one box only). Such claims are de…" at bounding box center [407, 42] width 311 height 25
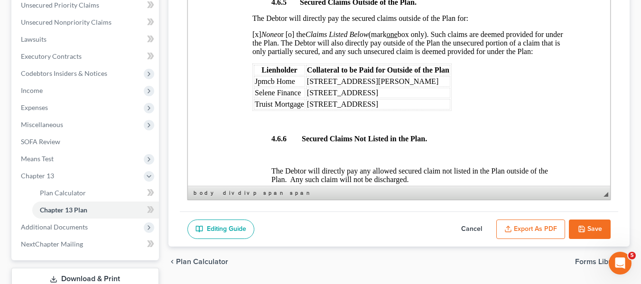
click at [255, 78] on span "Jpmcb Home" at bounding box center [274, 81] width 40 height 8
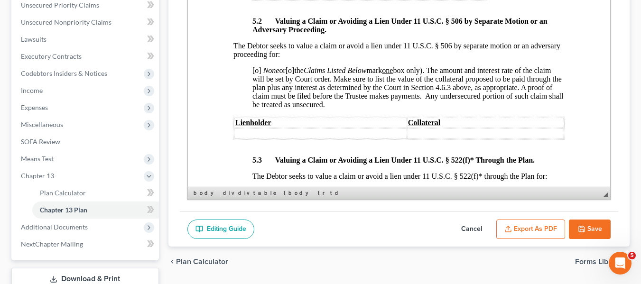
scroll to position [2835, 0]
click at [255, 74] on span "[o]" at bounding box center [256, 70] width 9 height 8
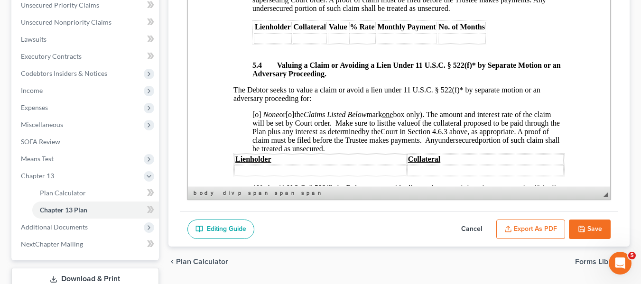
scroll to position [3079, 0]
click at [256, 118] on span "[o]" at bounding box center [256, 114] width 9 height 8
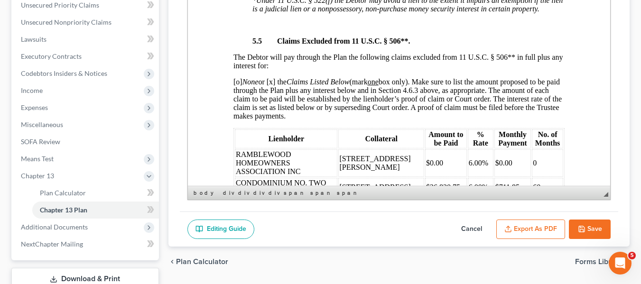
scroll to position [3267, 0]
click at [237, 90] on span "[o] None or [x] the Claims Listed Below (mark one box only). Make sure to list …" at bounding box center [397, 98] width 328 height 42
click at [274, 91] on span "[x] None or [x] the Claims Listed Below (mark one box only). Make sure to list …" at bounding box center [397, 98] width 328 height 42
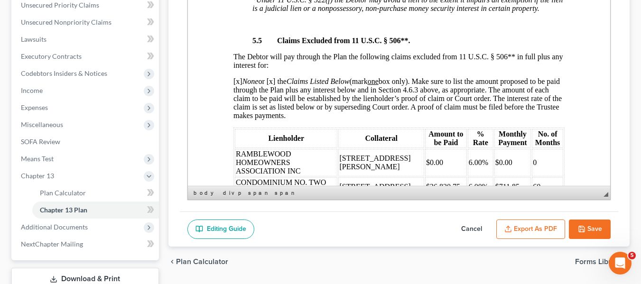
click at [273, 90] on span "[x] None or [x] the Claims Listed Below (mark one box only). Make sure to list …" at bounding box center [397, 98] width 328 height 42
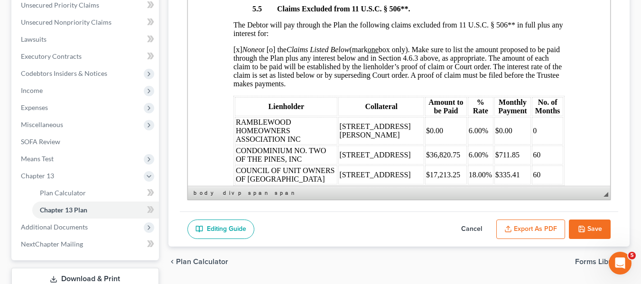
scroll to position [3301, 0]
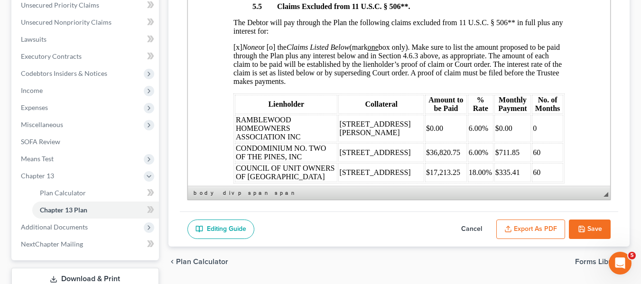
click at [237, 126] on span "RAMBLEWOOD HOMEOWNERS ASSOCIATION INC" at bounding box center [267, 128] width 64 height 25
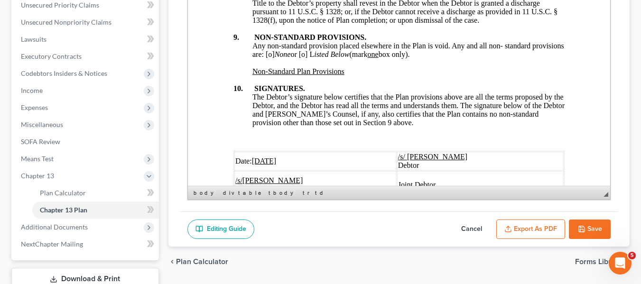
scroll to position [3713, 0]
click at [301, 58] on span "Any non-standard provision placed elsewhere in the Plan is void. Any and all no…" at bounding box center [408, 49] width 312 height 17
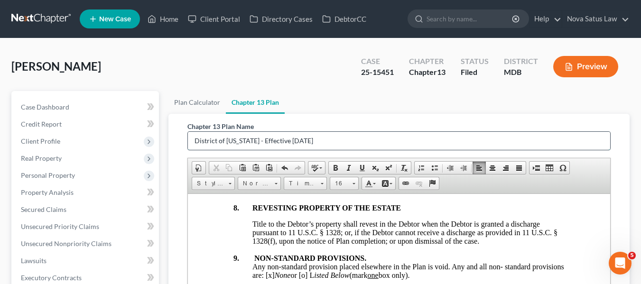
click at [332, 145] on input "District of [US_STATE] - Effective [DATE]" at bounding box center [399, 141] width 422 height 18
type input "D"
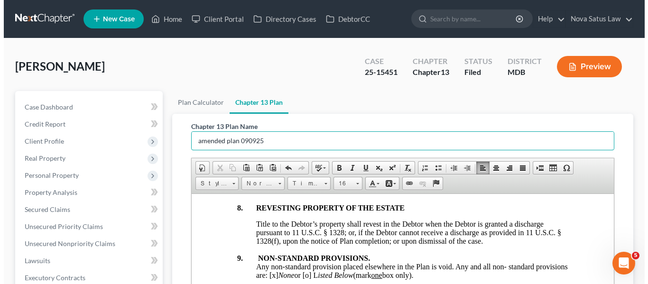
scroll to position [248, 0]
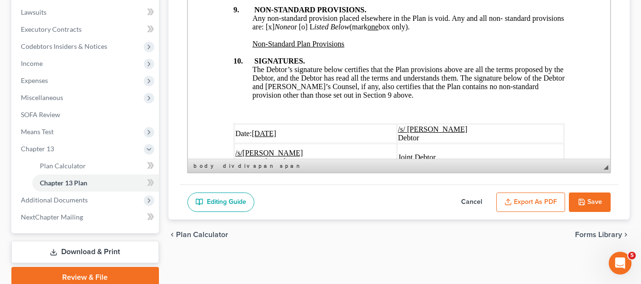
type input "amended plan 090925"
click at [514, 208] on button "Export as PDF" at bounding box center [530, 203] width 69 height 20
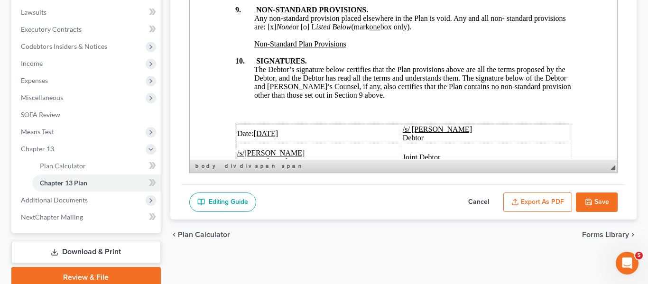
scroll to position [3679, 0]
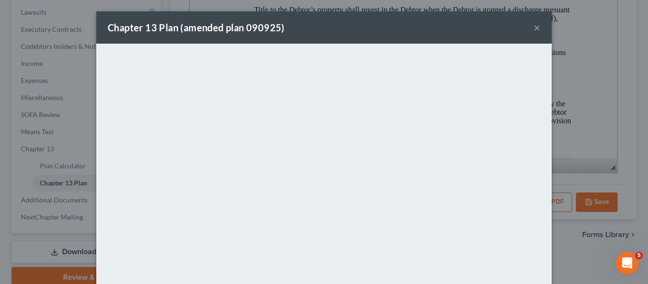
drag, startPoint x: 410, startPoint y: 29, endPoint x: 431, endPoint y: 29, distance: 21.3
click at [410, 29] on div "Chapter 13 Plan (amended plan 090925) ×" at bounding box center [323, 27] width 455 height 32
click at [535, 28] on button "×" at bounding box center [536, 27] width 7 height 11
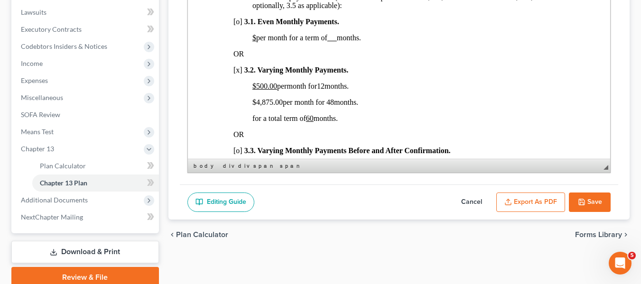
scroll to position [649, 0]
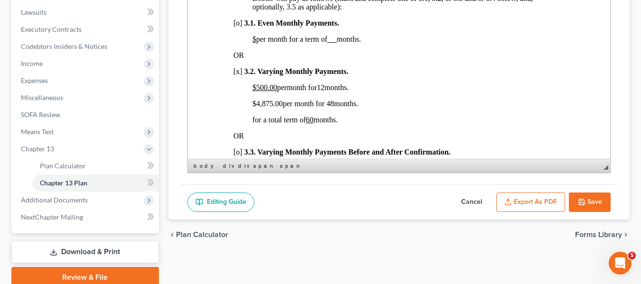
click at [588, 200] on button "Save" at bounding box center [590, 203] width 42 height 20
select select "1"
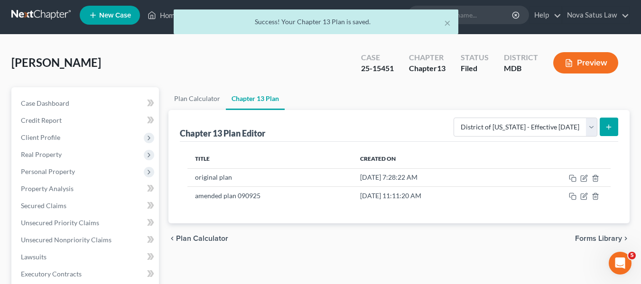
scroll to position [0, 0]
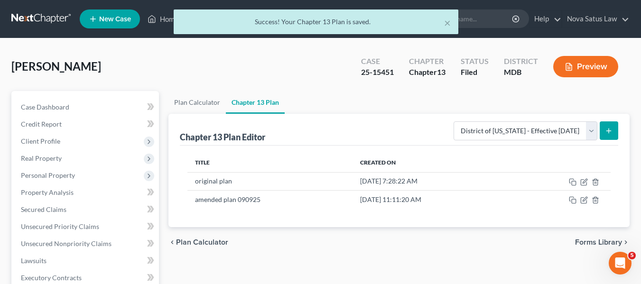
click at [163, 19] on div "× Success! Your Chapter 13 Plan is saved." at bounding box center [315, 23] width 641 height 29
click at [164, 20] on div "× Success! Your Chapter 13 Plan is saved." at bounding box center [315, 23] width 641 height 29
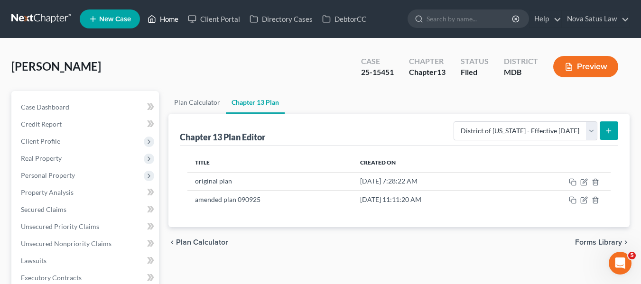
click at [166, 22] on link "Home" at bounding box center [163, 18] width 40 height 17
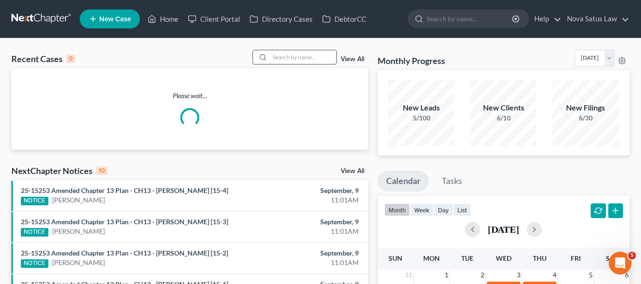
click at [287, 53] on input "search" at bounding box center [303, 57] width 66 height 14
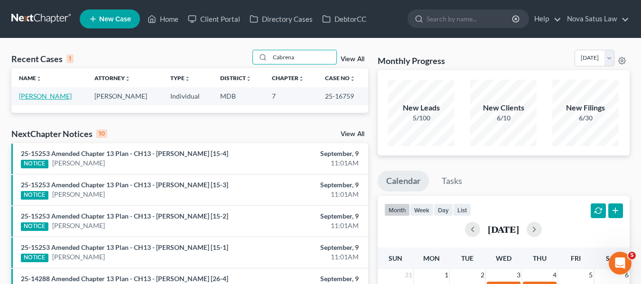
type input "Cabrena"
click at [38, 96] on link "[PERSON_NAME]" at bounding box center [45, 96] width 53 height 8
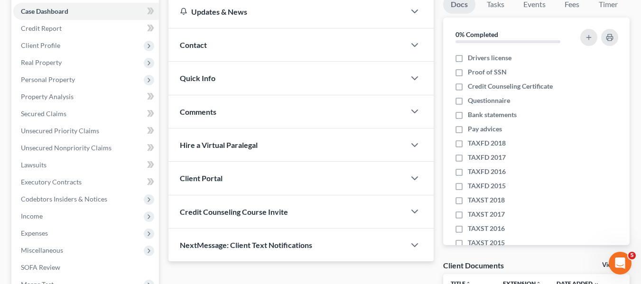
scroll to position [96, 0]
click at [33, 83] on span "Personal Property" at bounding box center [86, 79] width 146 height 17
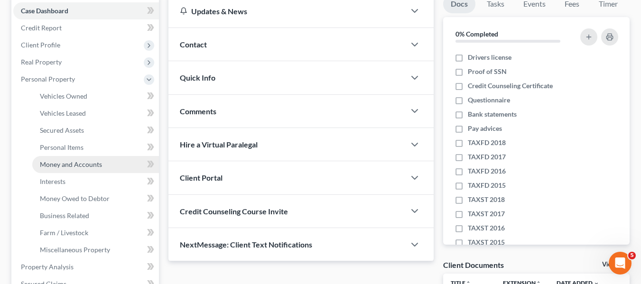
click at [69, 166] on span "Money and Accounts" at bounding box center [71, 164] width 62 height 8
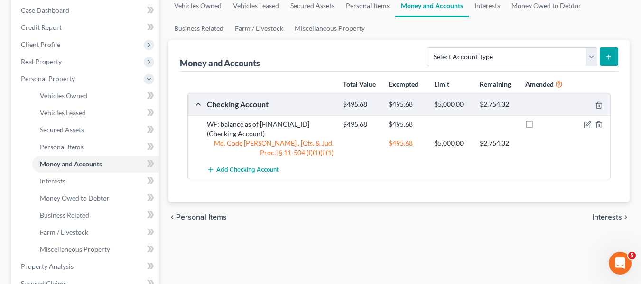
scroll to position [99, 0]
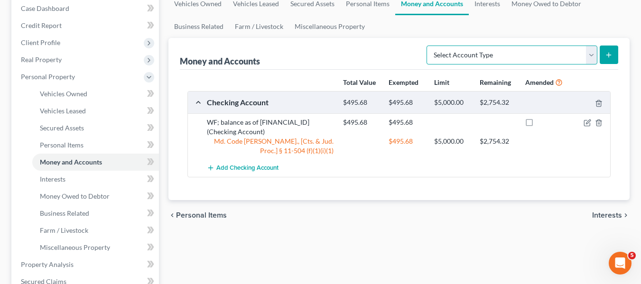
click at [538, 55] on select "Select Account Type Brokerage Cash on Hand Certificates of Deposit Checking Acc…" at bounding box center [511, 55] width 171 height 19
select select "savings"
click at [428, 46] on select "Select Account Type Brokerage Cash on Hand Certificates of Deposit Checking Acc…" at bounding box center [511, 55] width 171 height 19
click at [607, 57] on icon "submit" at bounding box center [609, 55] width 8 height 8
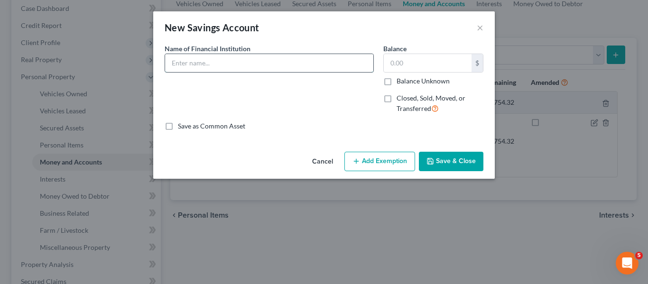
click at [225, 66] on input "text" at bounding box center [269, 63] width 208 height 18
type input "WF Way2Save; balance as of 083125"
click at [455, 158] on button "Save & Close" at bounding box center [451, 162] width 64 height 20
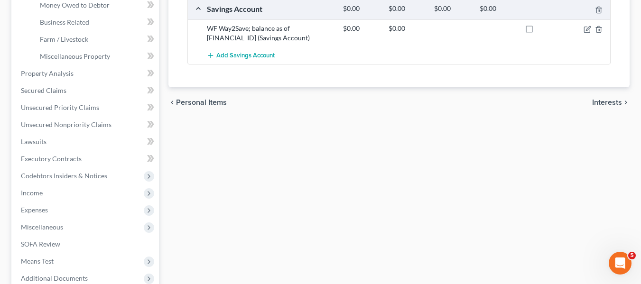
scroll to position [291, 0]
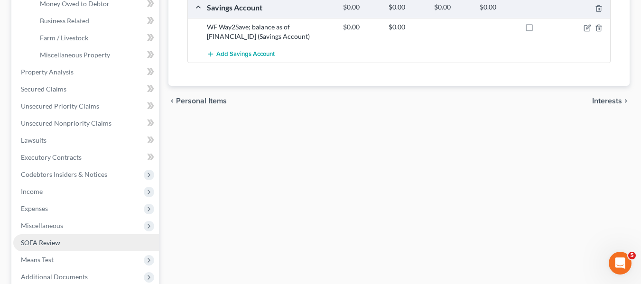
click at [33, 244] on span "SOFA Review" at bounding box center [40, 243] width 39 height 8
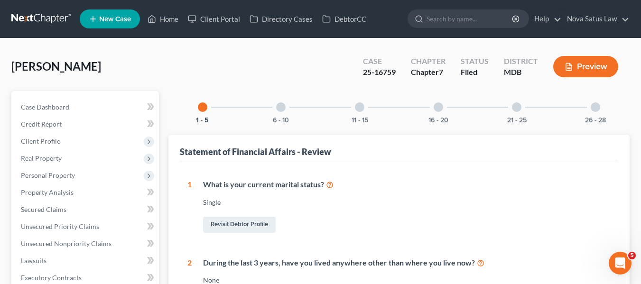
click at [282, 103] on div at bounding box center [280, 106] width 9 height 9
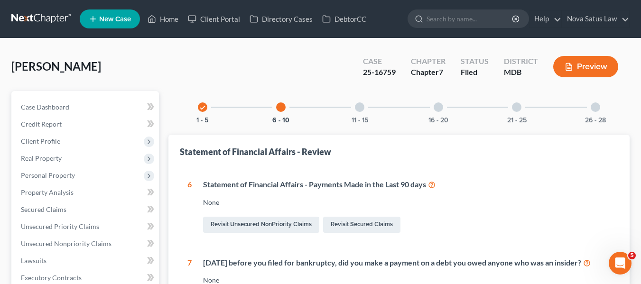
click at [363, 105] on div at bounding box center [359, 106] width 9 height 9
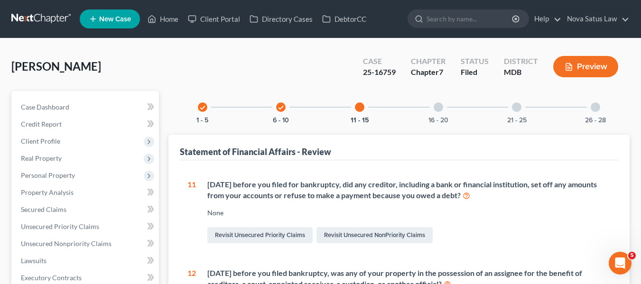
click at [439, 108] on div at bounding box center [437, 106] width 9 height 9
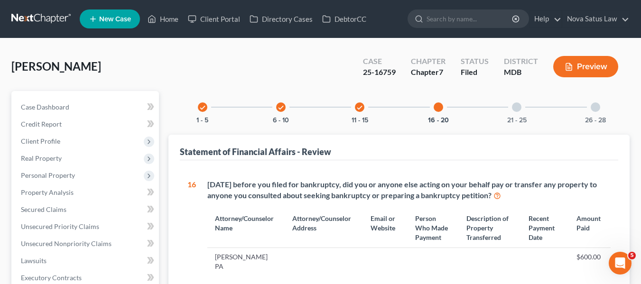
click at [515, 105] on div at bounding box center [516, 106] width 9 height 9
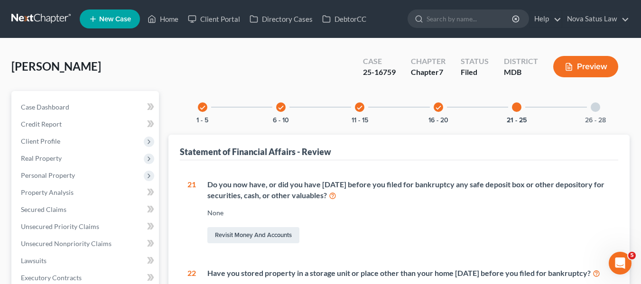
click at [597, 107] on div at bounding box center [594, 106] width 9 height 9
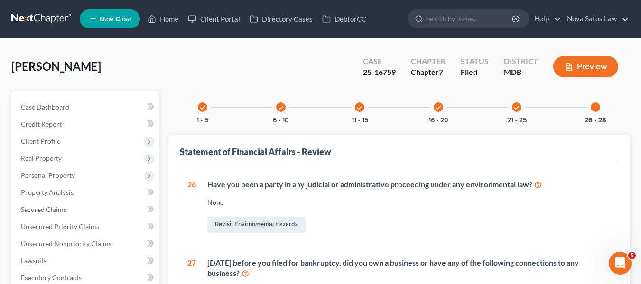
click at [283, 108] on icon "check" at bounding box center [280, 107] width 7 height 7
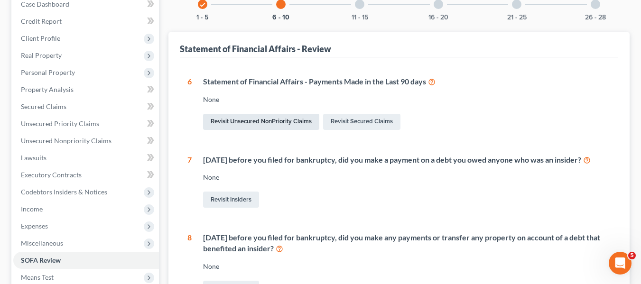
scroll to position [103, 0]
click at [260, 118] on link "Revisit Unsecured NonPriority Claims" at bounding box center [261, 121] width 116 height 16
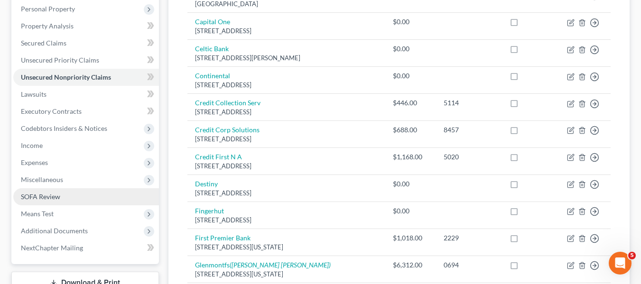
scroll to position [167, 0]
click at [47, 201] on link "SOFA Review" at bounding box center [86, 196] width 146 height 17
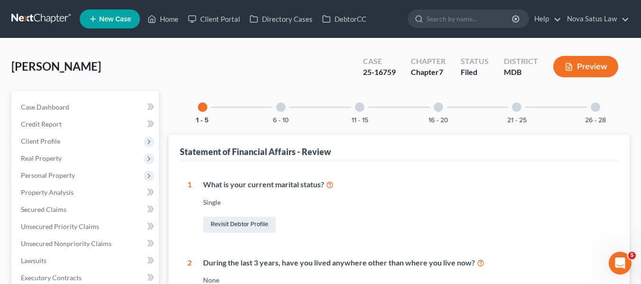
click at [282, 110] on div at bounding box center [280, 106] width 9 height 9
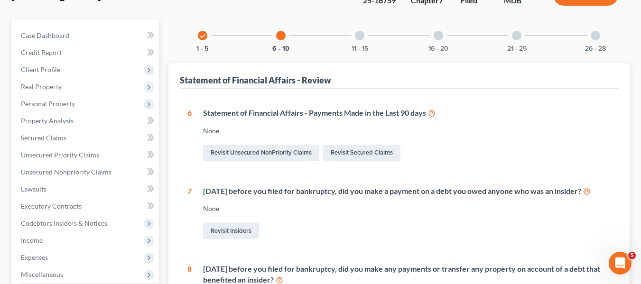
scroll to position [71, 0]
click at [363, 40] on div "11 - 15" at bounding box center [359, 36] width 32 height 32
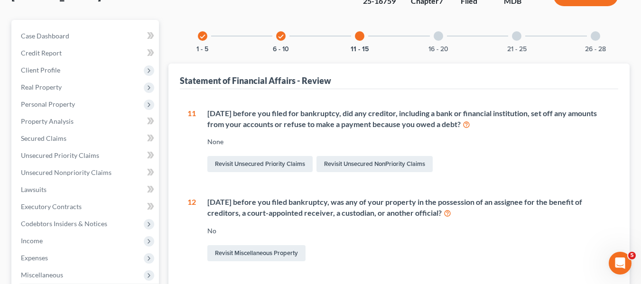
click at [280, 38] on icon "check" at bounding box center [280, 36] width 7 height 7
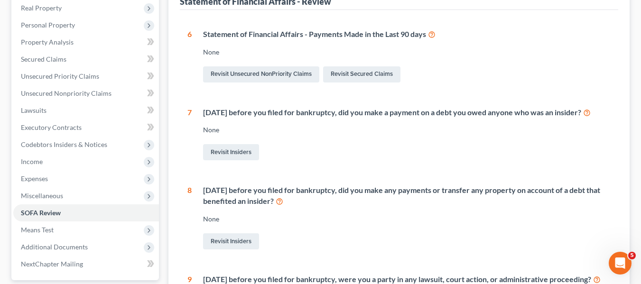
scroll to position [0, 0]
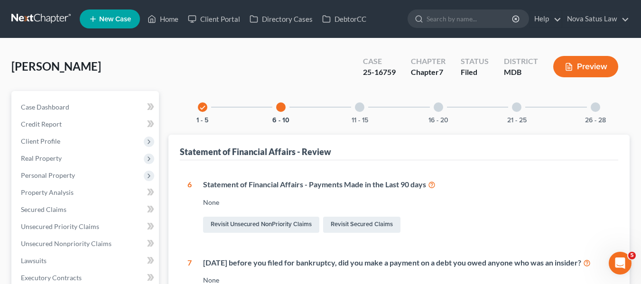
click at [358, 110] on div at bounding box center [359, 106] width 9 height 9
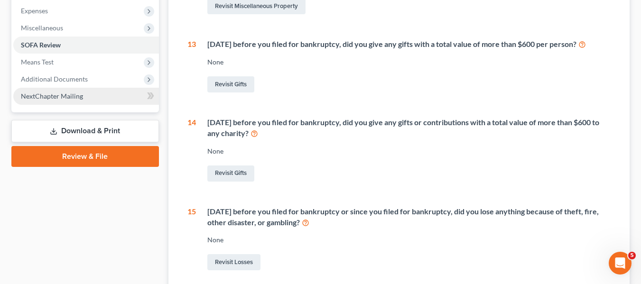
scroll to position [317, 0]
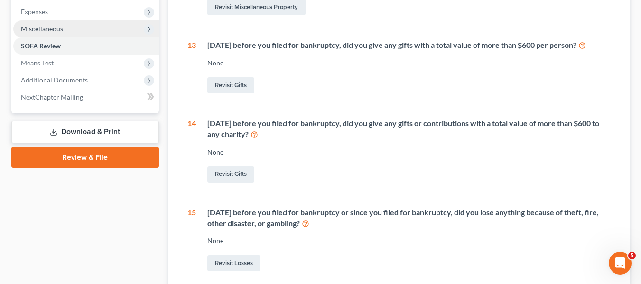
click at [34, 26] on span "Miscellaneous" at bounding box center [42, 29] width 42 height 8
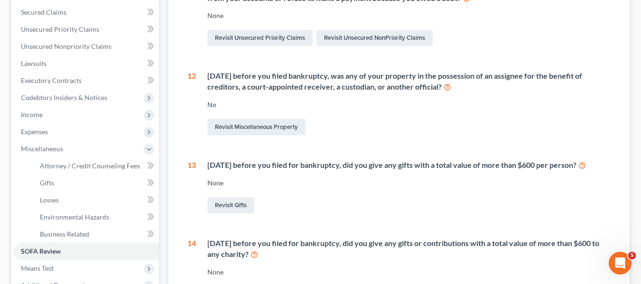
scroll to position [305, 0]
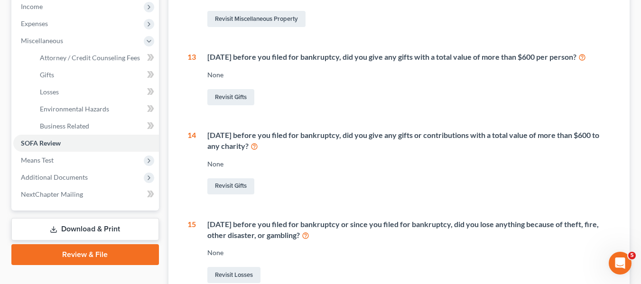
click at [87, 225] on link "Download & Print" at bounding box center [84, 229] width 147 height 22
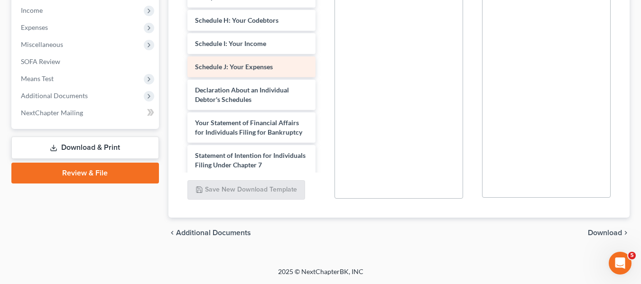
scroll to position [147, 0]
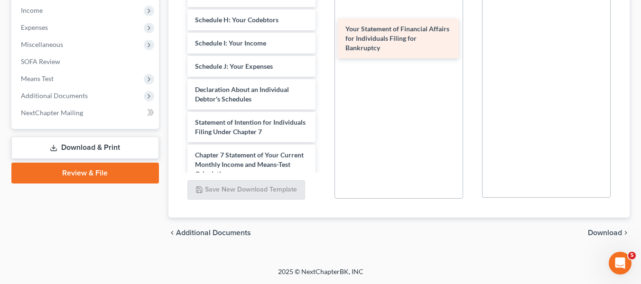
drag, startPoint x: 232, startPoint y: 132, endPoint x: 382, endPoint y: 38, distance: 176.6
click at [323, 38] on div "Your Statement of Financial Affairs for Individuals Filing for Bankruptcy 49312…" at bounding box center [252, 32] width 144 height 530
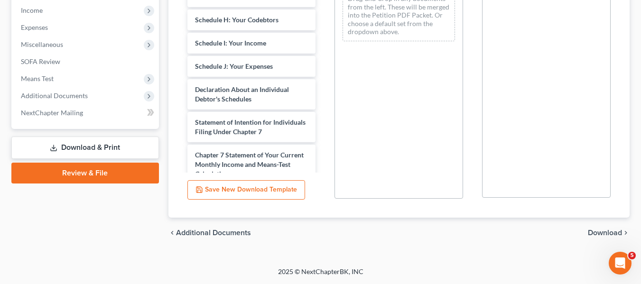
scroll to position [53, 0]
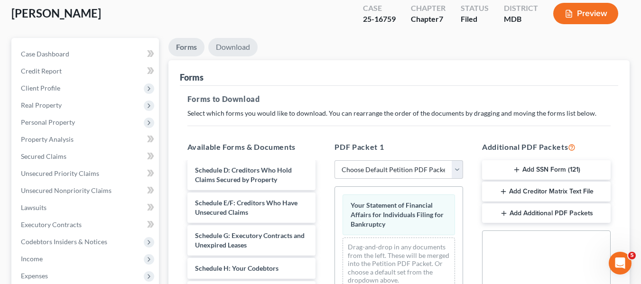
click at [221, 46] on link "Download" at bounding box center [232, 47] width 49 height 18
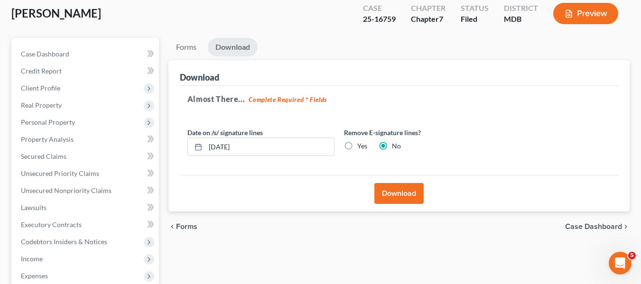
click at [399, 193] on button "Download" at bounding box center [398, 193] width 49 height 21
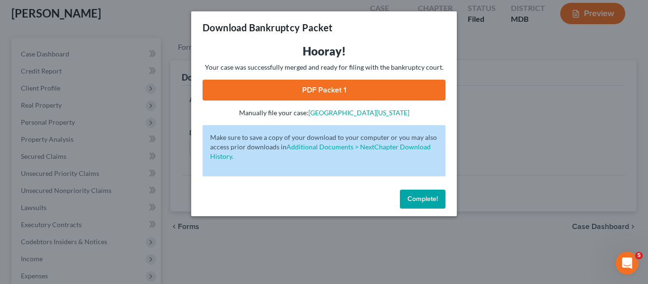
click at [330, 93] on link "PDF Packet 1" at bounding box center [323, 90] width 243 height 21
click at [417, 196] on span "Complete!" at bounding box center [422, 199] width 30 height 8
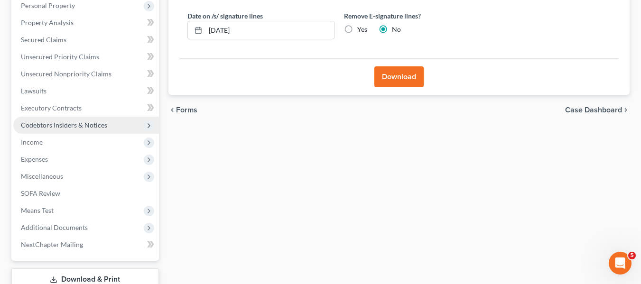
scroll to position [175, 0]
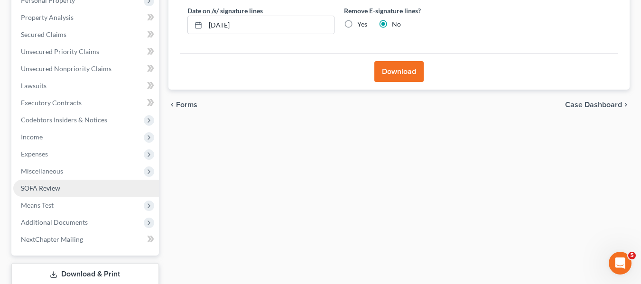
click at [56, 186] on span "SOFA Review" at bounding box center [40, 188] width 39 height 8
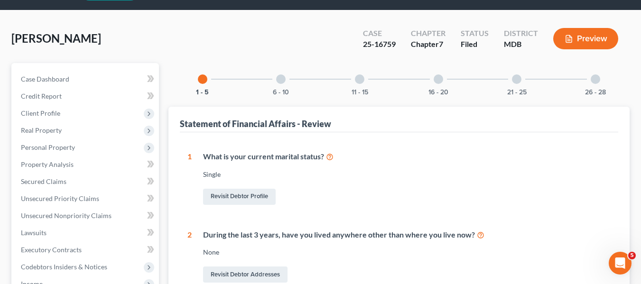
scroll to position [26, 0]
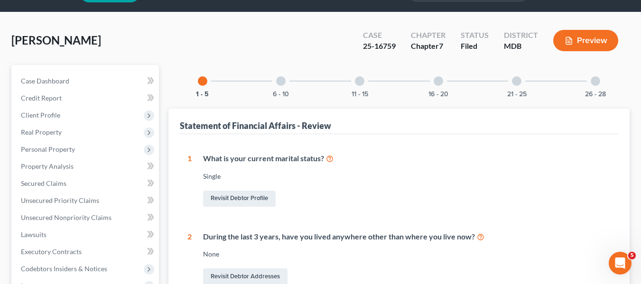
click at [279, 80] on div at bounding box center [280, 80] width 9 height 9
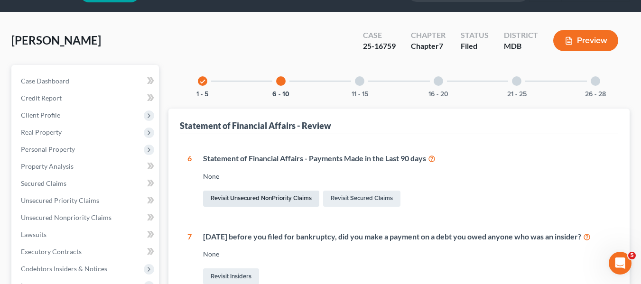
click at [234, 200] on link "Revisit Unsecured NonPriority Claims" at bounding box center [261, 199] width 116 height 16
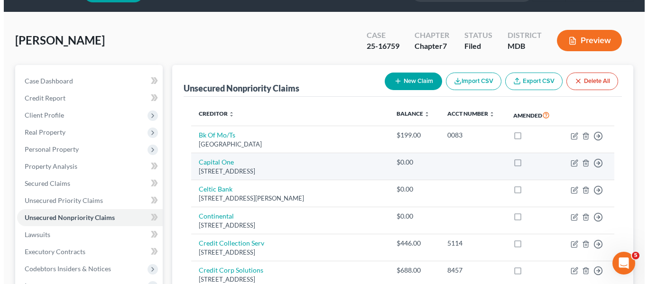
scroll to position [26, 0]
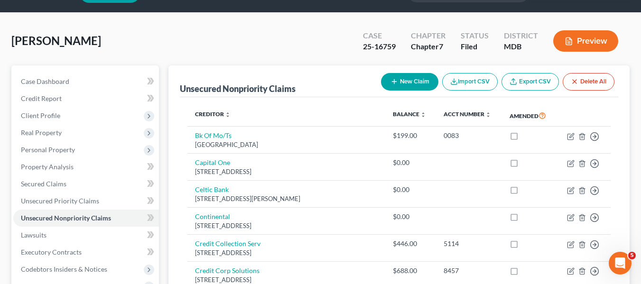
click at [394, 82] on line "button" at bounding box center [394, 82] width 4 height 0
select select "0"
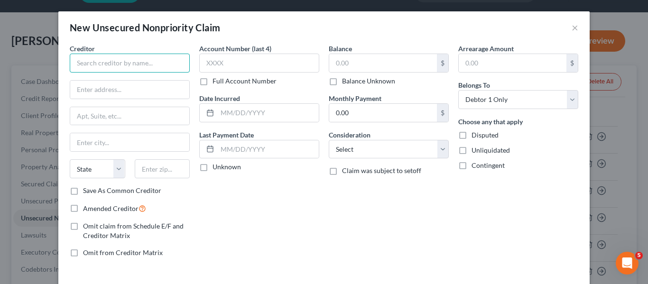
click at [129, 65] on input "text" at bounding box center [130, 63] width 120 height 19
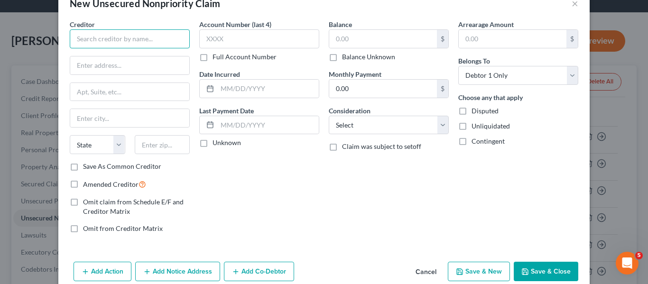
scroll to position [40, 0]
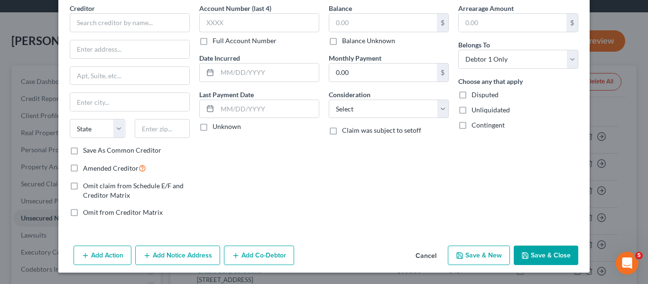
click at [212, 127] on label "Unknown" at bounding box center [226, 126] width 28 height 9
click at [216, 127] on input "Unknown" at bounding box center [219, 125] width 6 height 6
checkbox input "true"
click at [111, 29] on input "text" at bounding box center [130, 22] width 120 height 19
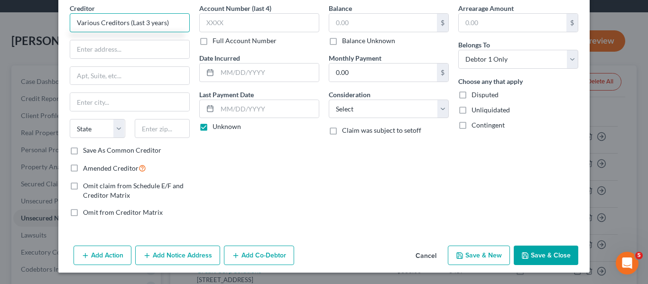
scroll to position [20, 0]
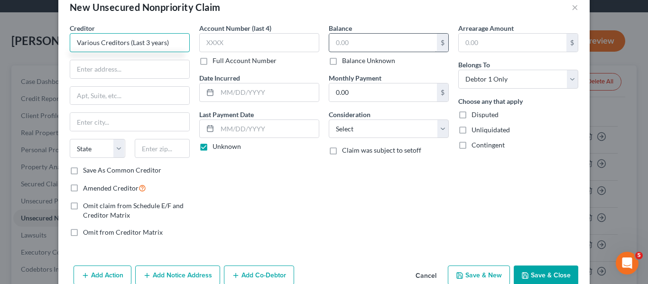
type input "Various Creditors (Last 3 years)"
click at [376, 50] on input "text" at bounding box center [383, 43] width 108 height 18
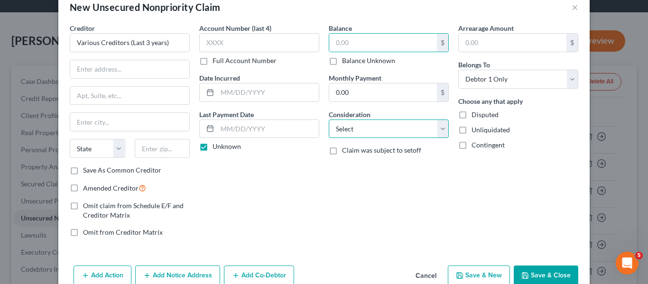
click at [407, 126] on select "Select Cable / Satellite Services Collection Agency Credit Card Debt Debt Couns…" at bounding box center [389, 128] width 120 height 19
select select "2"
click at [329, 119] on select "Select Cable / Satellite Services Collection Agency Credit Card Debt Debt Couns…" at bounding box center [389, 128] width 120 height 19
click at [365, 47] on input "text" at bounding box center [383, 43] width 108 height 18
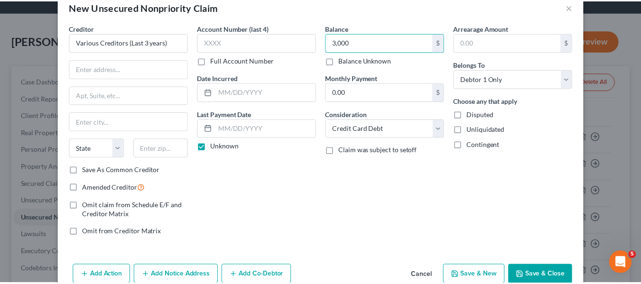
scroll to position [40, 0]
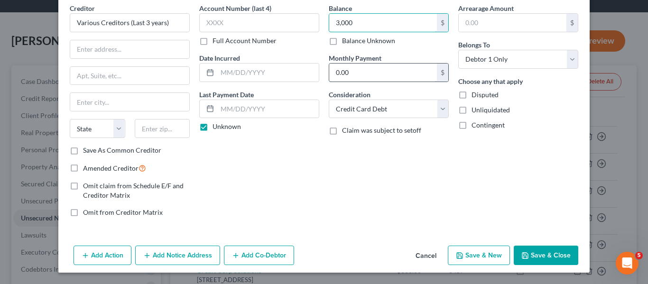
type input "3,000"
click at [370, 77] on input "0.00" at bounding box center [383, 73] width 108 height 18
type input "3,000"
click at [541, 257] on button "Save & Close" at bounding box center [546, 256] width 64 height 20
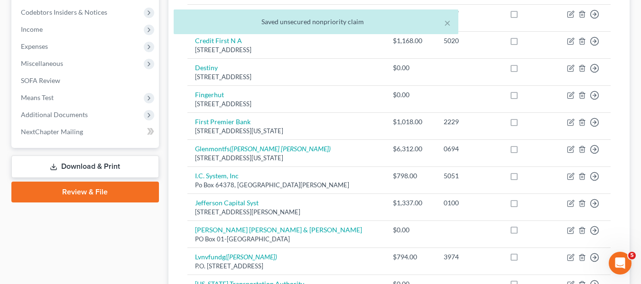
scroll to position [290, 0]
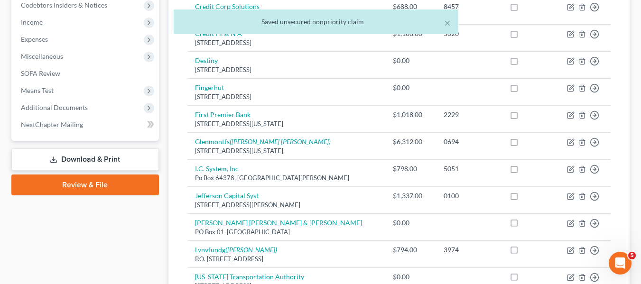
click at [87, 166] on link "Download & Print" at bounding box center [84, 159] width 147 height 22
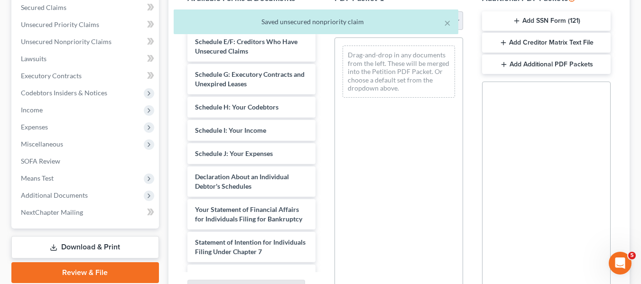
scroll to position [160, 0]
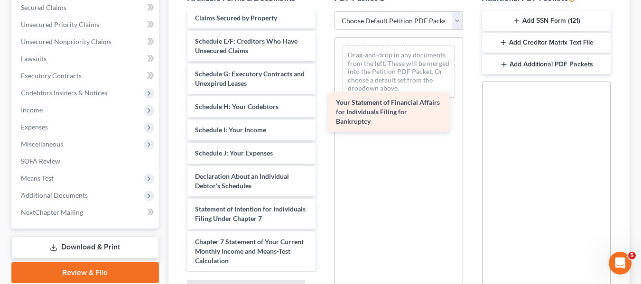
drag, startPoint x: 207, startPoint y: 215, endPoint x: 348, endPoint y: 108, distance: 176.7
click at [323, 108] on div "Your Statement of Financial Affairs for Individuals Filing for Bankruptcy 49312…" at bounding box center [252, 118] width 144 height 530
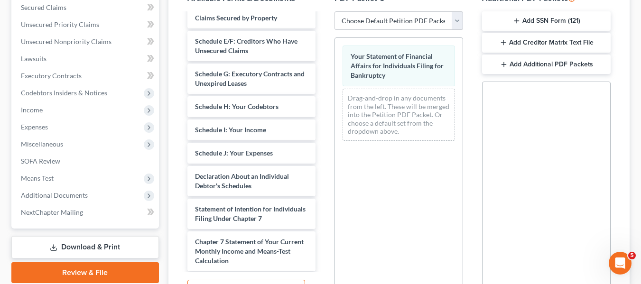
scroll to position [0, 0]
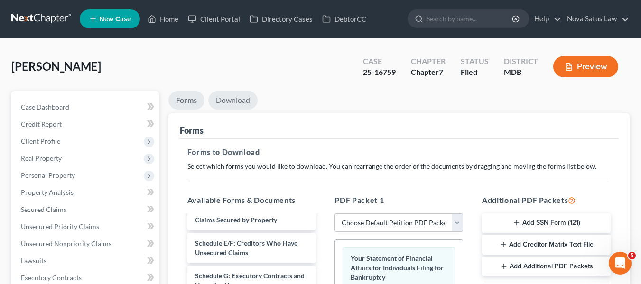
click at [244, 99] on link "Download" at bounding box center [232, 100] width 49 height 18
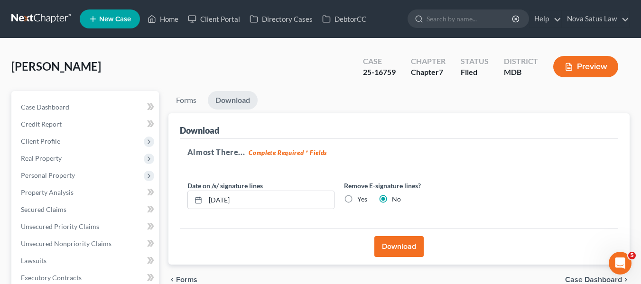
click at [388, 245] on button "Download" at bounding box center [398, 246] width 49 height 21
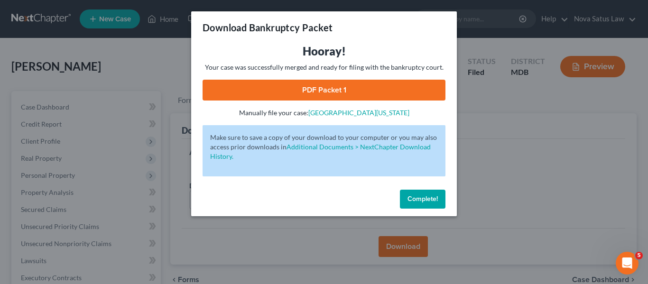
click at [350, 98] on link "PDF Packet 1" at bounding box center [323, 90] width 243 height 21
click at [422, 198] on span "Complete!" at bounding box center [422, 199] width 30 height 8
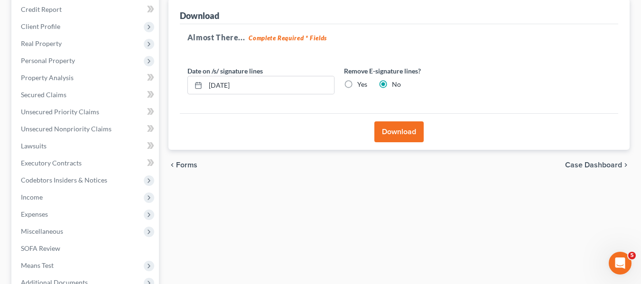
scroll to position [116, 0]
click at [624, 265] on div "Open Intercom Messenger" at bounding box center [618, 261] width 31 height 31
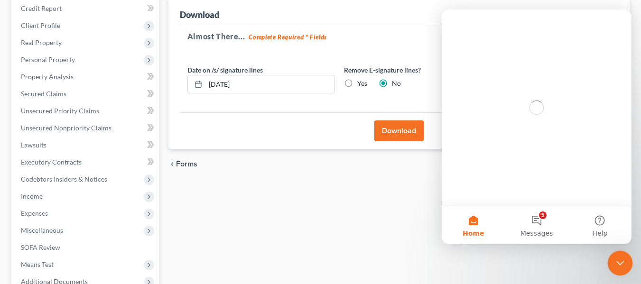
scroll to position [0, 0]
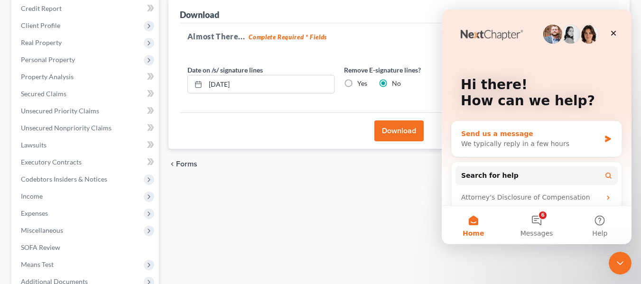
click at [605, 139] on icon "Intercom messenger" at bounding box center [608, 139] width 6 height 7
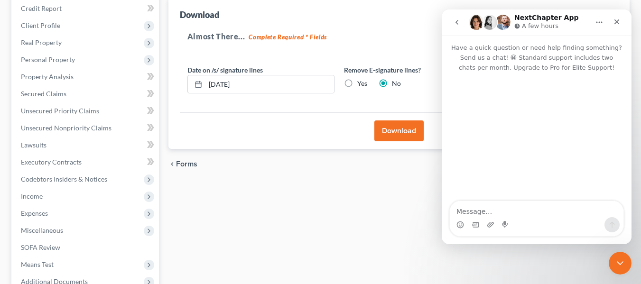
click at [467, 209] on textarea "Message…" at bounding box center [537, 209] width 174 height 16
type textarea "How do I enter a information in the SOFA question"
click at [617, 22] on icon "Close" at bounding box center [616, 21] width 5 height 5
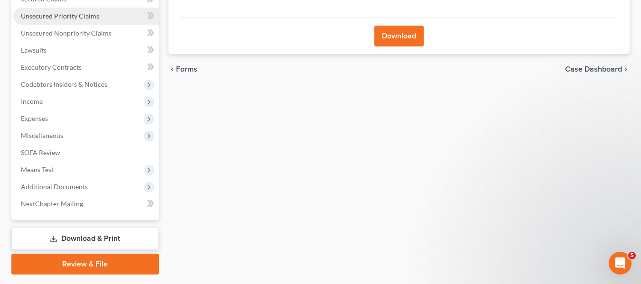
scroll to position [211, 0]
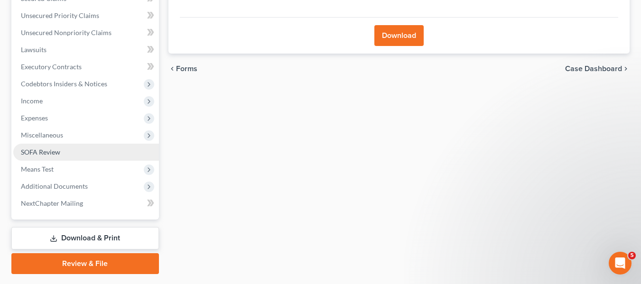
click at [33, 152] on span "SOFA Review" at bounding box center [40, 152] width 39 height 8
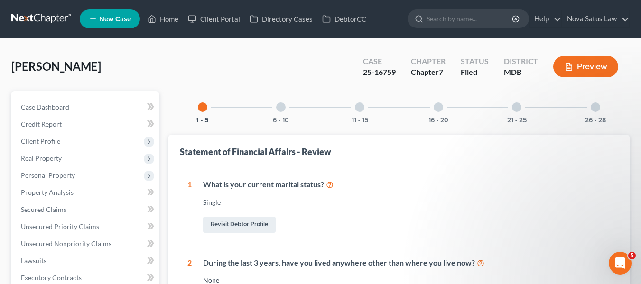
click at [278, 110] on div at bounding box center [280, 106] width 9 height 9
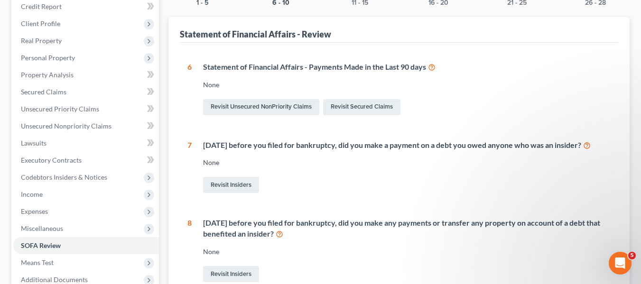
scroll to position [119, 0]
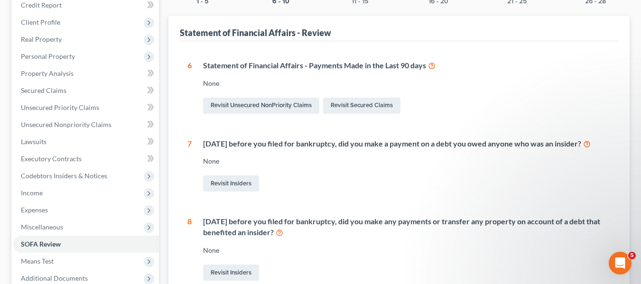
click at [432, 65] on icon at bounding box center [432, 65] width 8 height 9
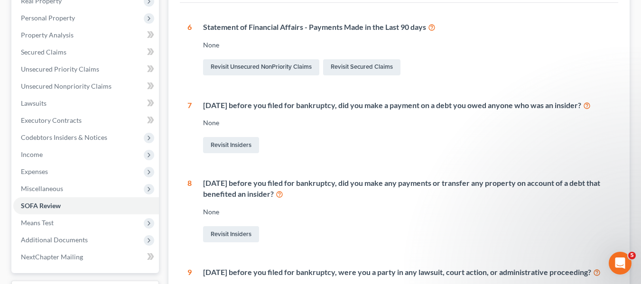
scroll to position [159, 0]
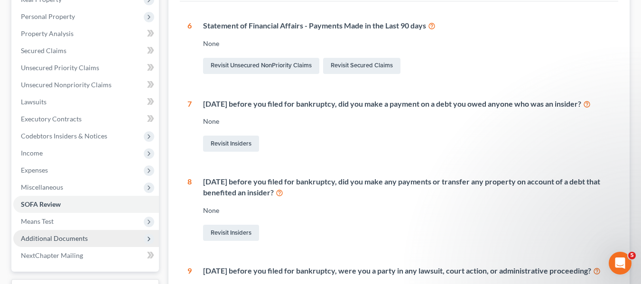
click at [60, 242] on span "Additional Documents" at bounding box center [54, 238] width 67 height 8
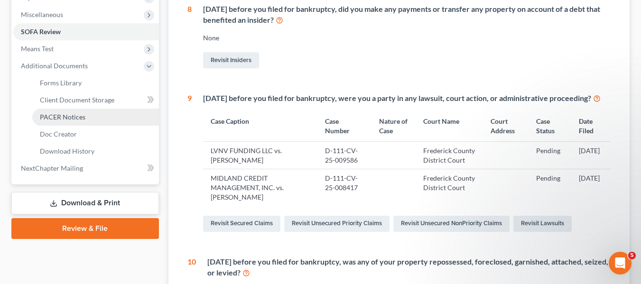
scroll to position [335, 0]
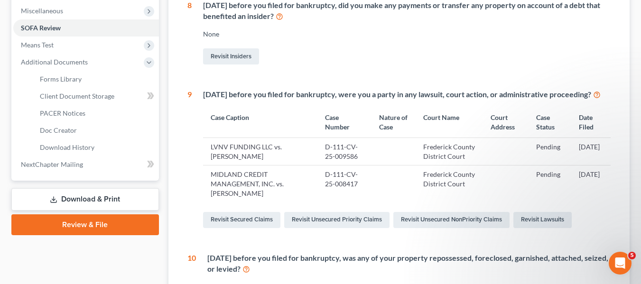
click at [67, 202] on link "Download & Print" at bounding box center [84, 199] width 147 height 22
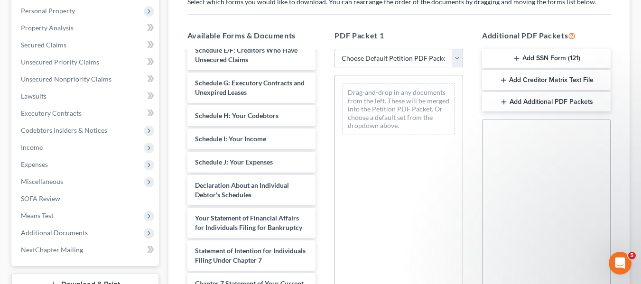
scroll to position [189, 0]
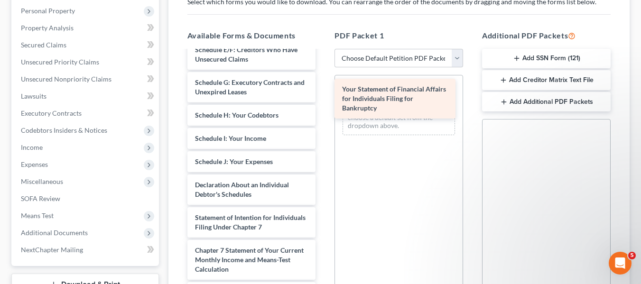
drag, startPoint x: 233, startPoint y: 221, endPoint x: 380, endPoint y: 95, distance: 193.7
click at [323, 95] on div "Your Statement of Financial Affairs for Individuals Filing for Bankruptcy 49312…" at bounding box center [252, 127] width 144 height 530
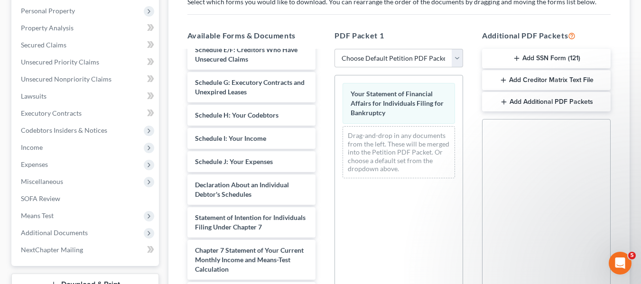
scroll to position [0, 0]
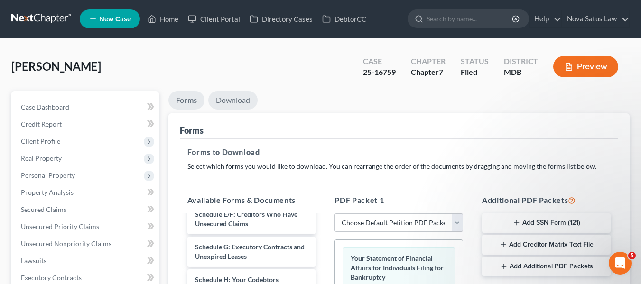
click at [229, 102] on link "Download" at bounding box center [232, 100] width 49 height 18
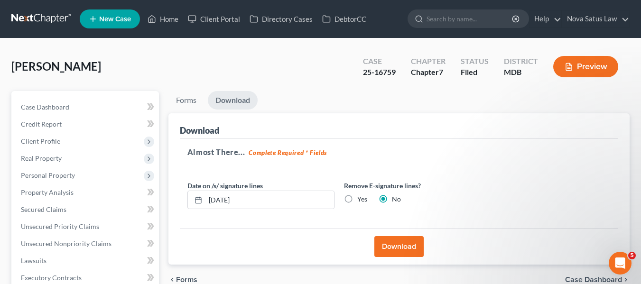
click at [397, 251] on button "Download" at bounding box center [398, 246] width 49 height 21
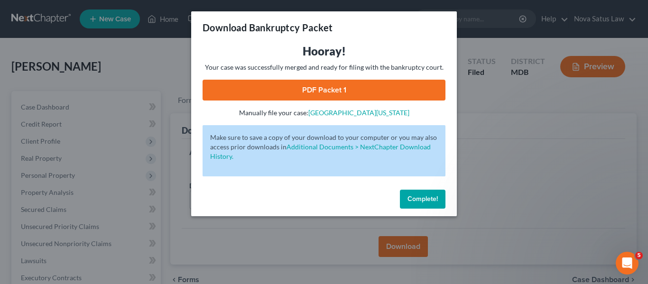
click at [324, 83] on link "PDF Packet 1" at bounding box center [323, 90] width 243 height 21
click at [416, 202] on span "Complete!" at bounding box center [422, 199] width 30 height 8
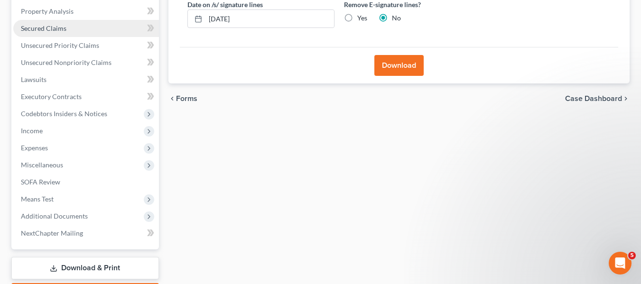
scroll to position [182, 0]
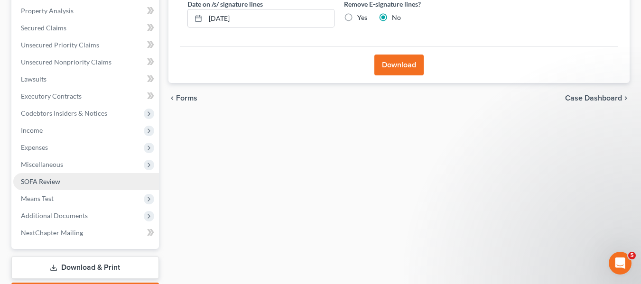
click at [40, 176] on link "SOFA Review" at bounding box center [86, 181] width 146 height 17
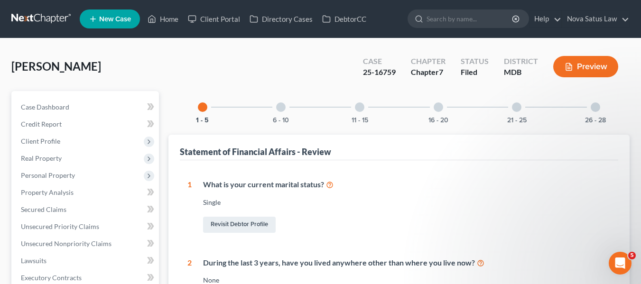
click at [281, 109] on div at bounding box center [280, 106] width 9 height 9
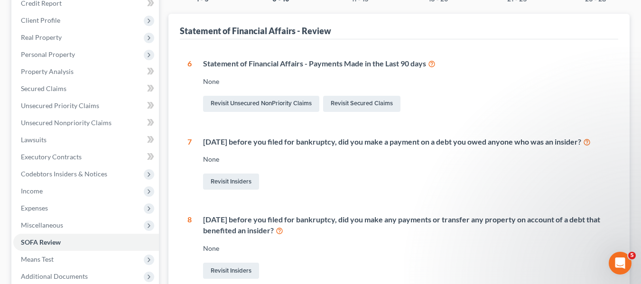
scroll to position [121, 0]
click at [433, 62] on icon at bounding box center [432, 62] width 8 height 9
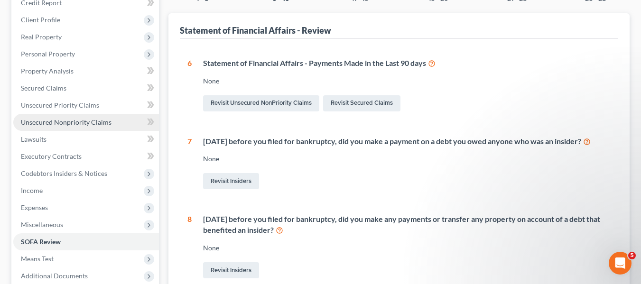
click at [60, 120] on span "Unsecured Nonpriority Claims" at bounding box center [66, 122] width 91 height 8
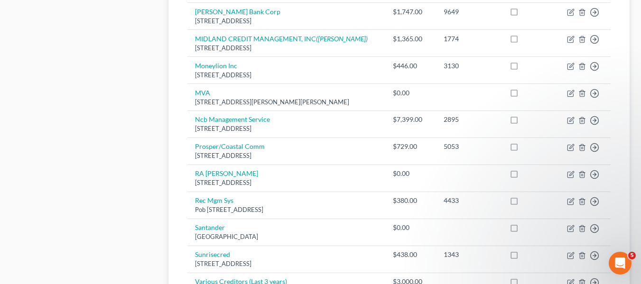
scroll to position [746, 0]
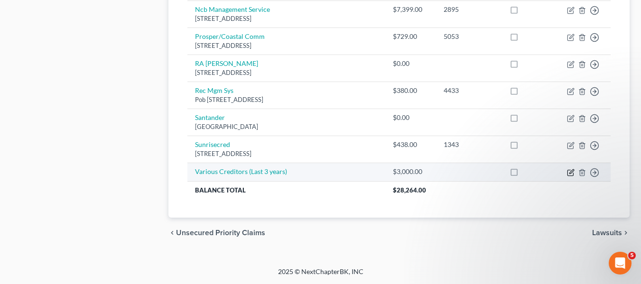
click at [570, 172] on icon "button" at bounding box center [571, 171] width 4 height 4
select select "2"
select select "0"
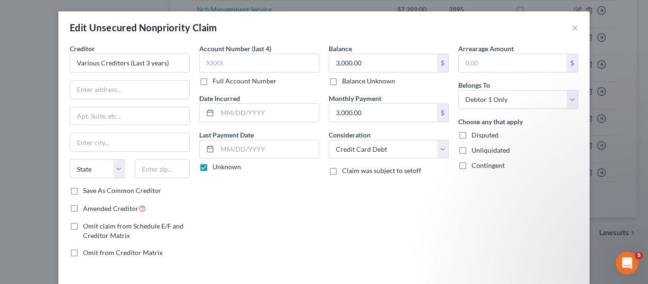
click at [212, 167] on label "Unknown" at bounding box center [226, 166] width 28 height 9
click at [216, 167] on input "Unknown" at bounding box center [219, 165] width 6 height 6
checkbox input "false"
click at [571, 29] on button "×" at bounding box center [574, 27] width 7 height 11
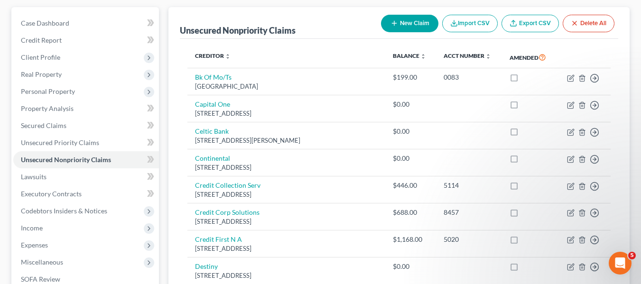
scroll to position [0, 0]
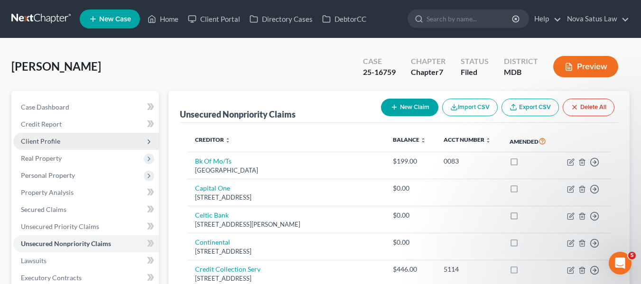
click at [74, 140] on span "Client Profile" at bounding box center [86, 141] width 146 height 17
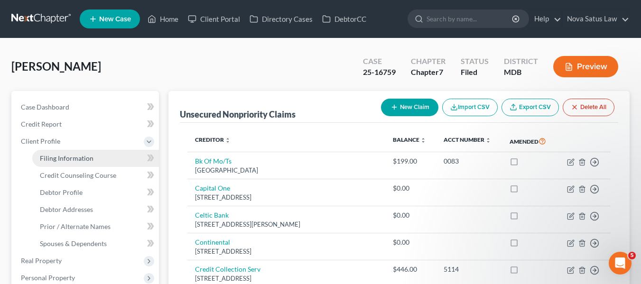
click at [78, 158] on span "Filing Information" at bounding box center [67, 158] width 54 height 8
select select "1"
select select "0"
select select "21"
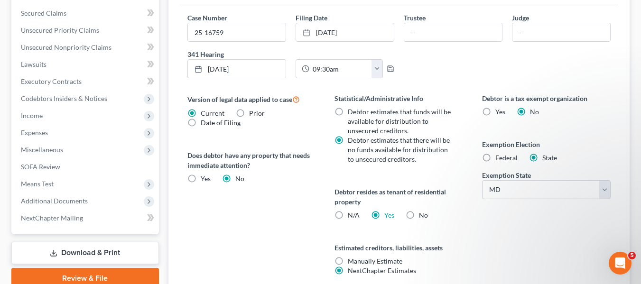
scroll to position [299, 0]
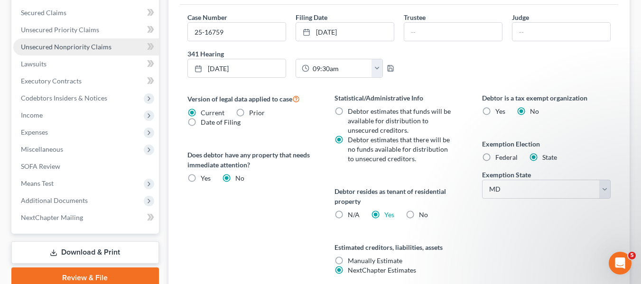
click at [84, 46] on span "Unsecured Nonpriority Claims" at bounding box center [66, 47] width 91 height 8
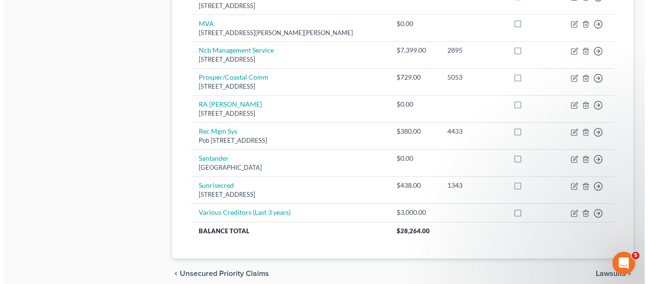
scroll to position [746, 0]
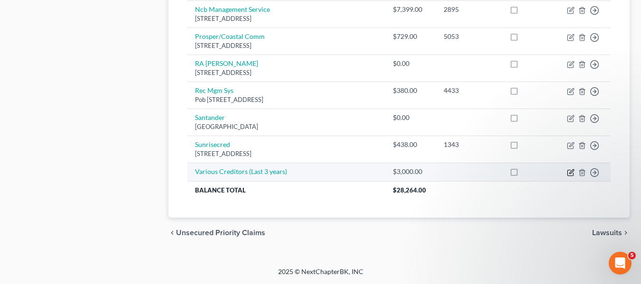
click at [572, 172] on icon "button" at bounding box center [571, 171] width 4 height 4
select select "2"
select select "0"
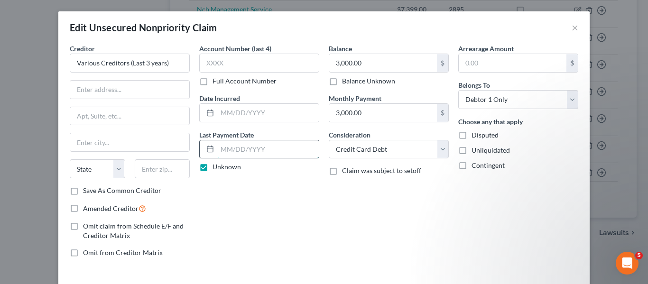
click at [217, 148] on input "text" at bounding box center [267, 149] width 101 height 18
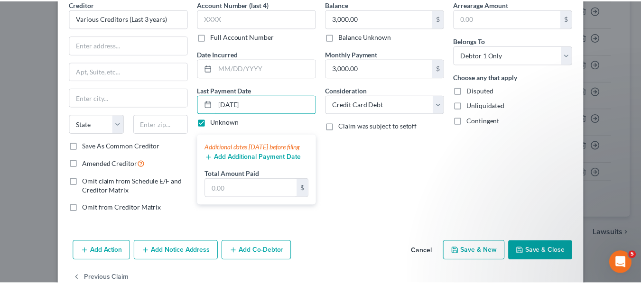
scroll to position [48, 0]
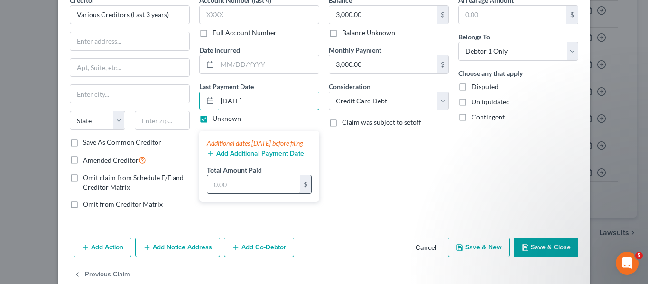
type input "[DATE]"
click at [241, 193] on input "text" at bounding box center [253, 184] width 92 height 18
click at [372, 166] on div "Balance 3,000.00 $ Balance Unknown Balance Undetermined 3,000.00 $ Balance Unkn…" at bounding box center [388, 105] width 129 height 221
click at [212, 117] on label "Unknown" at bounding box center [226, 118] width 28 height 9
click at [216, 117] on input "Unknown" at bounding box center [219, 117] width 6 height 6
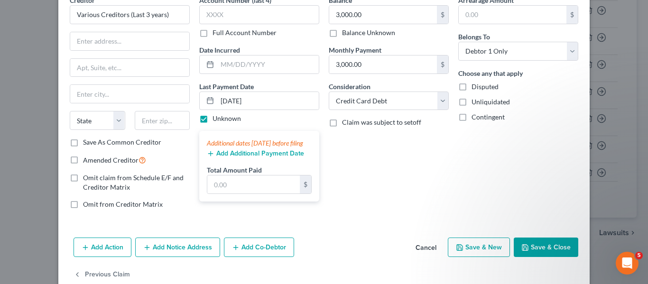
checkbox input "false"
click at [222, 191] on input "text" at bounding box center [253, 184] width 92 height 18
type input "0"
type input "3,000"
click at [408, 65] on input "3,000.00" at bounding box center [383, 64] width 108 height 18
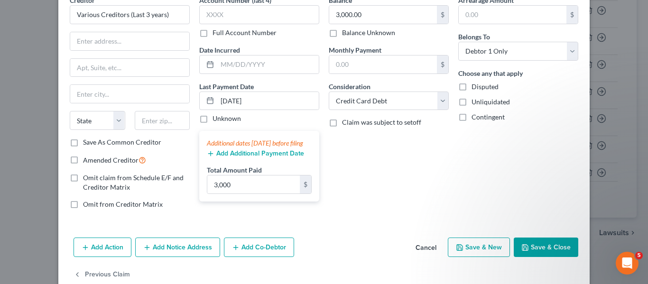
click at [542, 243] on button "Save & Close" at bounding box center [546, 248] width 64 height 20
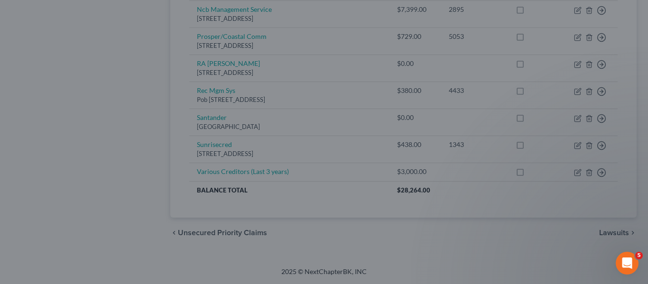
type input "0"
type input "3,000.00"
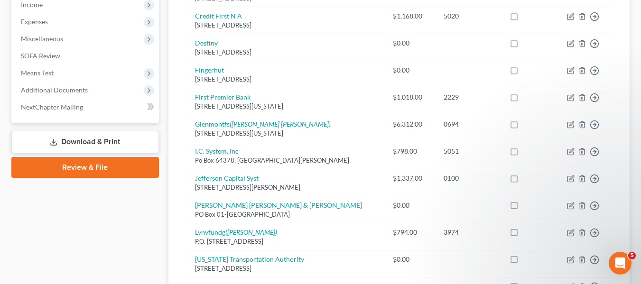
scroll to position [307, 0]
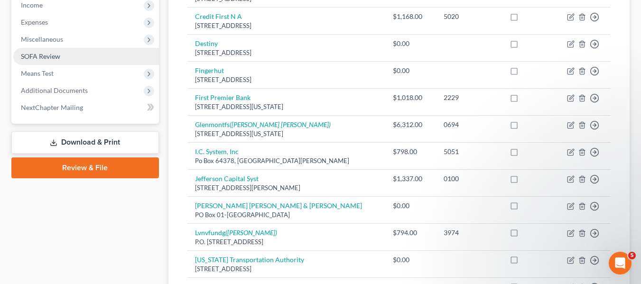
click at [39, 63] on link "SOFA Review" at bounding box center [86, 56] width 146 height 17
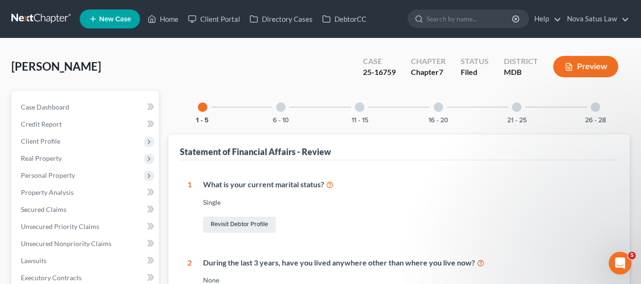
click at [283, 105] on div at bounding box center [280, 106] width 9 height 9
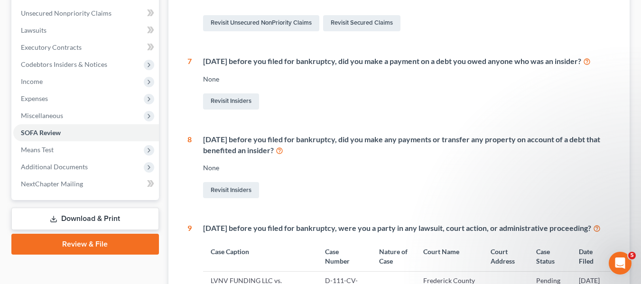
scroll to position [231, 0]
click at [66, 223] on link "Download & Print" at bounding box center [84, 218] width 147 height 22
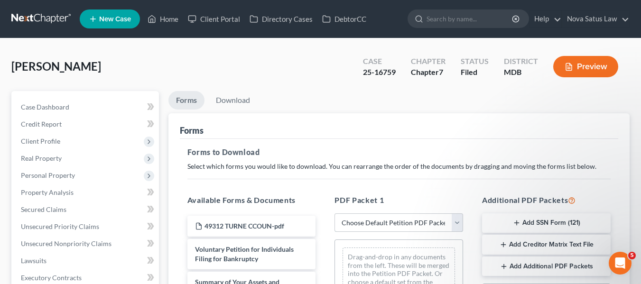
click at [394, 221] on select "Choose Default Petition PDF Packet Complete Bankruptcy Petition (all forms and …" at bounding box center [398, 222] width 129 height 19
click at [293, 129] on div "Forms" at bounding box center [399, 126] width 438 height 26
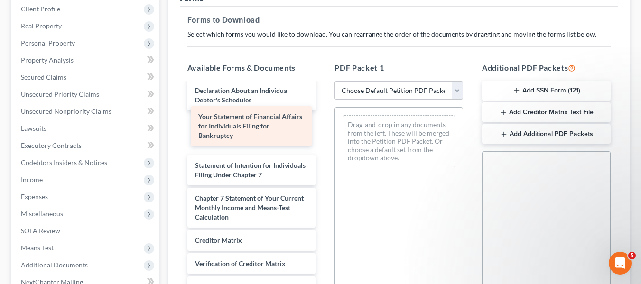
scroll to position [283, 0]
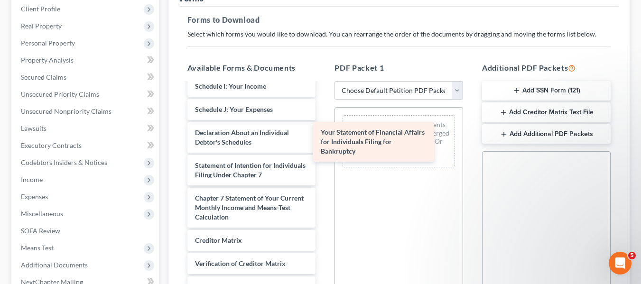
drag, startPoint x: 226, startPoint y: 115, endPoint x: 352, endPoint y: 133, distance: 126.9
click at [323, 133] on div "Your Statement of Financial Affairs for Individuals Filing for Bankruptcy 49312…" at bounding box center [252, 75] width 144 height 530
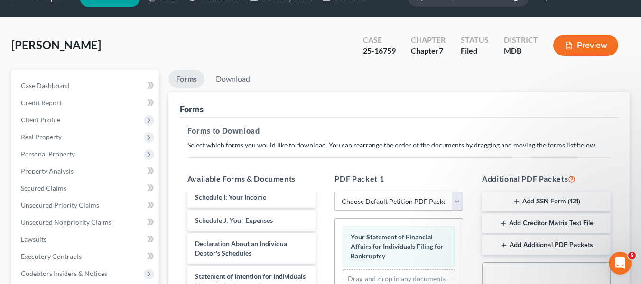
scroll to position [0, 0]
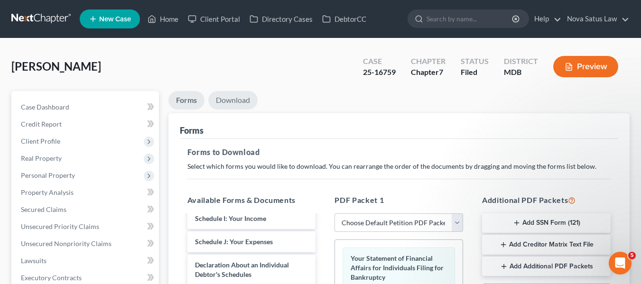
click at [240, 99] on link "Download" at bounding box center [232, 100] width 49 height 18
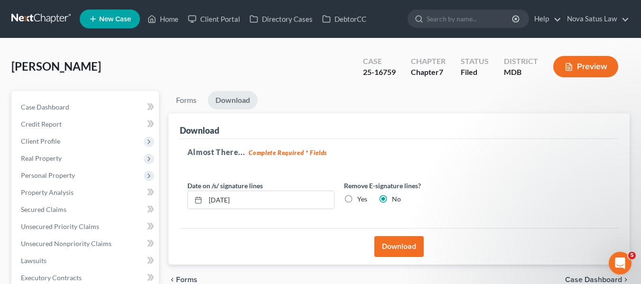
click at [392, 248] on button "Download" at bounding box center [398, 246] width 49 height 21
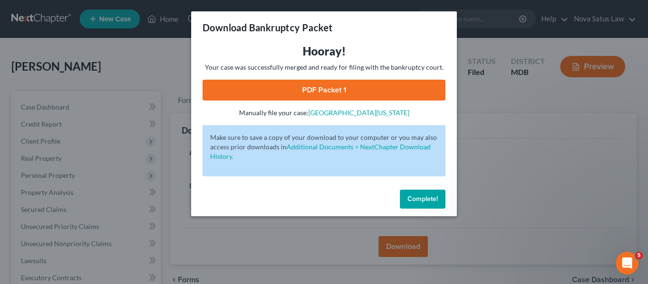
click at [323, 89] on link "PDF Packet 1" at bounding box center [323, 90] width 243 height 21
click at [423, 194] on button "Complete!" at bounding box center [423, 199] width 46 height 19
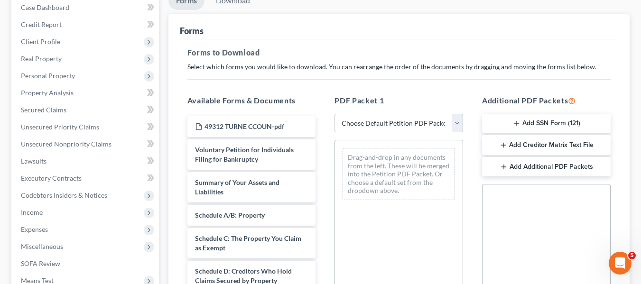
scroll to position [101, 0]
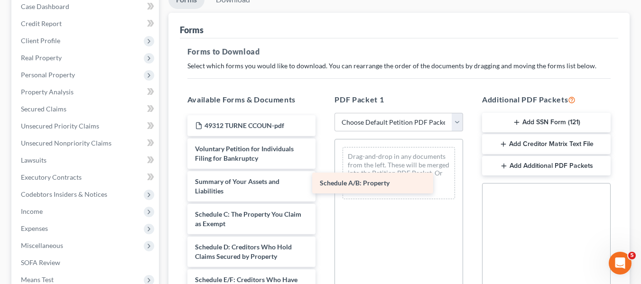
drag, startPoint x: 202, startPoint y: 211, endPoint x: 325, endPoint y: 182, distance: 126.9
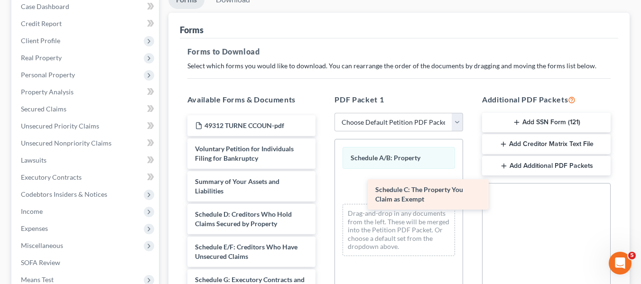
drag, startPoint x: 204, startPoint y: 224, endPoint x: 384, endPoint y: 200, distance: 181.3
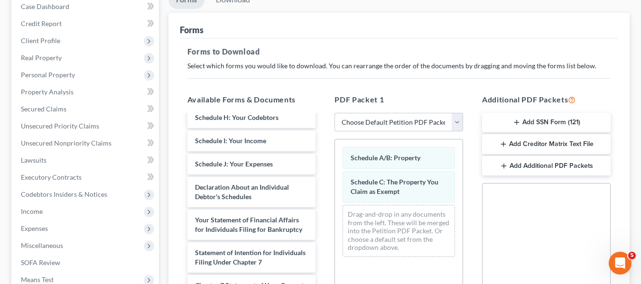
scroll to position [194, 0]
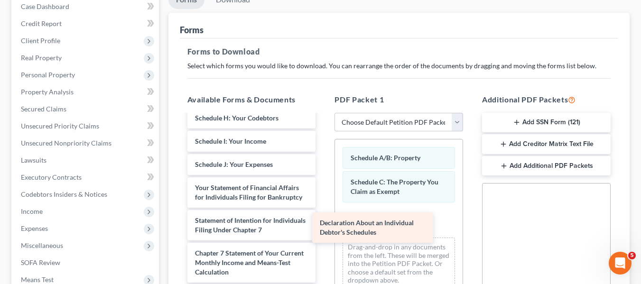
drag, startPoint x: 218, startPoint y: 195, endPoint x: 344, endPoint y: 230, distance: 130.5
click at [323, 230] on div "Declaration About an Individual Debtor's Schedules 49312 TURNE CCOUN-pdf Volunt…" at bounding box center [252, 158] width 144 height 474
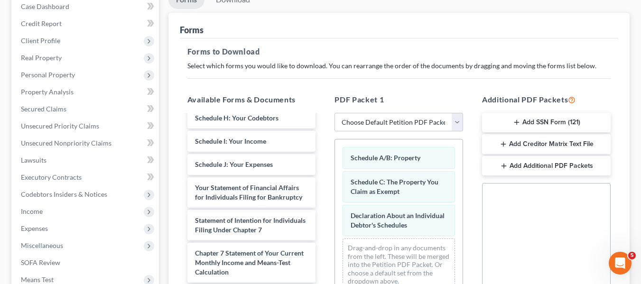
scroll to position [0, 0]
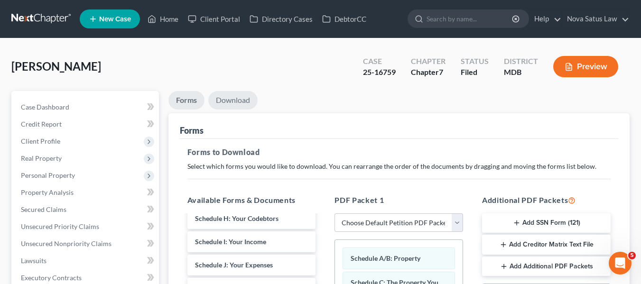
click at [238, 101] on link "Download" at bounding box center [232, 100] width 49 height 18
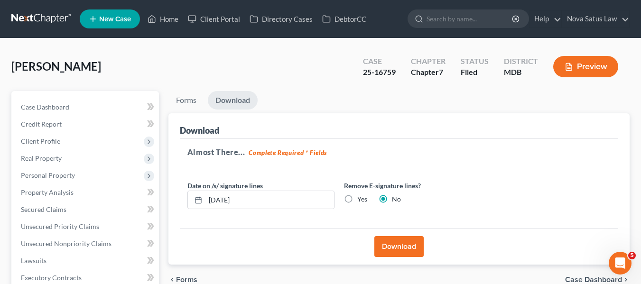
click at [386, 244] on button "Download" at bounding box center [398, 246] width 49 height 21
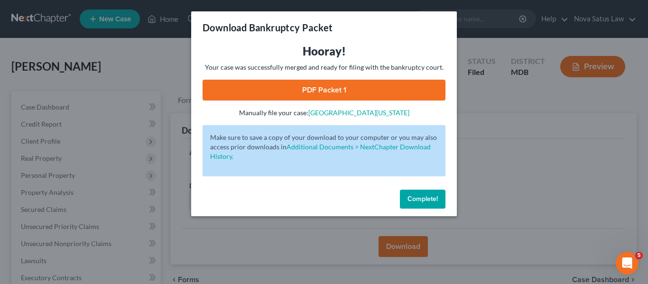
click at [303, 92] on link "PDF Packet 1" at bounding box center [323, 90] width 243 height 21
click at [415, 201] on span "Complete!" at bounding box center [422, 199] width 30 height 8
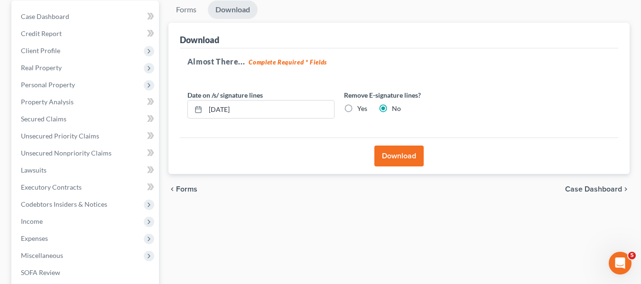
scroll to position [91, 0]
click at [87, 155] on span "Unsecured Nonpriority Claims" at bounding box center [66, 152] width 91 height 8
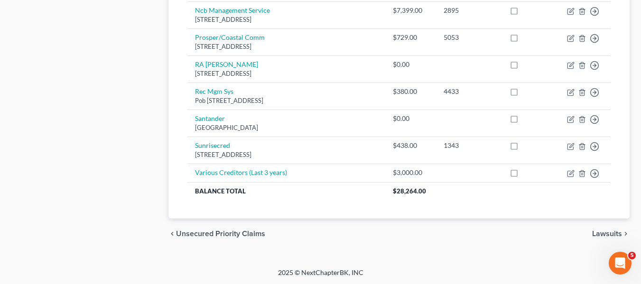
scroll to position [746, 0]
